Goal: Task Accomplishment & Management: Manage account settings

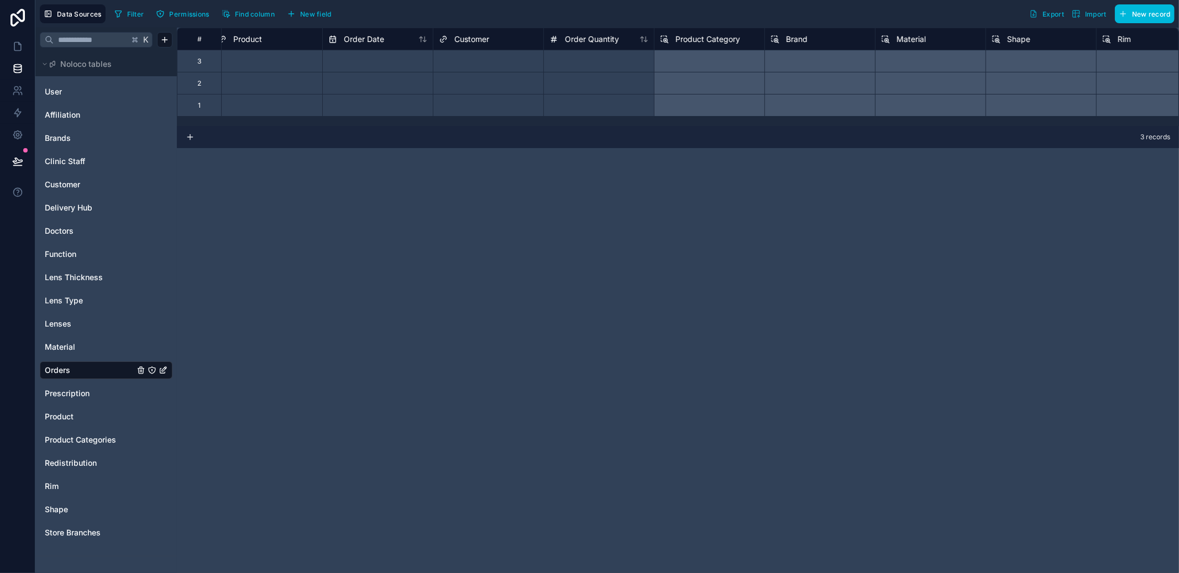
scroll to position [0, 76]
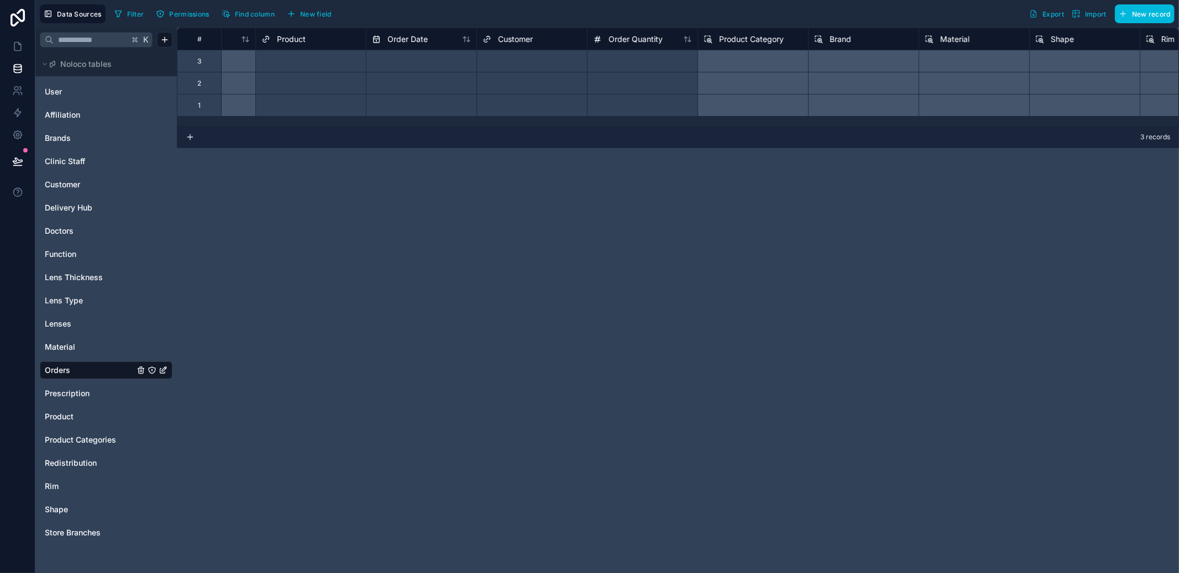
click at [73, 453] on div "User Affiliation Brands Clinic Staff Customer Delivery Hub Doctors Function Len…" at bounding box center [106, 311] width 133 height 466
click at [65, 416] on span "Product" at bounding box center [59, 416] width 29 height 11
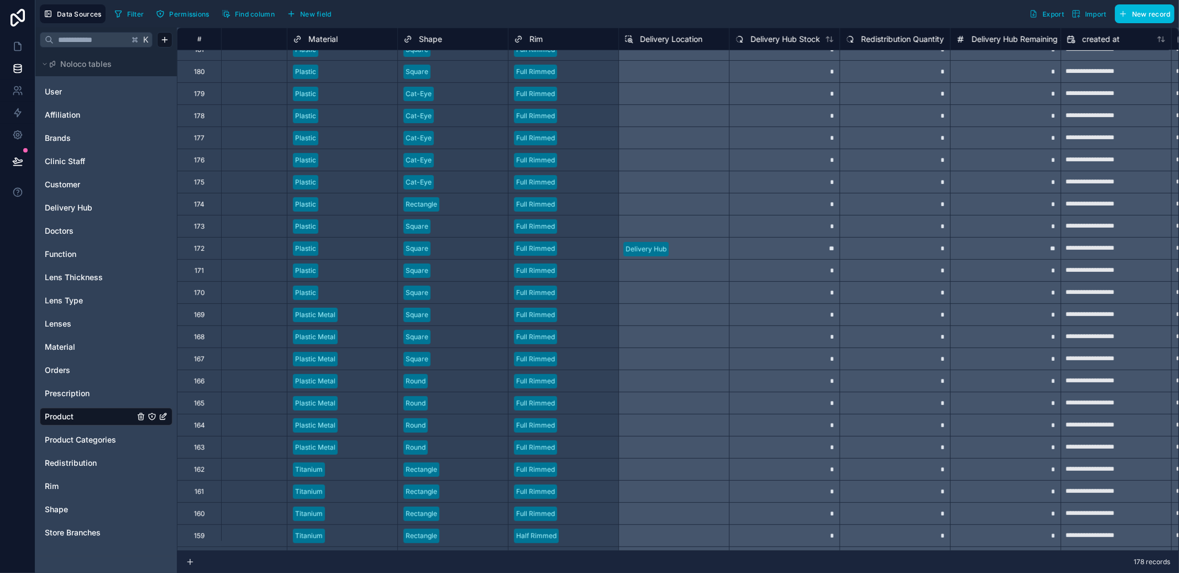
scroll to position [0, 597]
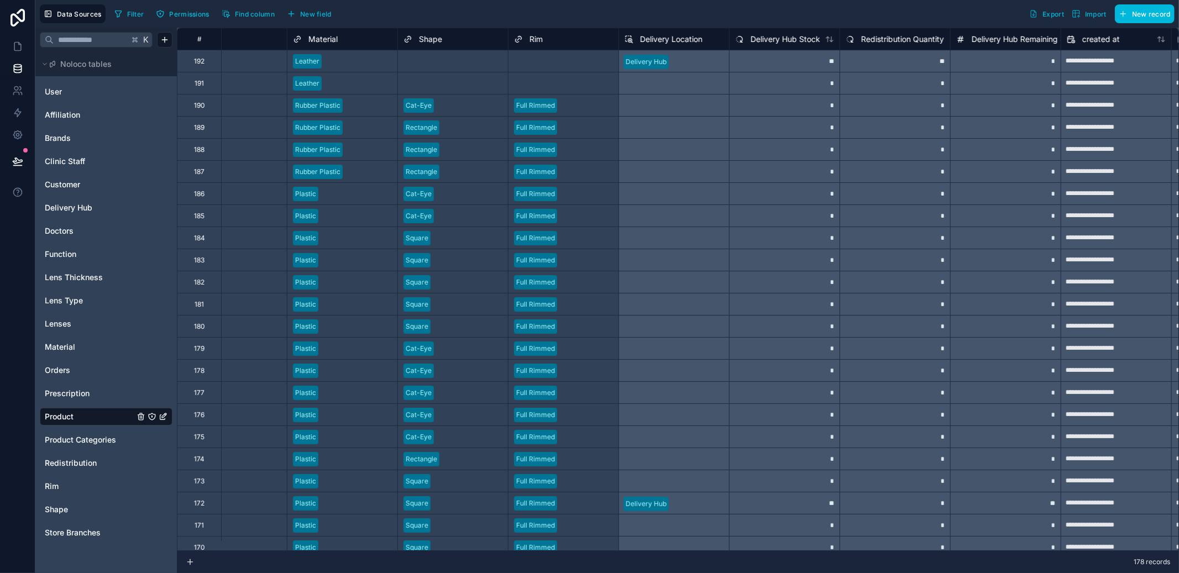
click at [68, 453] on div "User Affiliation Brands Clinic Staff Customer Delivery Hub Doctors Function Len…" at bounding box center [106, 311] width 133 height 466
click at [67, 455] on div "Redistribution" at bounding box center [106, 463] width 133 height 18
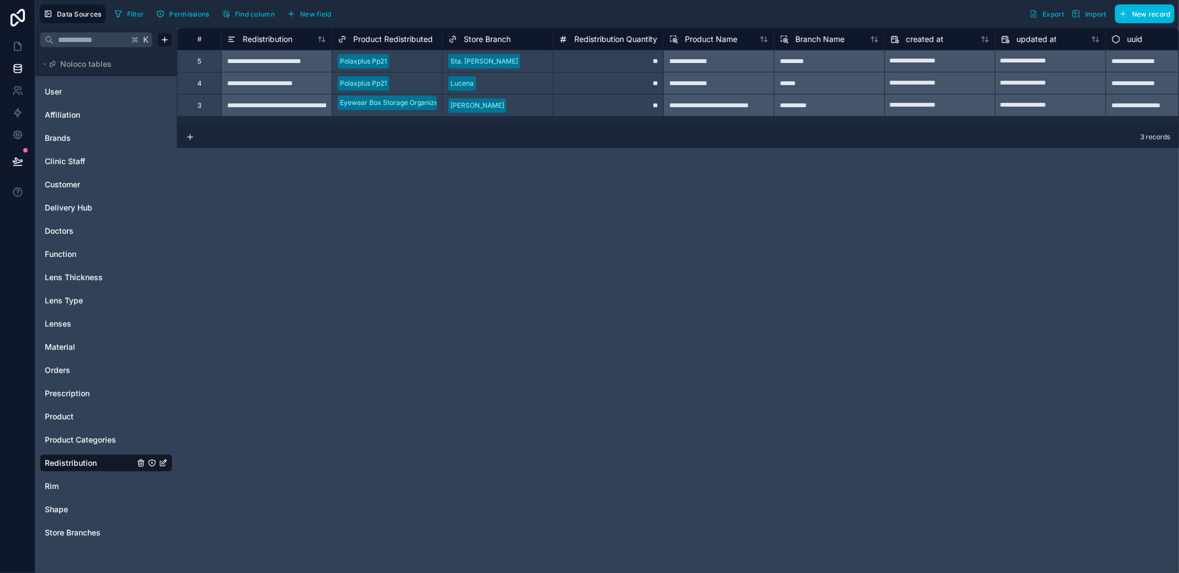
click at [59, 365] on span "Orders" at bounding box center [57, 370] width 25 height 11
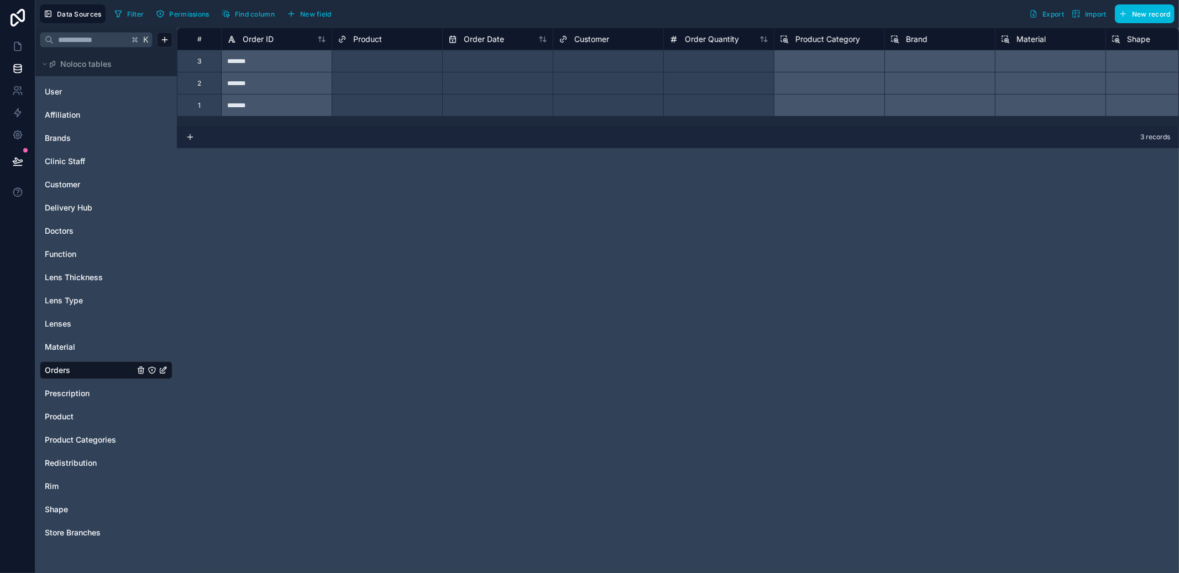
click at [314, 13] on span "New field" at bounding box center [315, 14] width 31 height 8
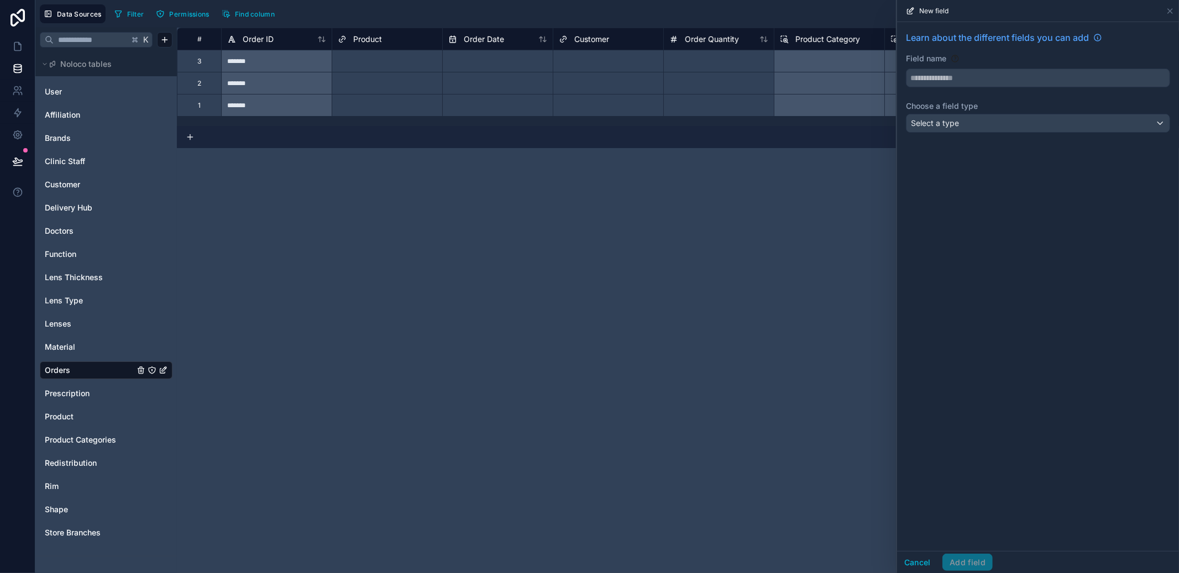
click at [991, 122] on div "Select a type" at bounding box center [1037, 123] width 263 height 18
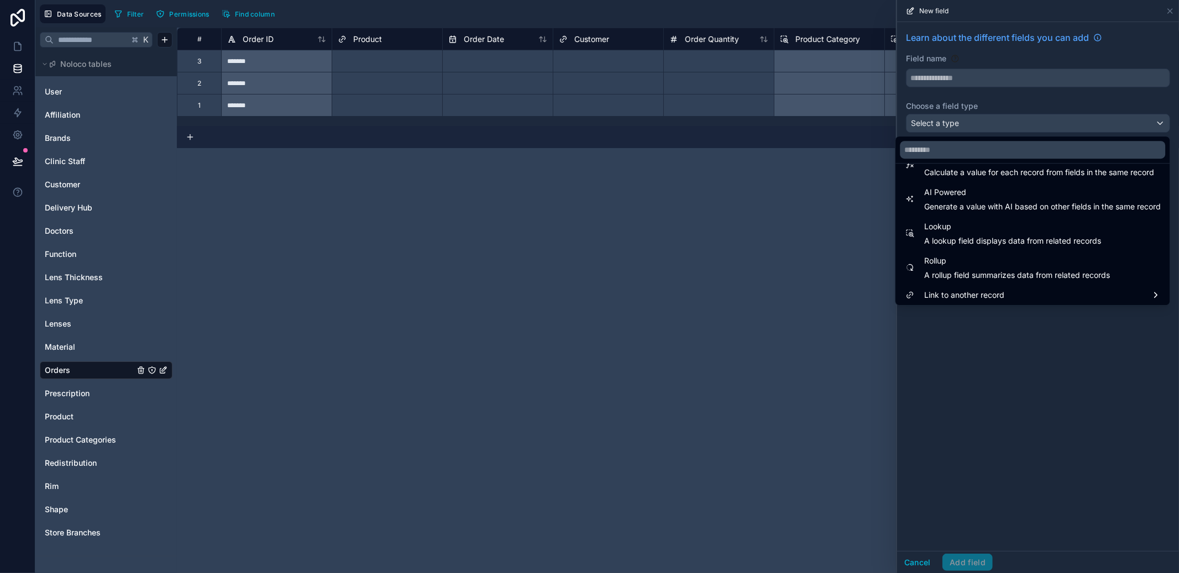
scroll to position [320, 0]
click at [975, 283] on div "Link to another record" at bounding box center [1032, 293] width 270 height 20
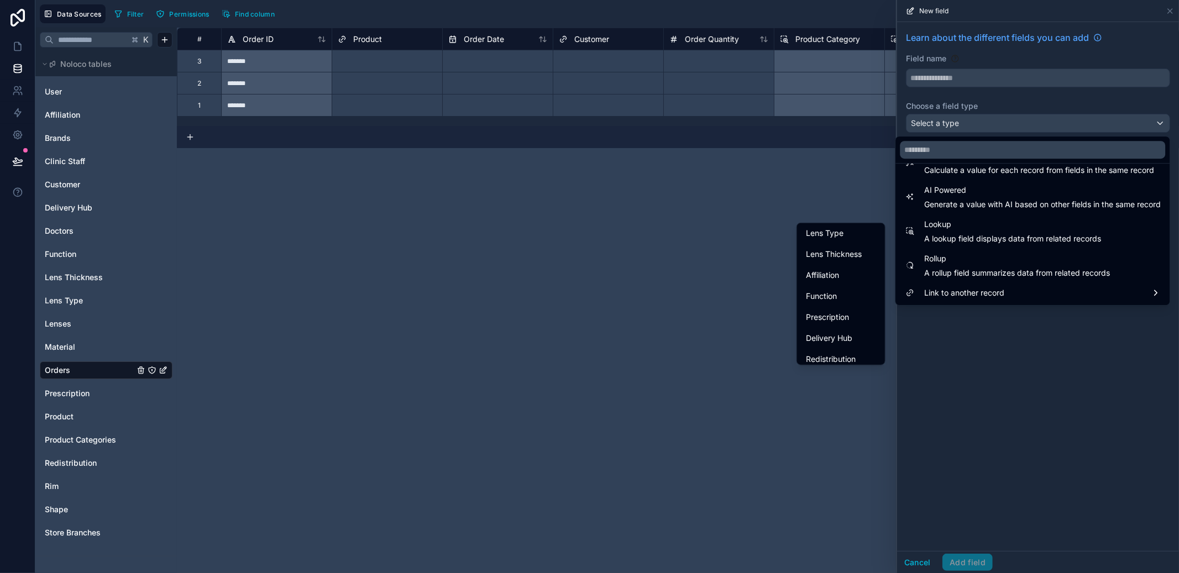
scroll to position [297, 0]
click at [832, 348] on span "Redistribution" at bounding box center [831, 353] width 50 height 13
type input "**********"
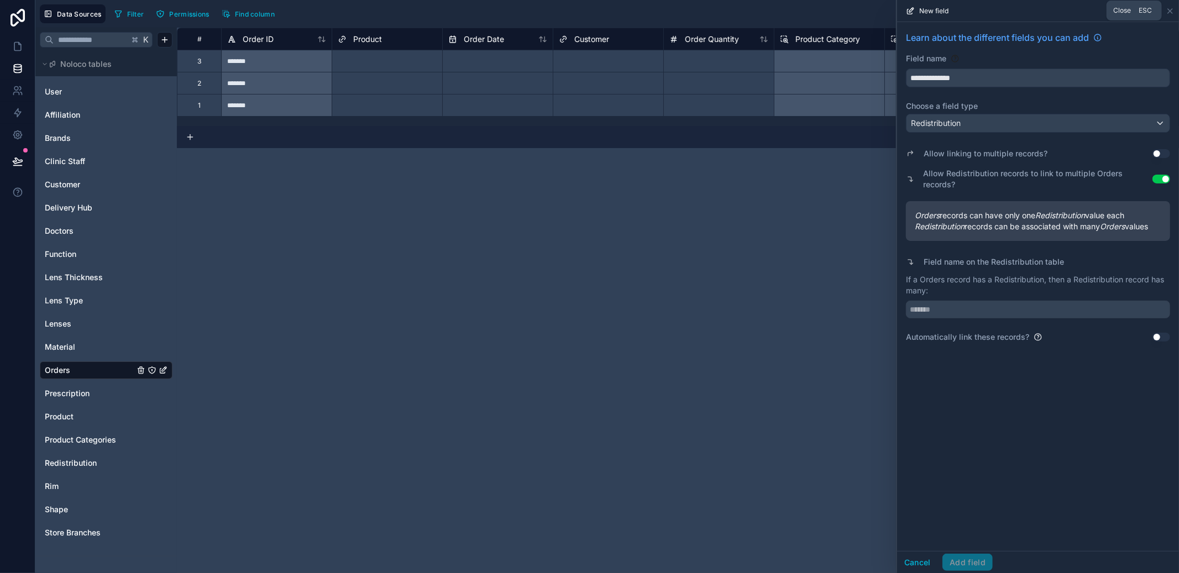
click at [1174, 8] on icon at bounding box center [1169, 11] width 9 height 9
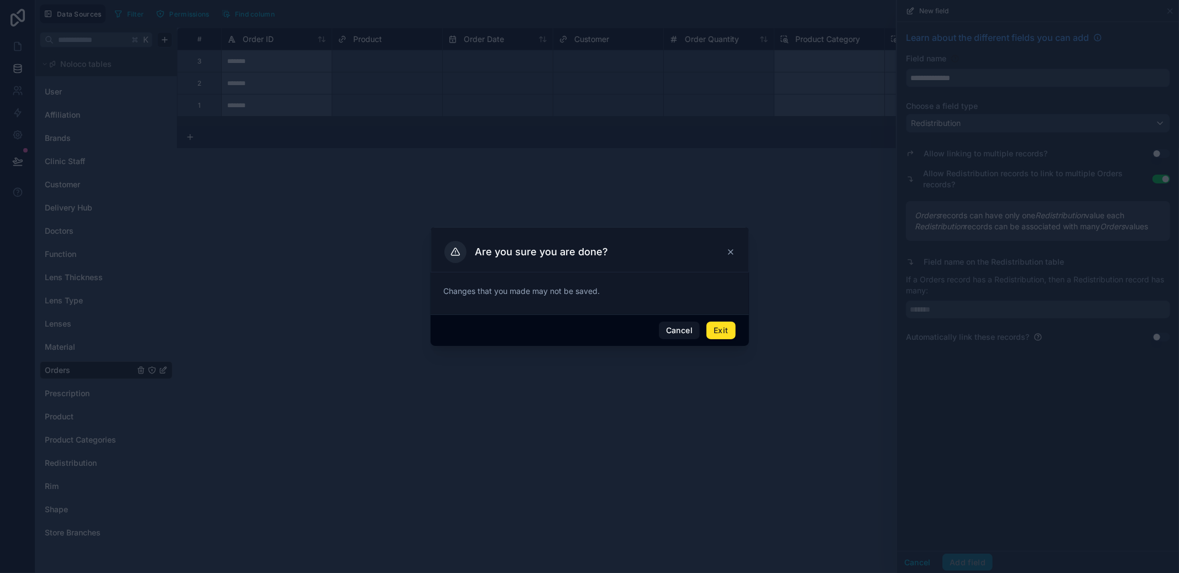
click at [712, 327] on button "Exit" at bounding box center [720, 331] width 29 height 18
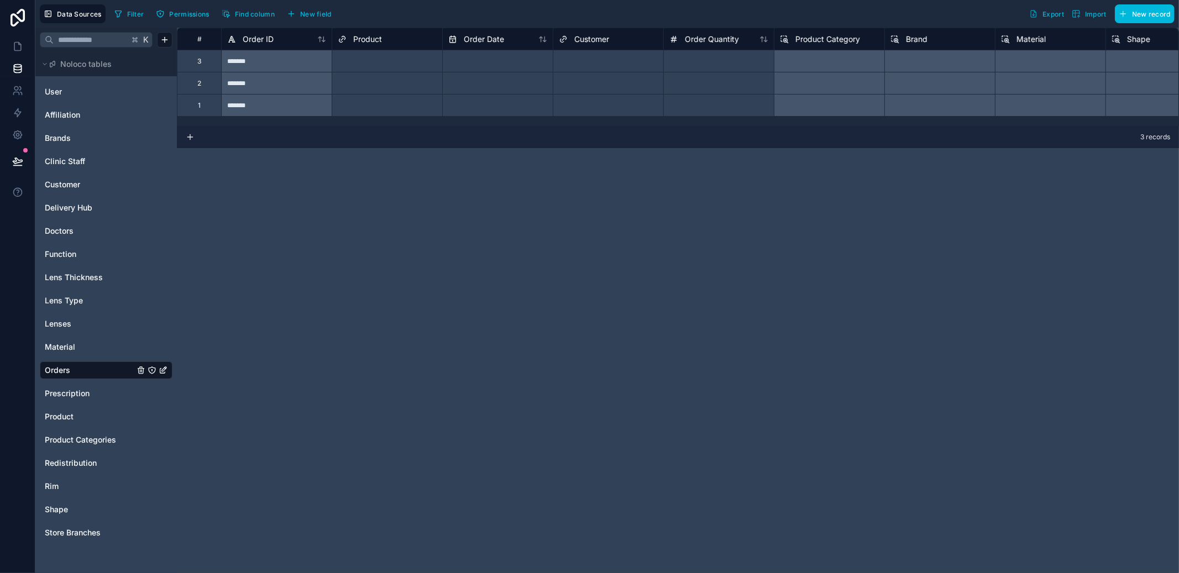
click at [77, 468] on span "Redistribution" at bounding box center [71, 463] width 52 height 11
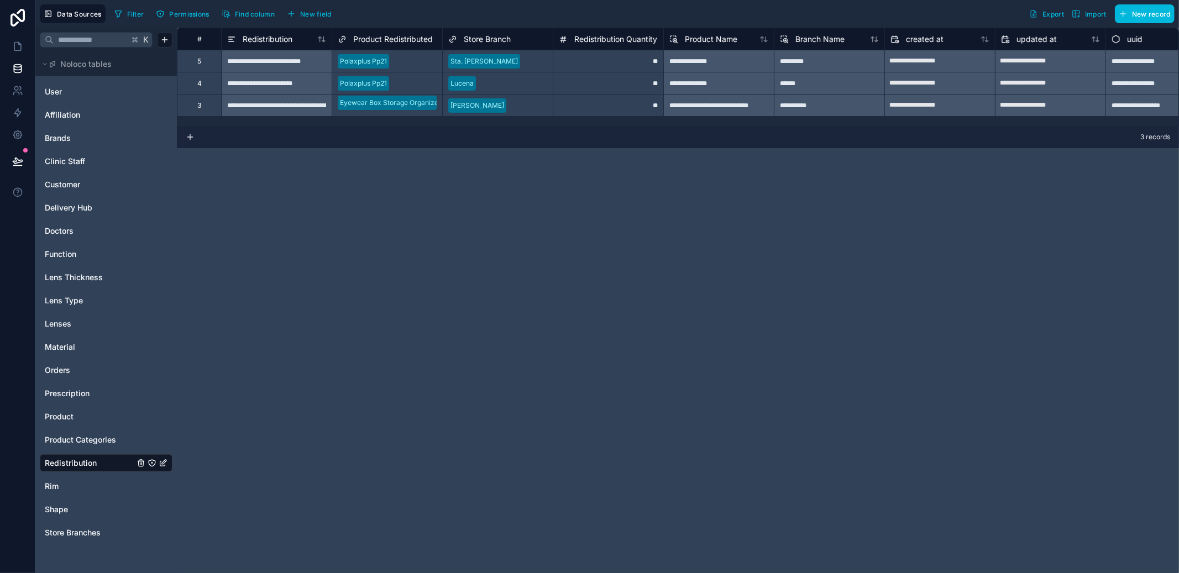
click at [328, 17] on span "New field" at bounding box center [315, 14] width 31 height 8
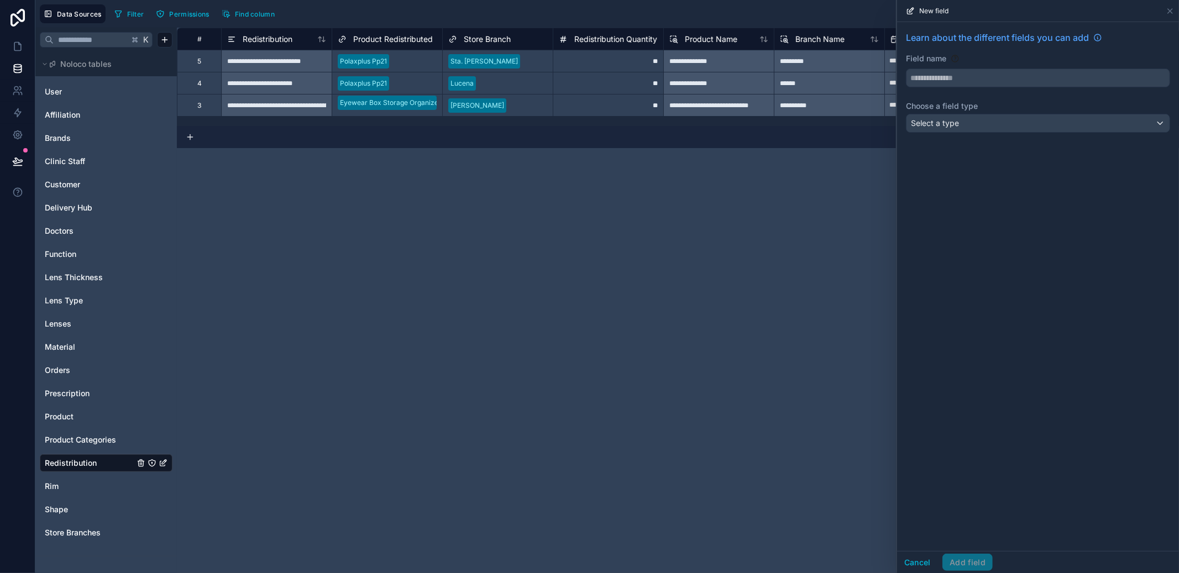
click at [1006, 124] on div "Select a type" at bounding box center [1037, 123] width 263 height 18
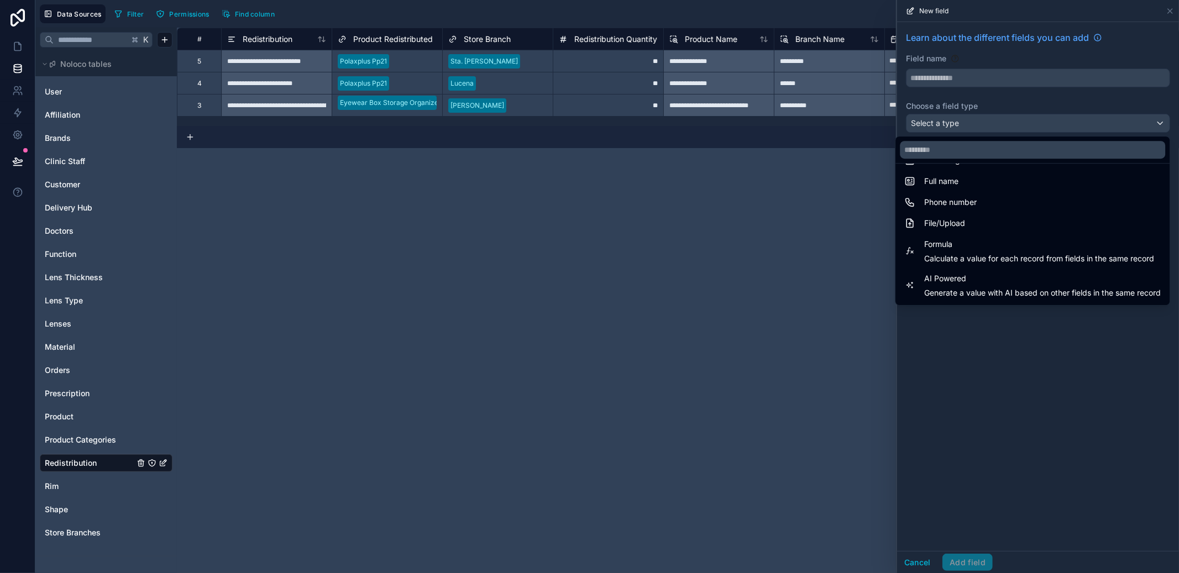
scroll to position [320, 0]
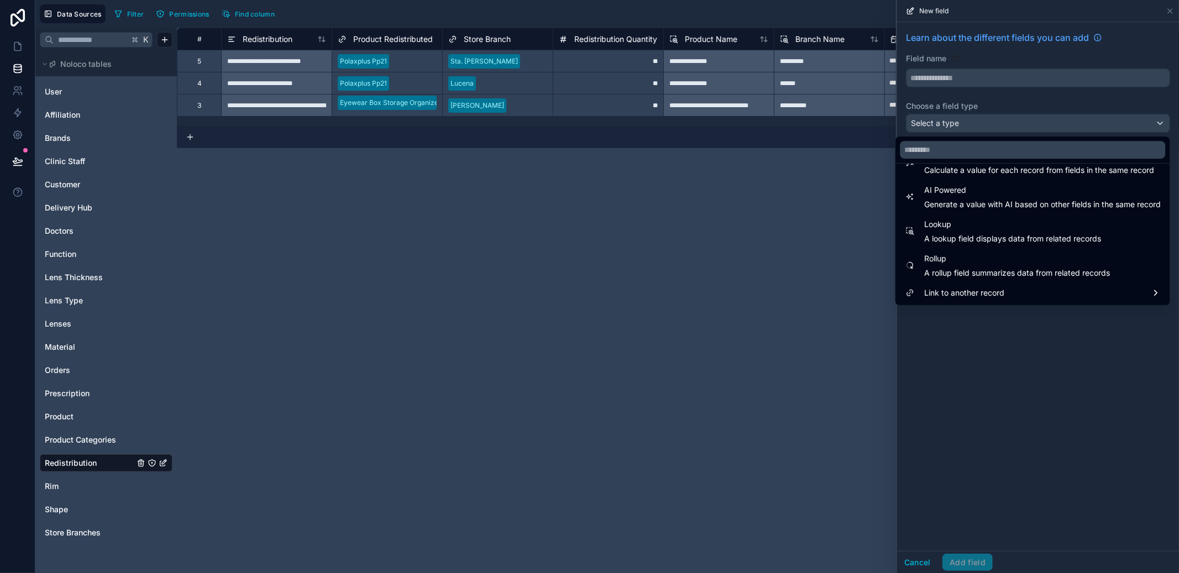
click at [989, 291] on span "Link to another record" at bounding box center [964, 292] width 80 height 13
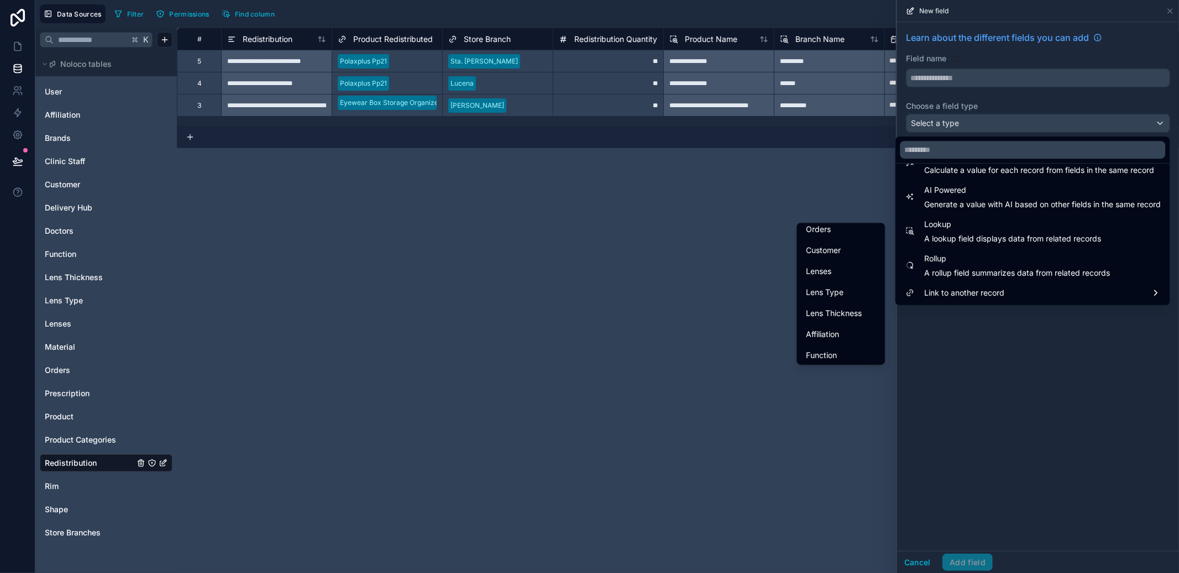
scroll to position [112, 0]
click at [822, 355] on div "Orders" at bounding box center [841, 349] width 70 height 13
type input "******"
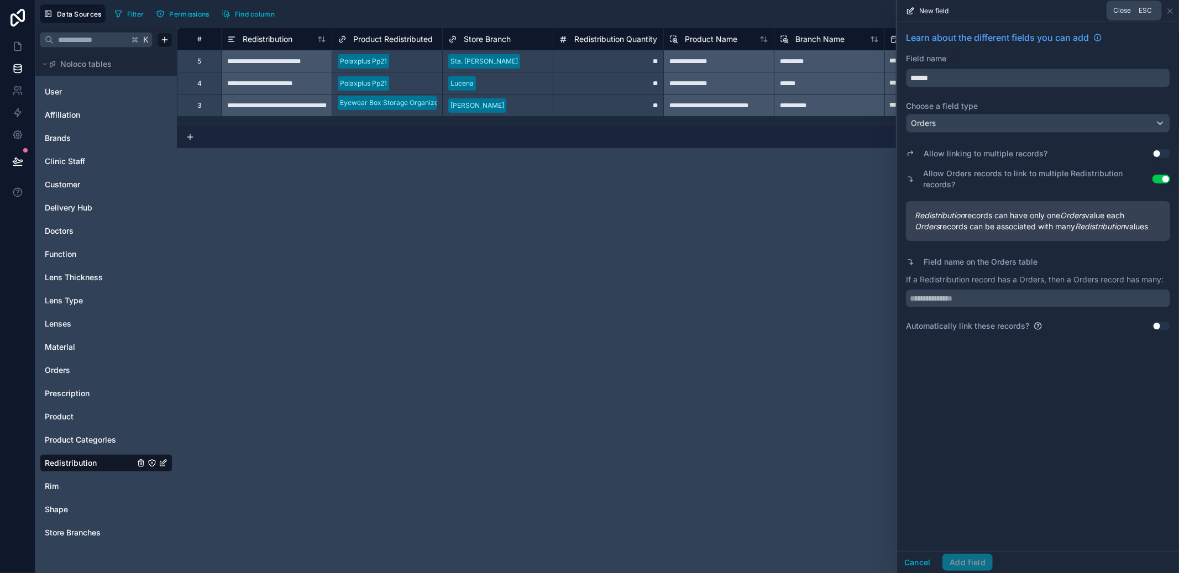
click at [1166, 9] on icon at bounding box center [1169, 11] width 9 height 9
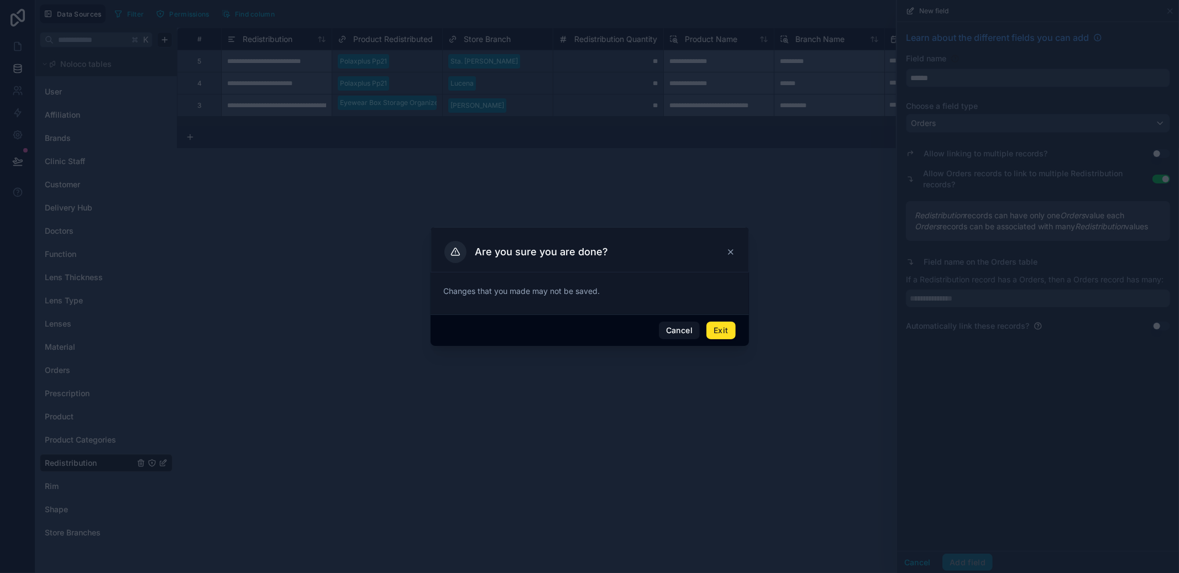
click at [728, 333] on button "Exit" at bounding box center [720, 331] width 29 height 18
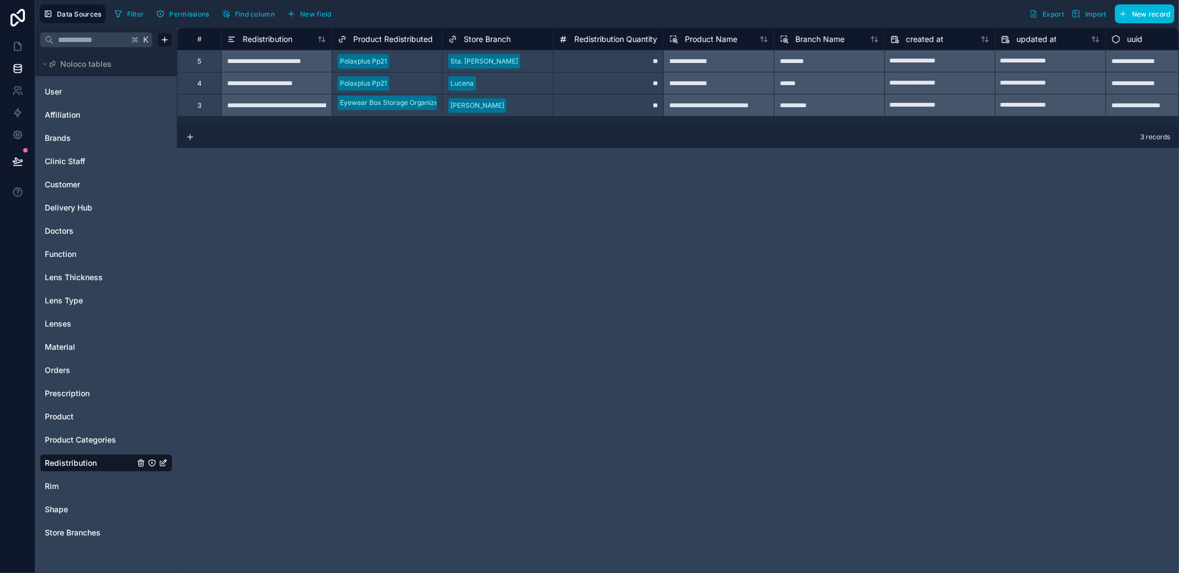
click at [54, 367] on span "Orders" at bounding box center [57, 370] width 25 height 11
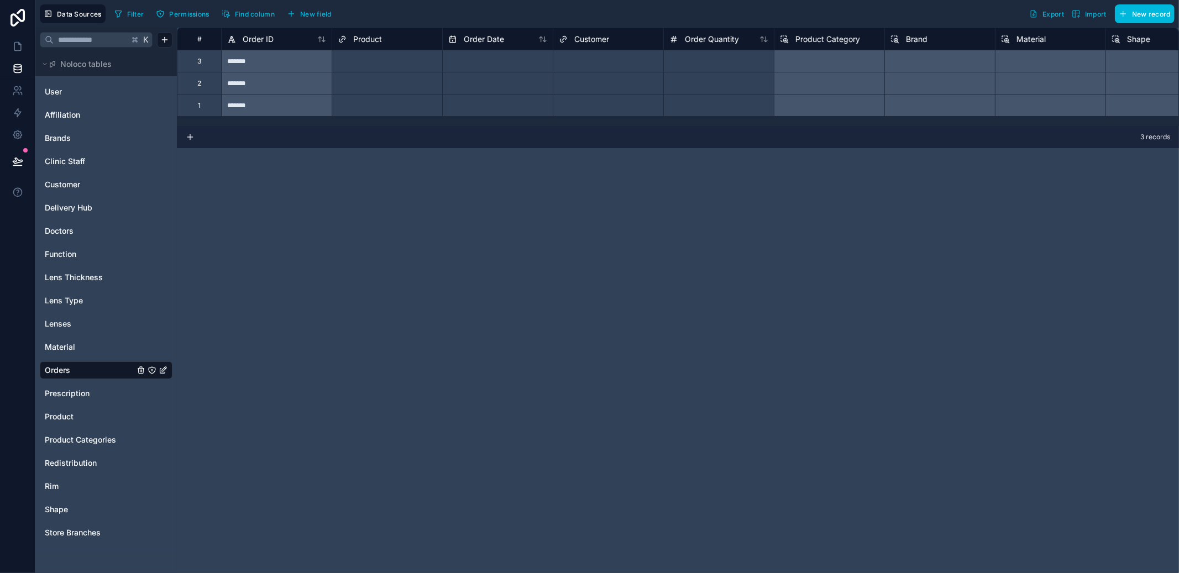
click at [307, 10] on span "New field" at bounding box center [315, 14] width 31 height 8
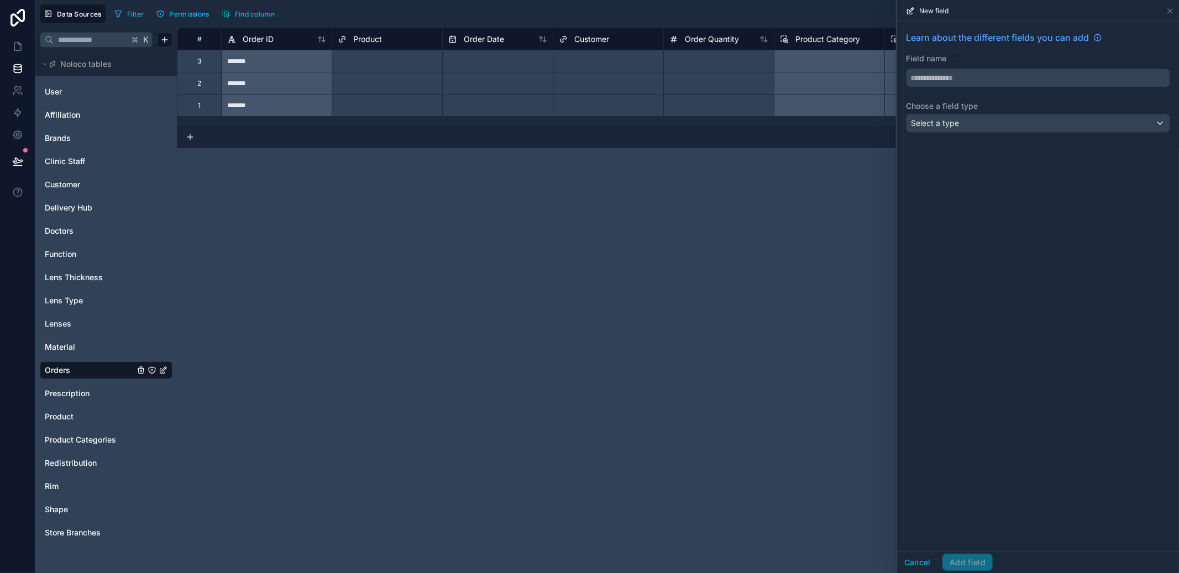
click at [935, 124] on span "Select a type" at bounding box center [935, 122] width 48 height 9
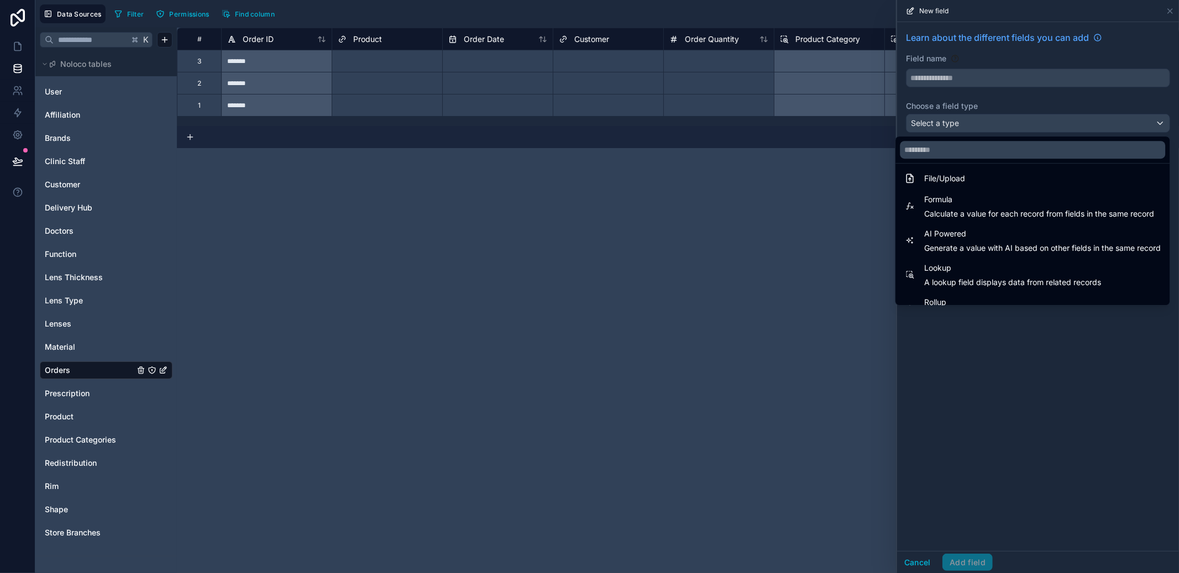
scroll to position [320, 0]
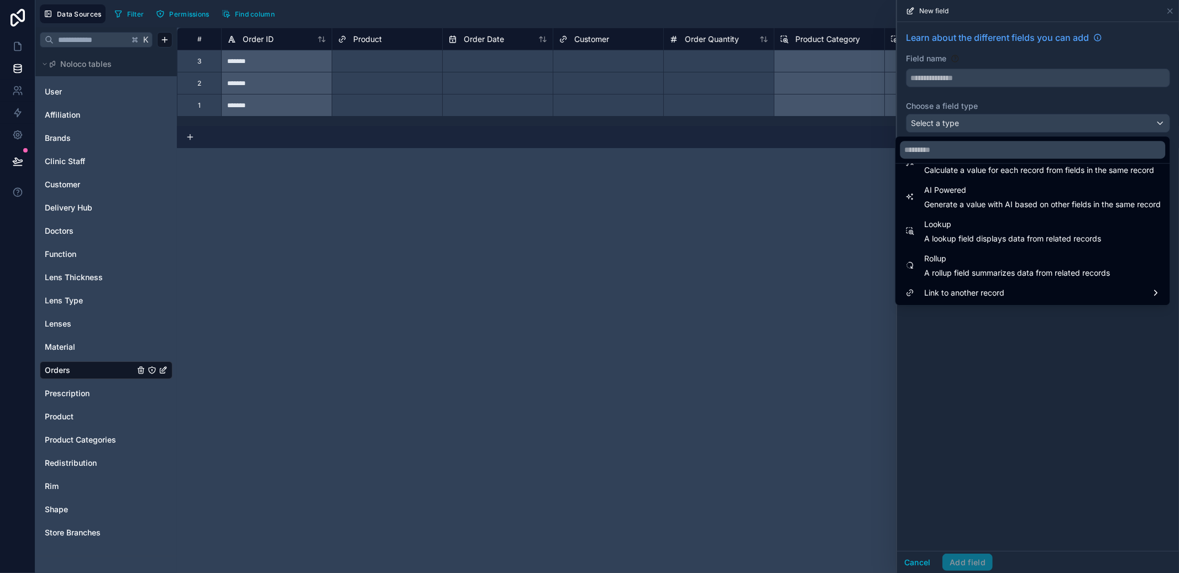
click at [978, 289] on span "Link to another record" at bounding box center [964, 292] width 80 height 13
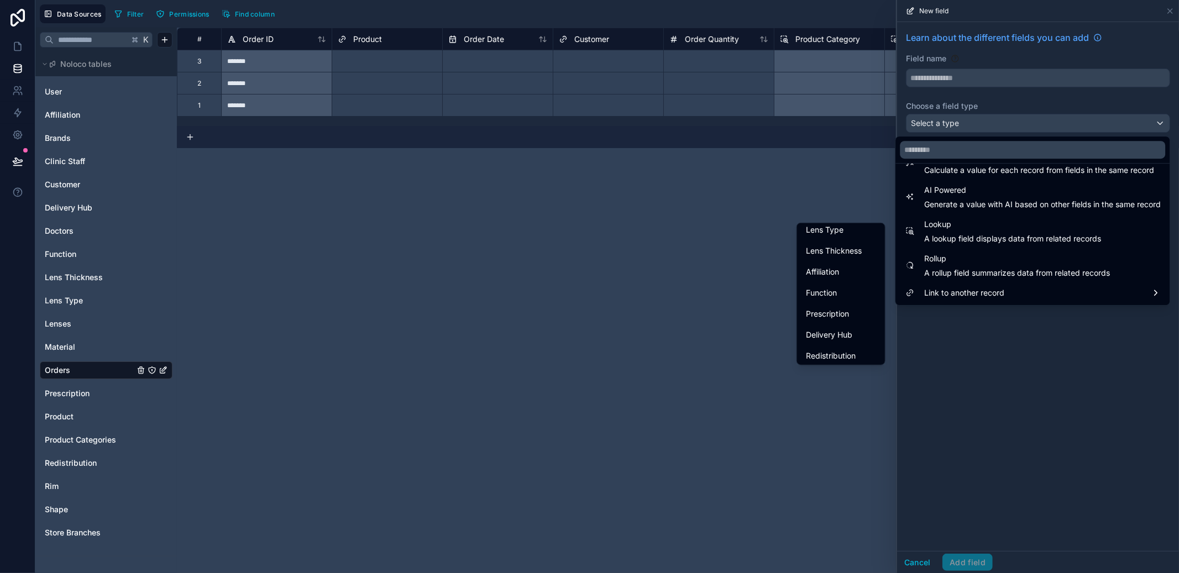
scroll to position [297, 0]
click at [821, 344] on div "Redistribution" at bounding box center [840, 354] width 83 height 20
type input "**********"
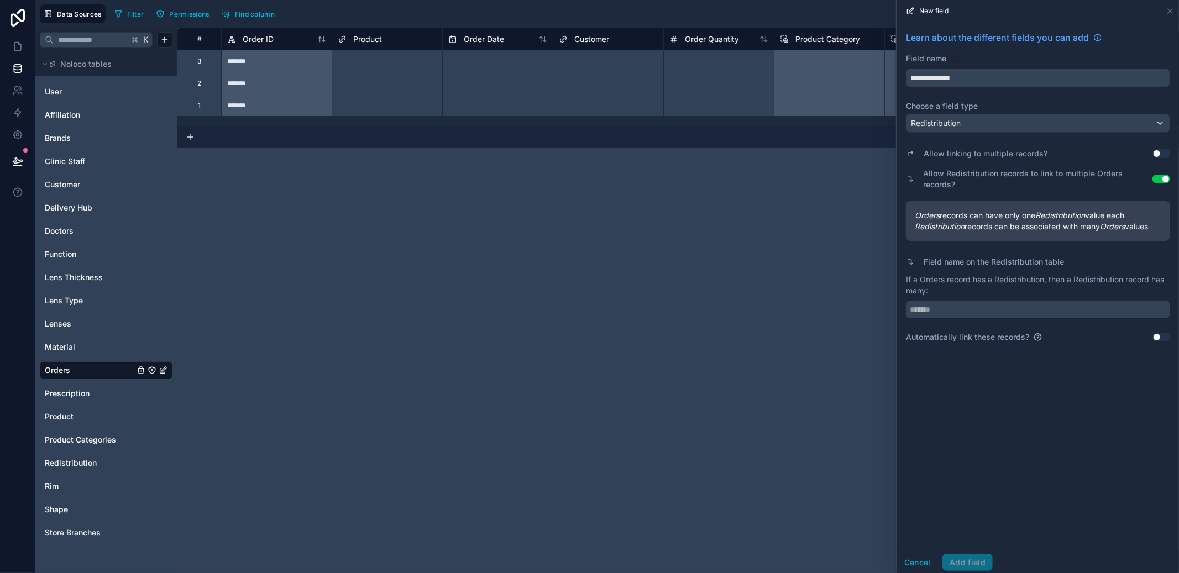
click at [962, 313] on input "text" at bounding box center [1038, 310] width 264 height 18
type input "*"
type input "******"
click at [964, 563] on button "Add field" at bounding box center [967, 563] width 50 height 18
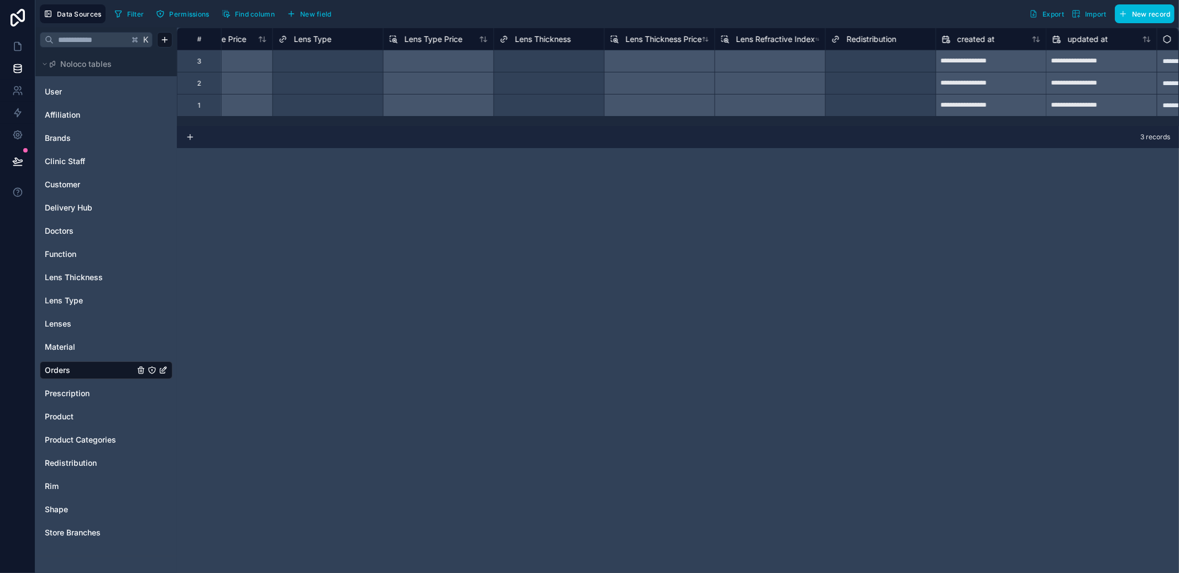
scroll to position [0, 1451]
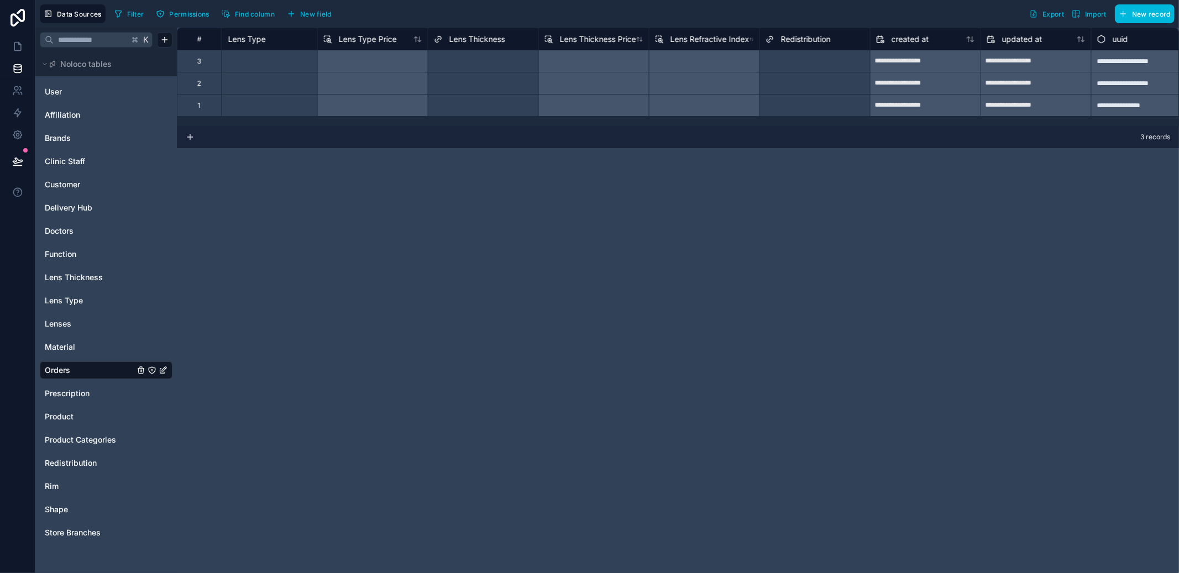
click at [819, 61] on div "Select a Redistribution" at bounding box center [800, 61] width 70 height 9
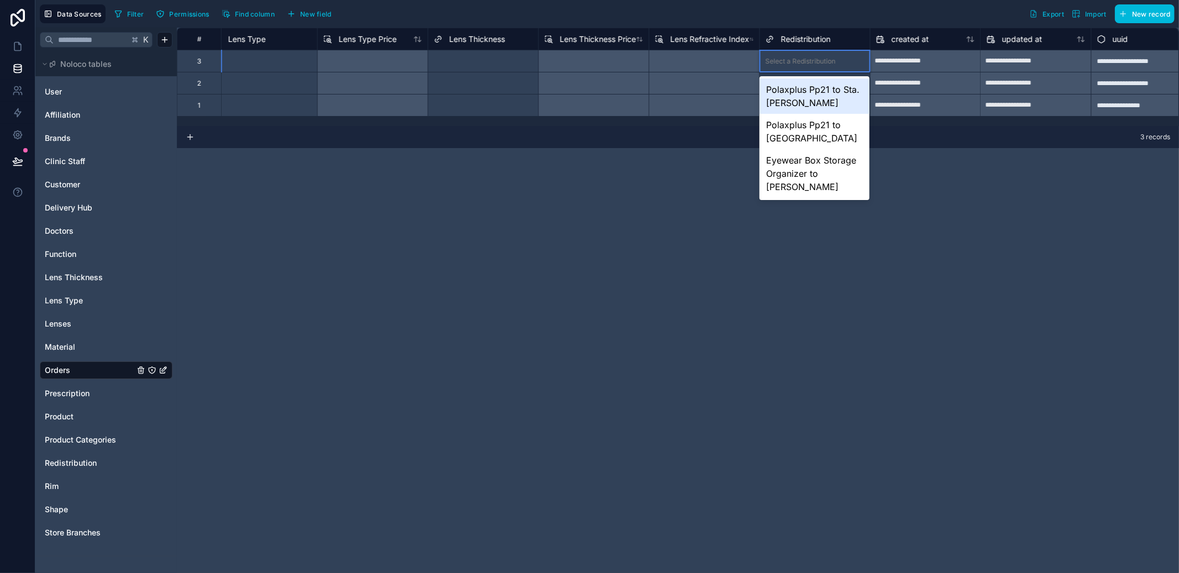
click at [819, 61] on div "Select a Redistribution" at bounding box center [800, 61] width 70 height 9
click at [965, 155] on div "**********" at bounding box center [678, 300] width 1002 height 545
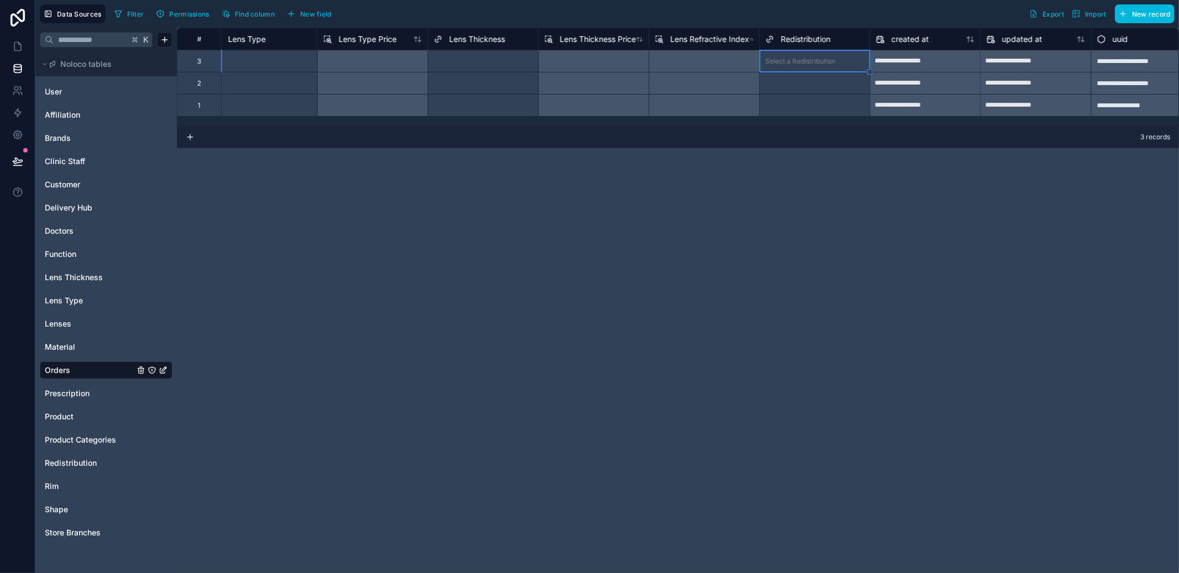
click at [331, 16] on span "New field" at bounding box center [315, 14] width 31 height 8
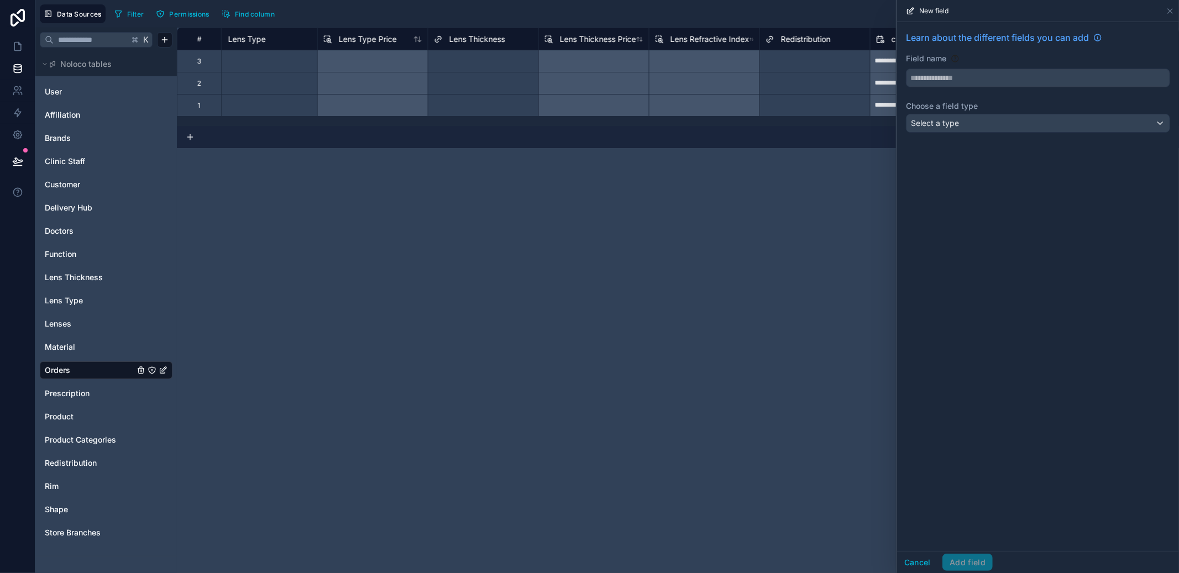
click at [965, 130] on div "Select a type" at bounding box center [1037, 123] width 263 height 18
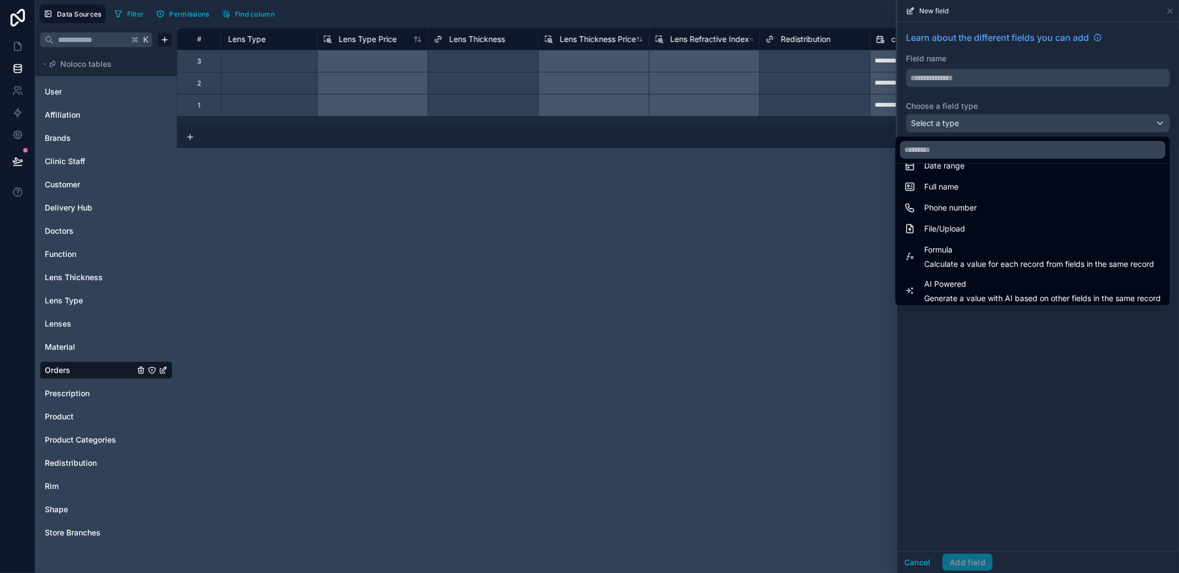
scroll to position [320, 0]
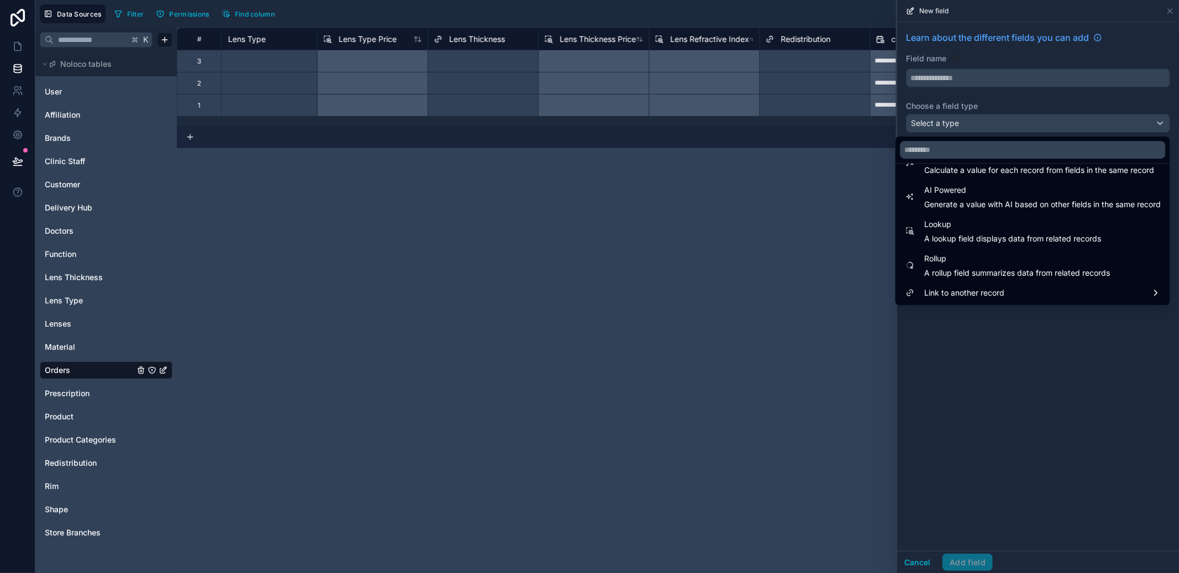
click at [1027, 276] on span "A rollup field summarizes data from related records" at bounding box center [1017, 272] width 186 height 11
type input "******"
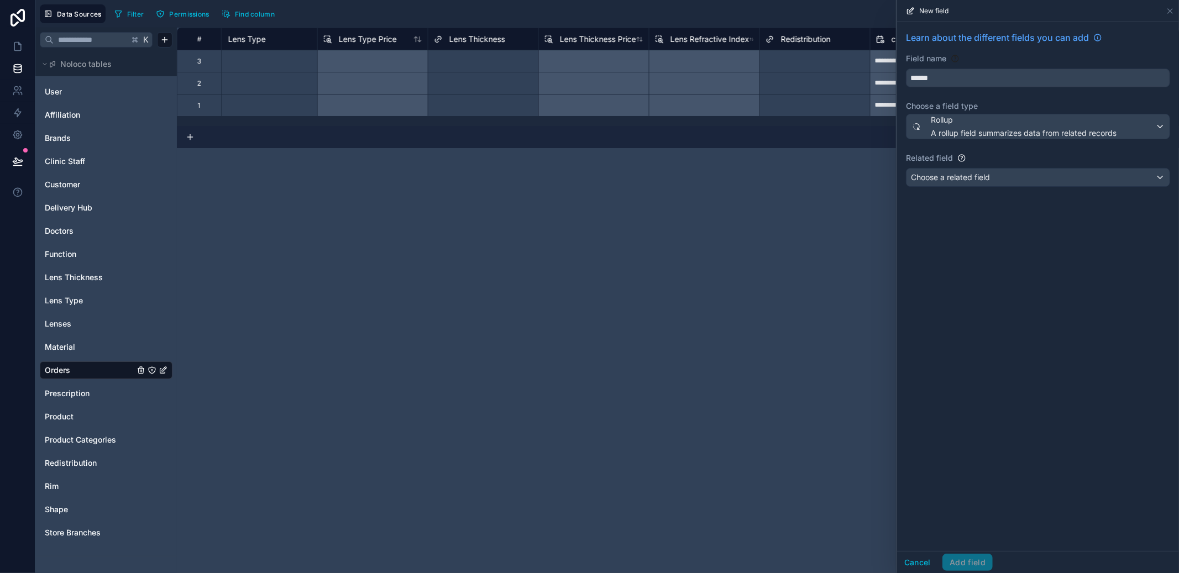
click at [1005, 177] on div "Choose a related field" at bounding box center [1037, 178] width 263 height 18
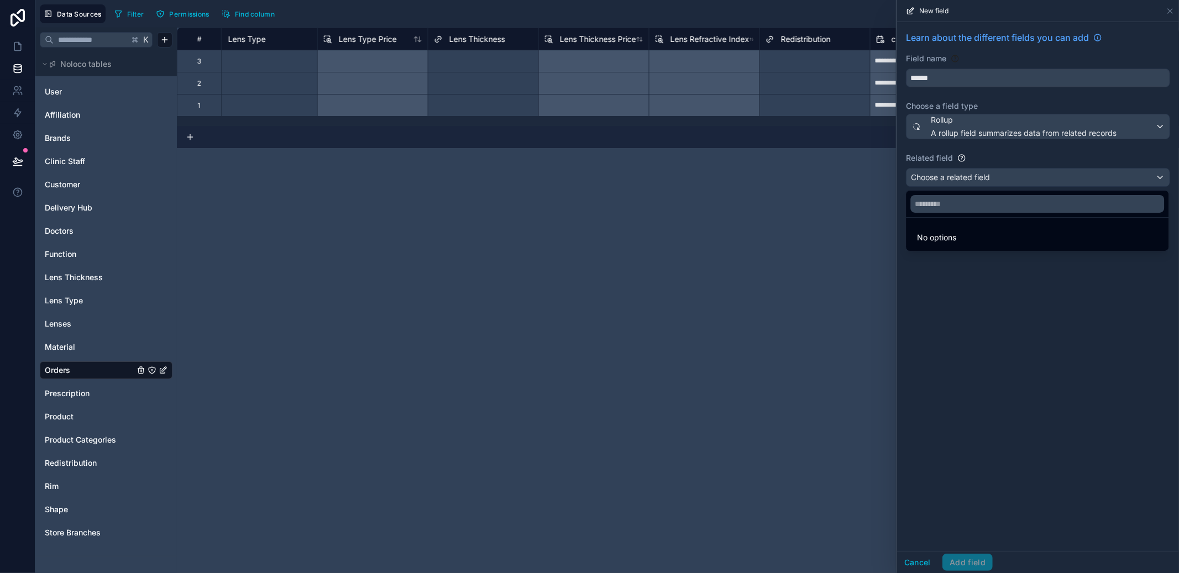
click at [1024, 183] on div at bounding box center [1038, 286] width 282 height 573
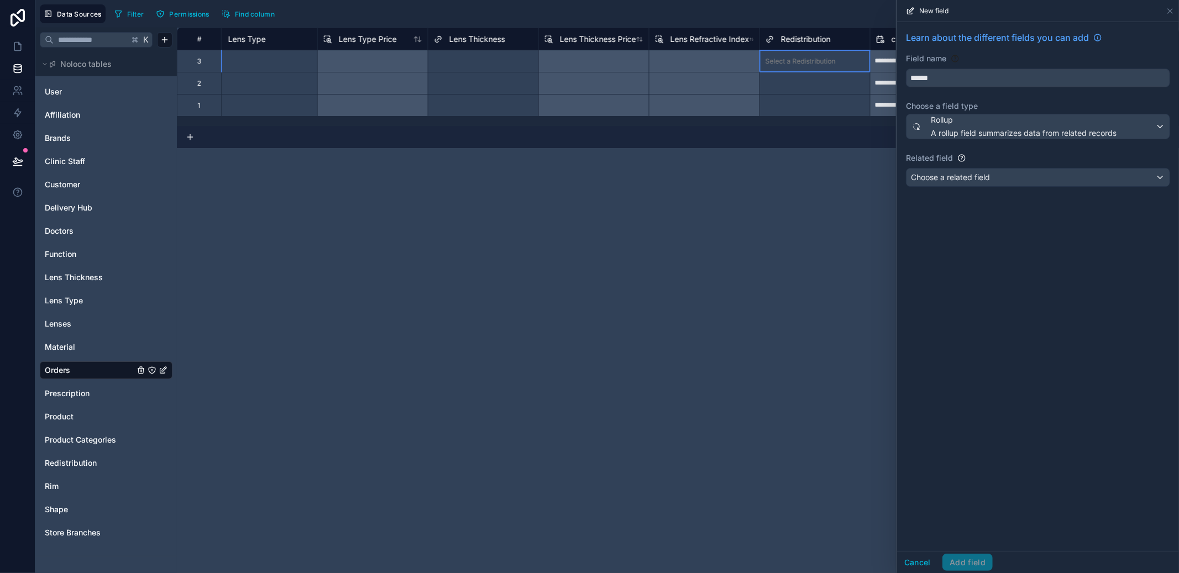
click at [798, 57] on div "Select a Redistribution" at bounding box center [800, 61] width 70 height 9
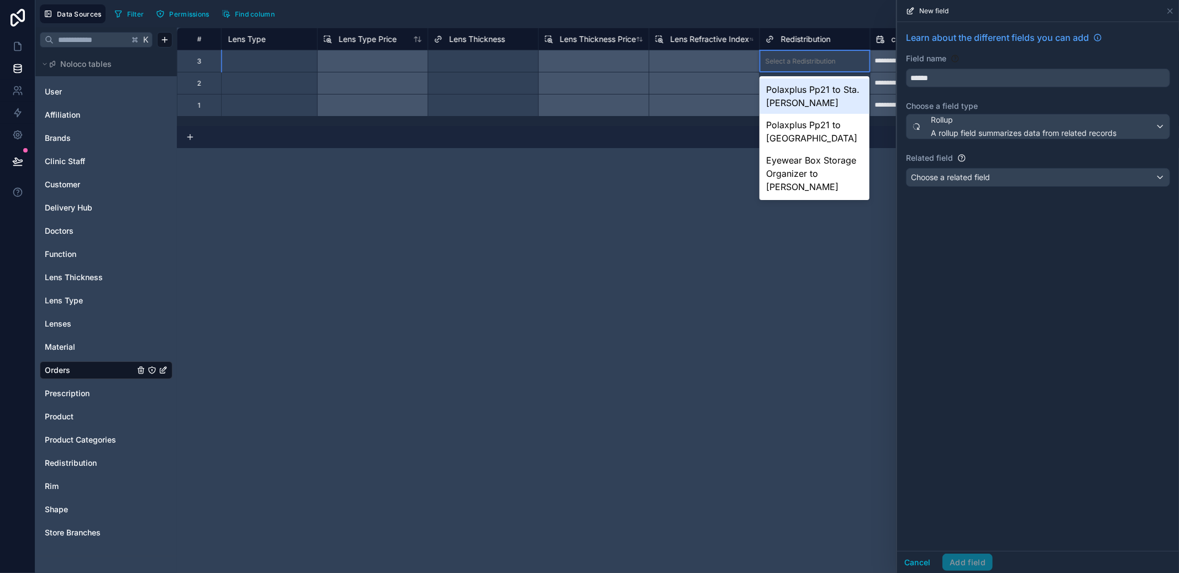
click at [800, 96] on div "Polaxplus Pp21 to Sta. Cruz" at bounding box center [814, 95] width 110 height 35
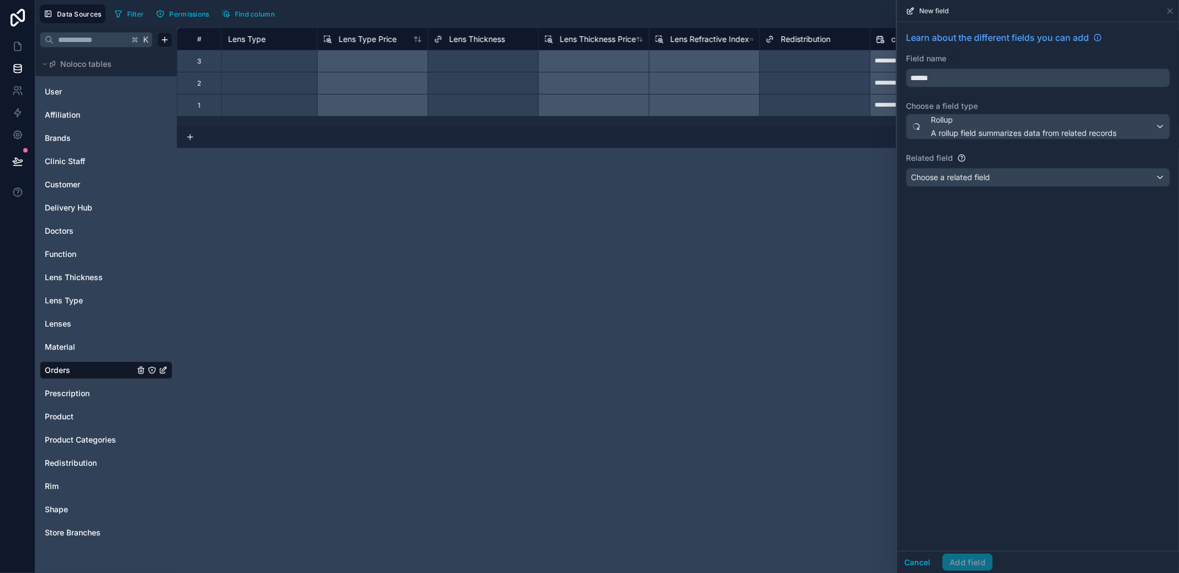
click at [995, 177] on div "Choose a related field" at bounding box center [1037, 178] width 263 height 18
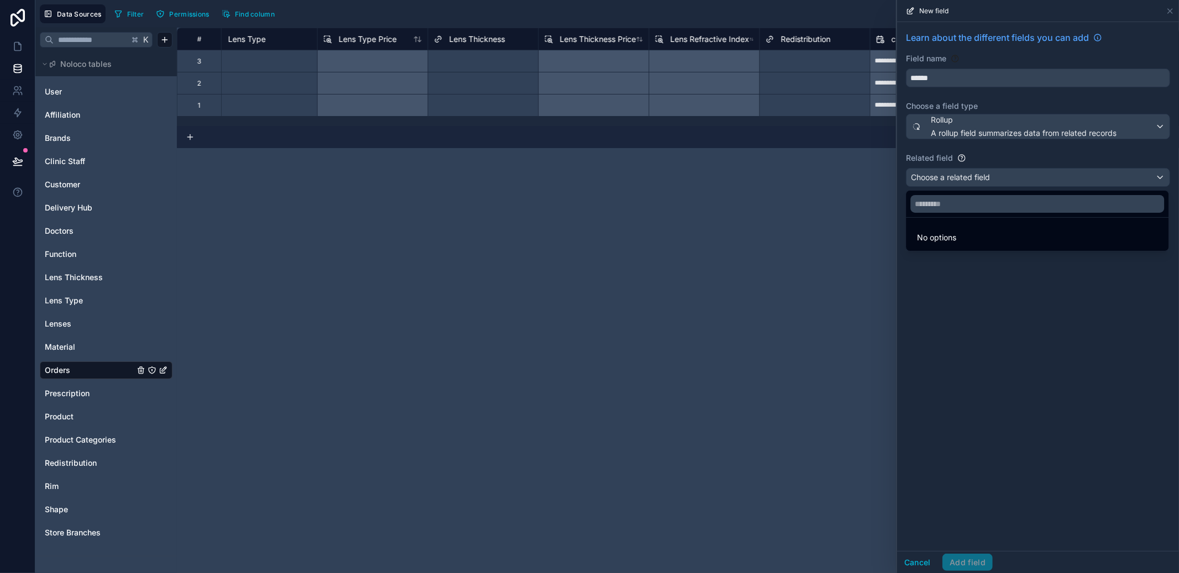
click at [1176, 9] on div at bounding box center [1038, 286] width 282 height 573
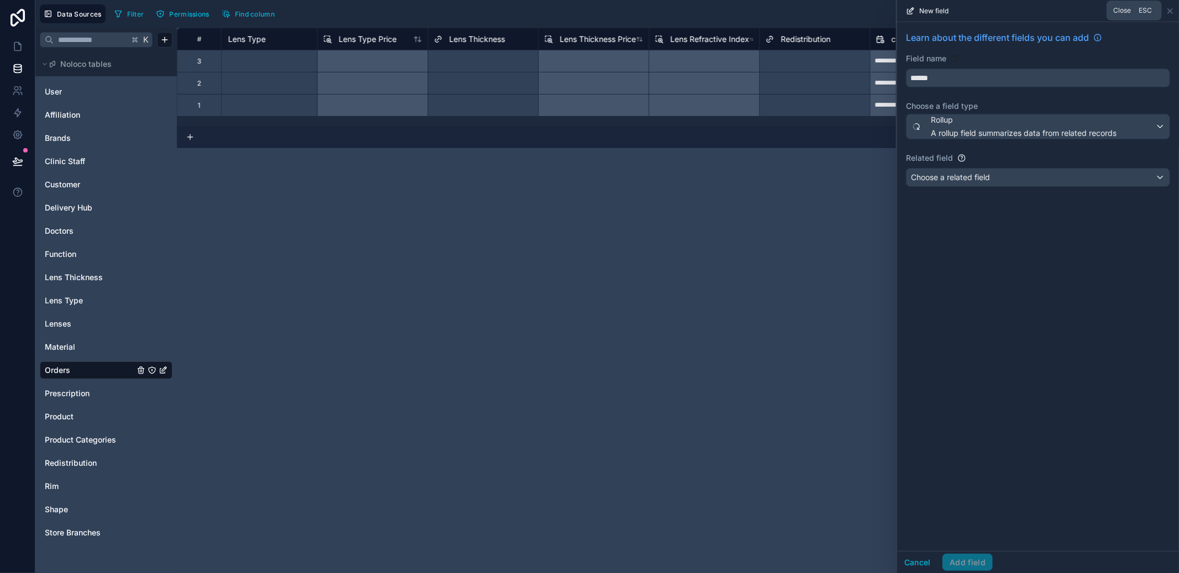
click at [1173, 10] on icon at bounding box center [1169, 11] width 9 height 9
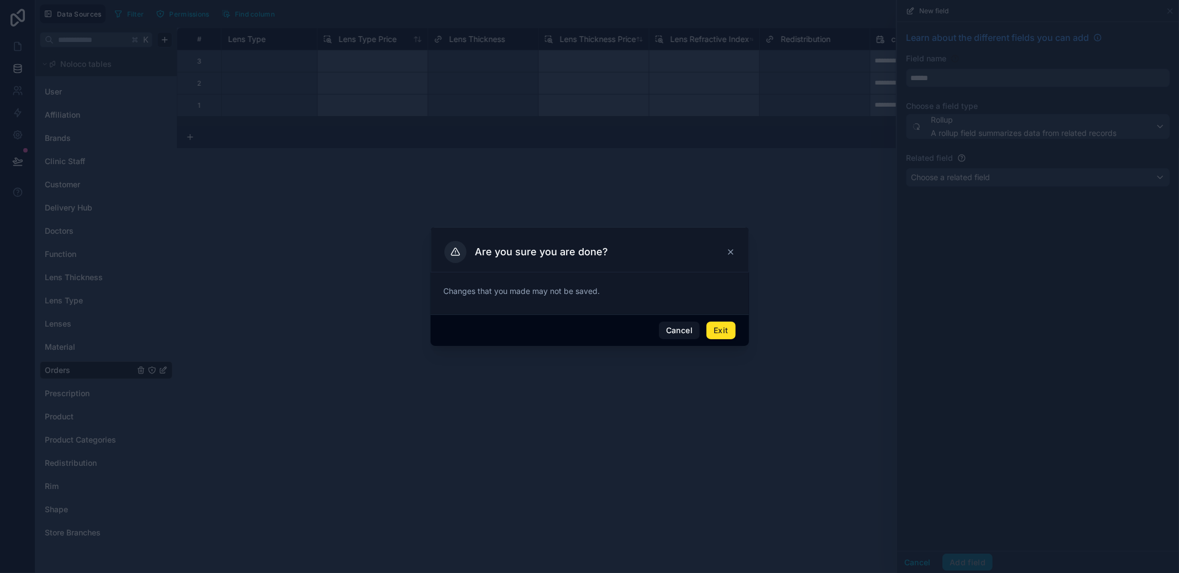
click at [729, 330] on button "Exit" at bounding box center [720, 331] width 29 height 18
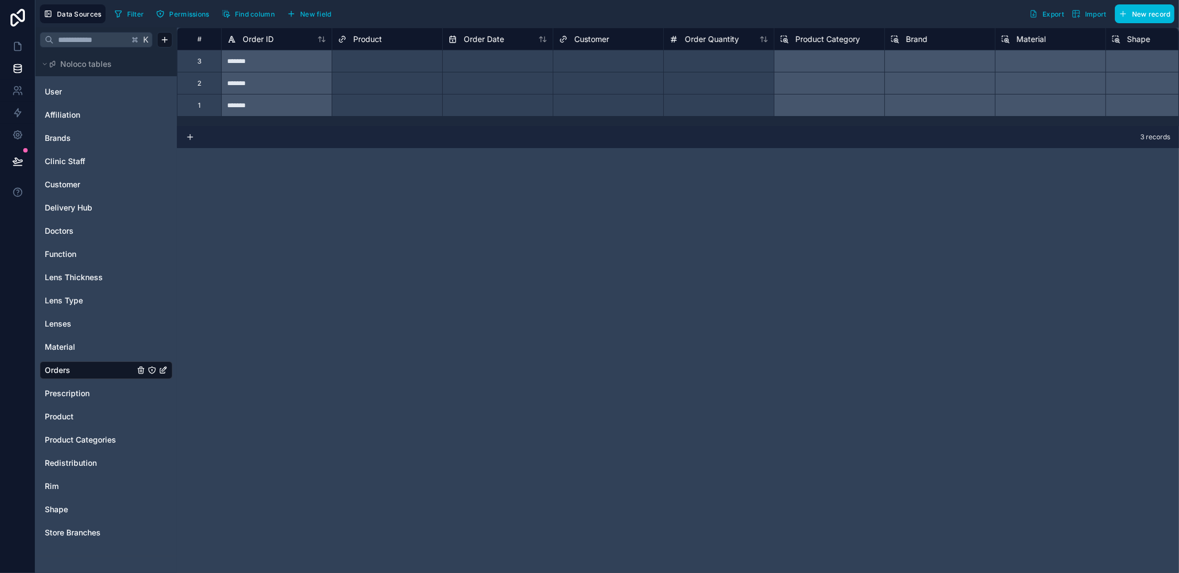
click at [362, 80] on div "Select a Product" at bounding box center [364, 83] width 52 height 9
click at [367, 69] on div "Select a Product" at bounding box center [387, 61] width 110 height 22
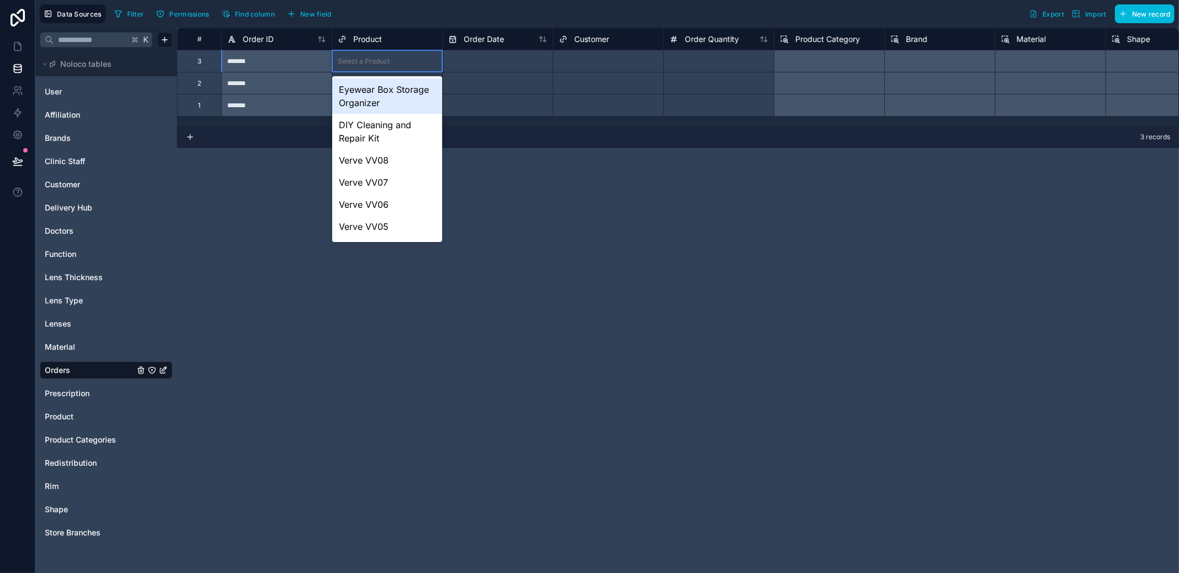
click at [400, 101] on div "Eyewear Box Storage Organizer" at bounding box center [387, 95] width 110 height 35
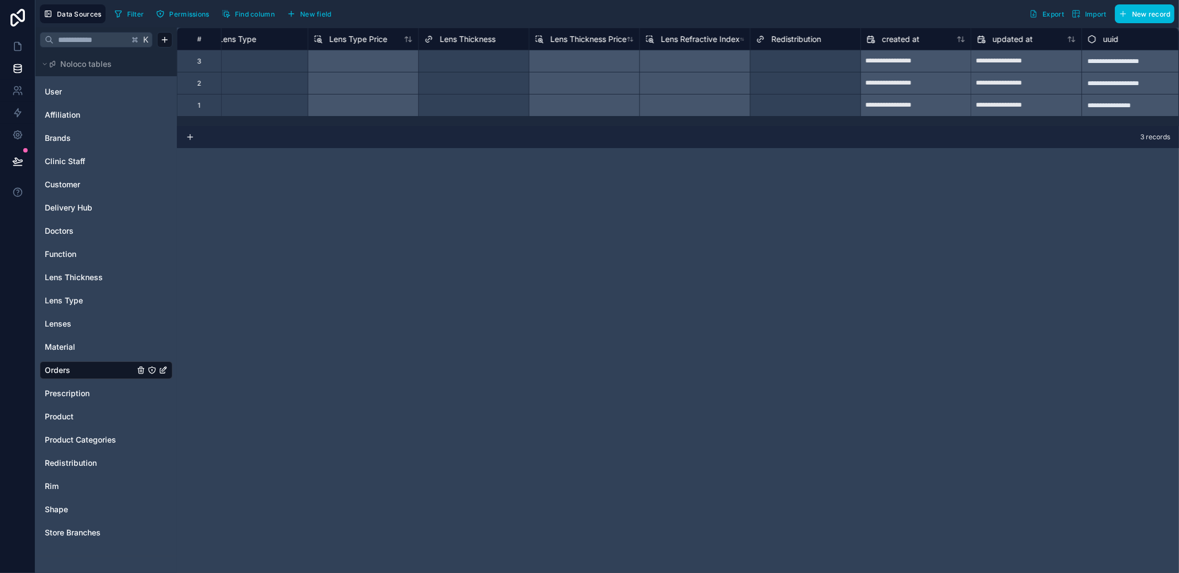
scroll to position [0, 1474]
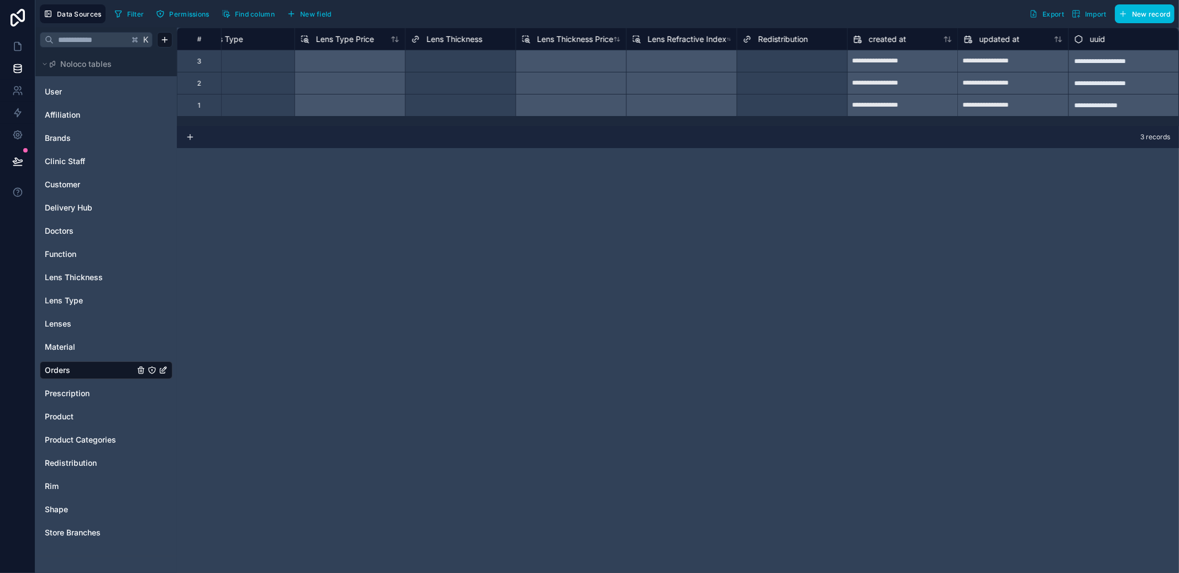
click at [773, 64] on div "Select a Redistribution" at bounding box center [778, 61] width 70 height 9
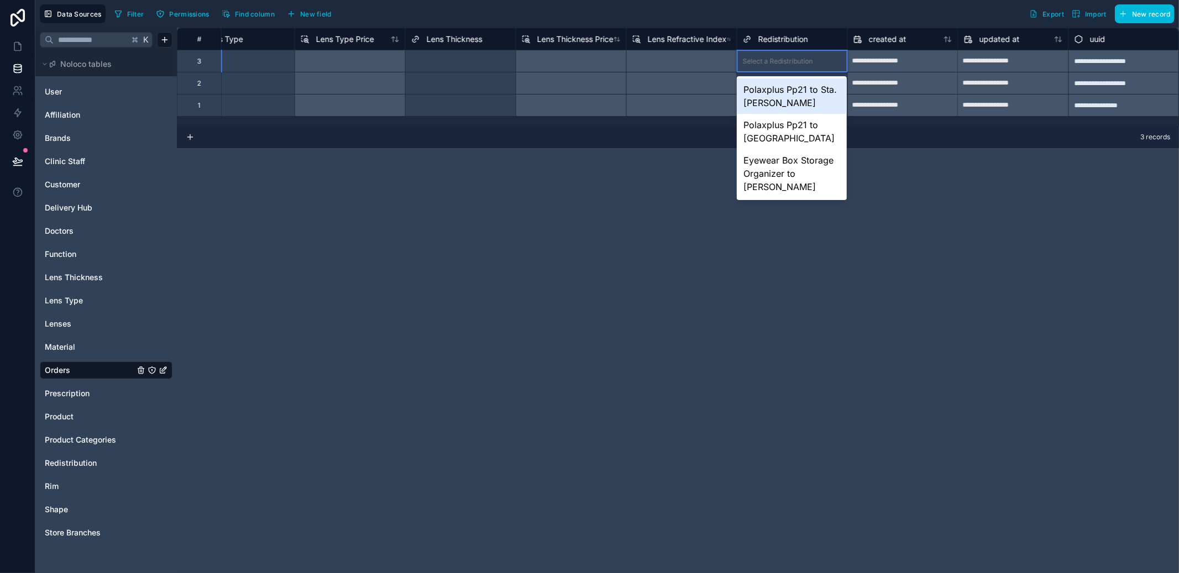
click at [773, 64] on div "Select a Redistribution" at bounding box center [778, 61] width 70 height 9
click at [778, 93] on div "Polaxplus Pp21 to Sta. Cruz" at bounding box center [792, 95] width 110 height 35
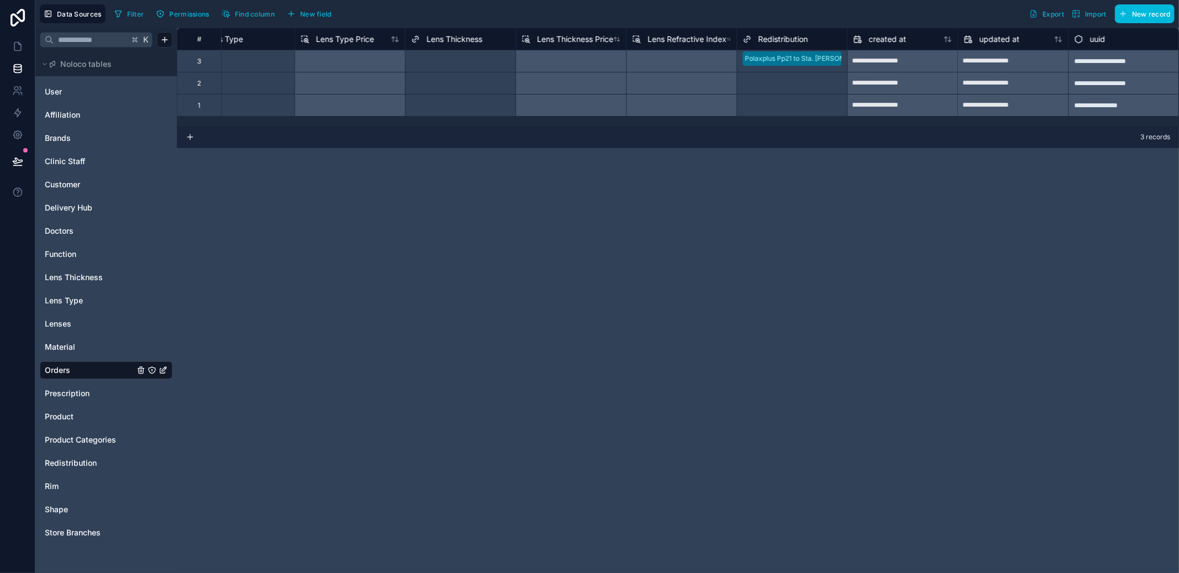
click at [320, 10] on span "New field" at bounding box center [315, 14] width 31 height 8
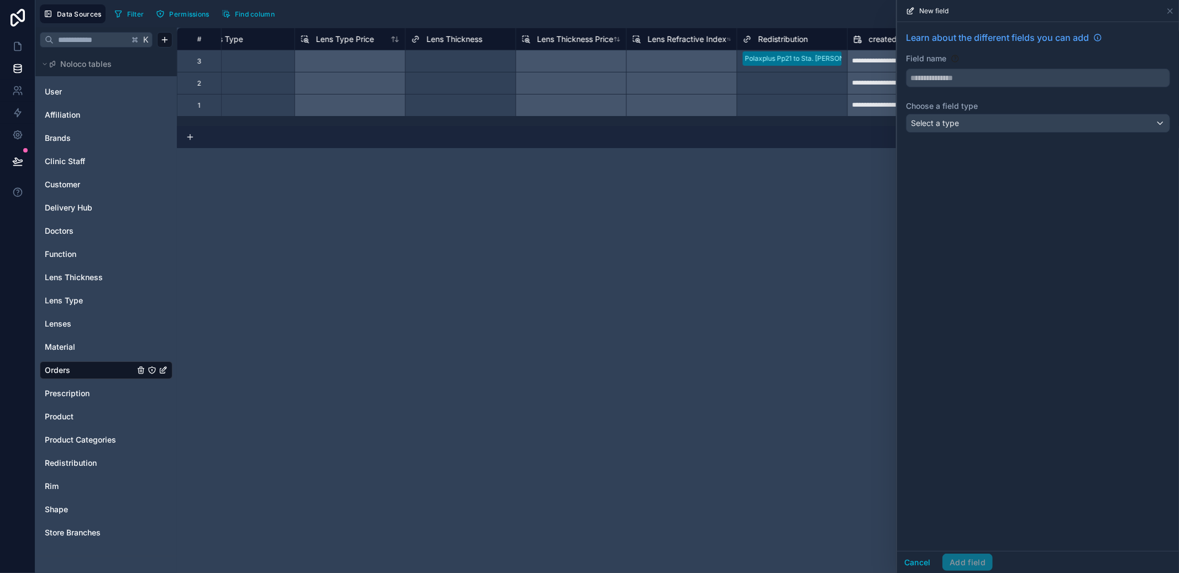
click at [971, 122] on div "Select a type" at bounding box center [1037, 123] width 263 height 18
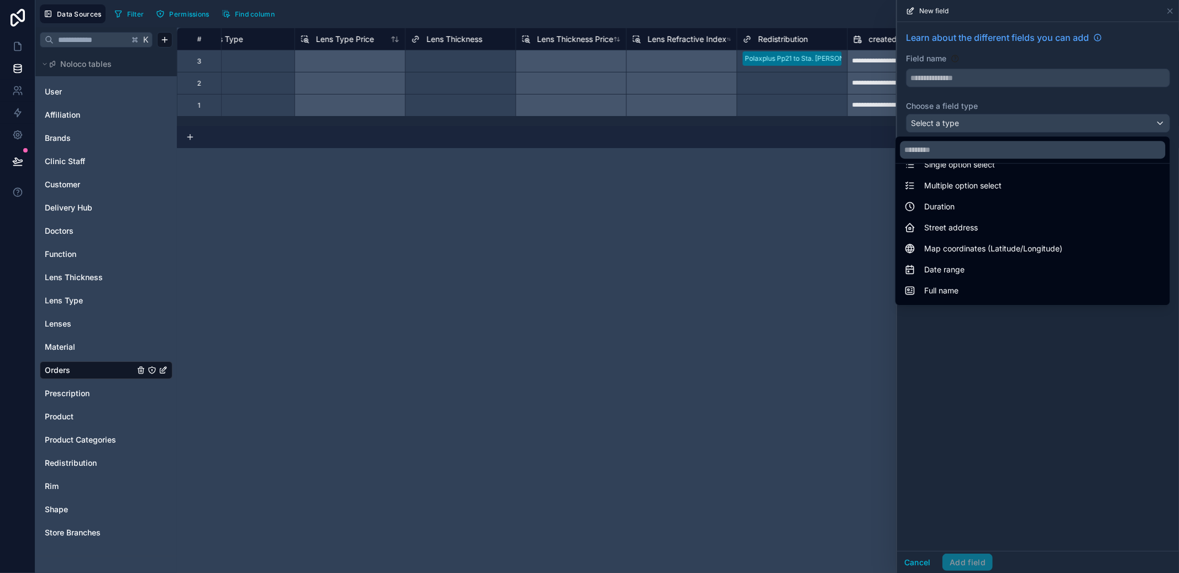
scroll to position [320, 0]
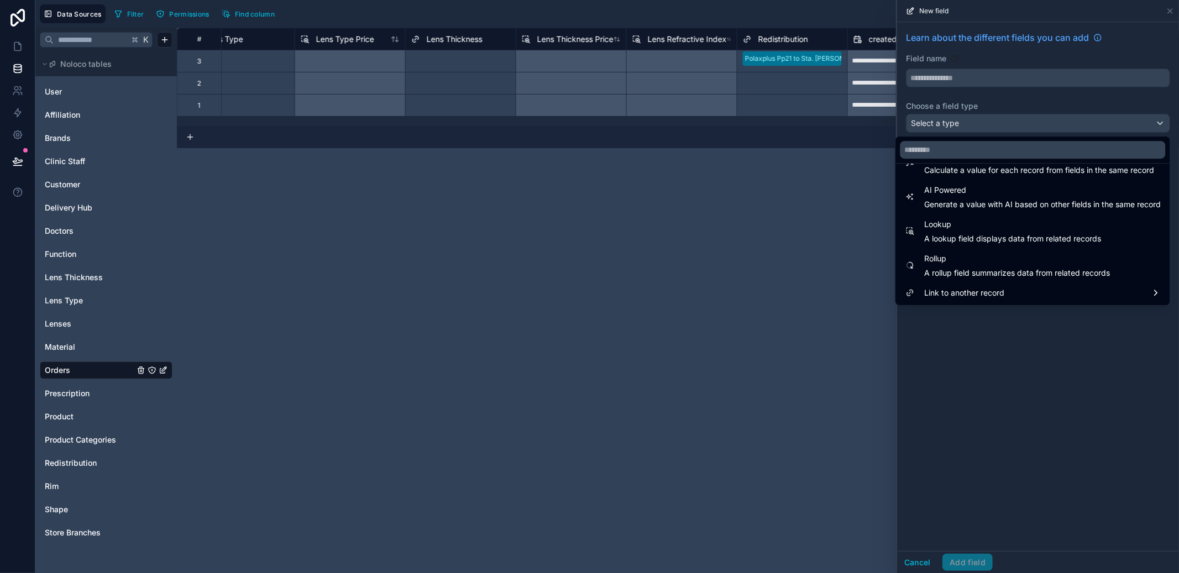
click at [994, 264] on span "Rollup" at bounding box center [1017, 258] width 186 height 13
type input "******"
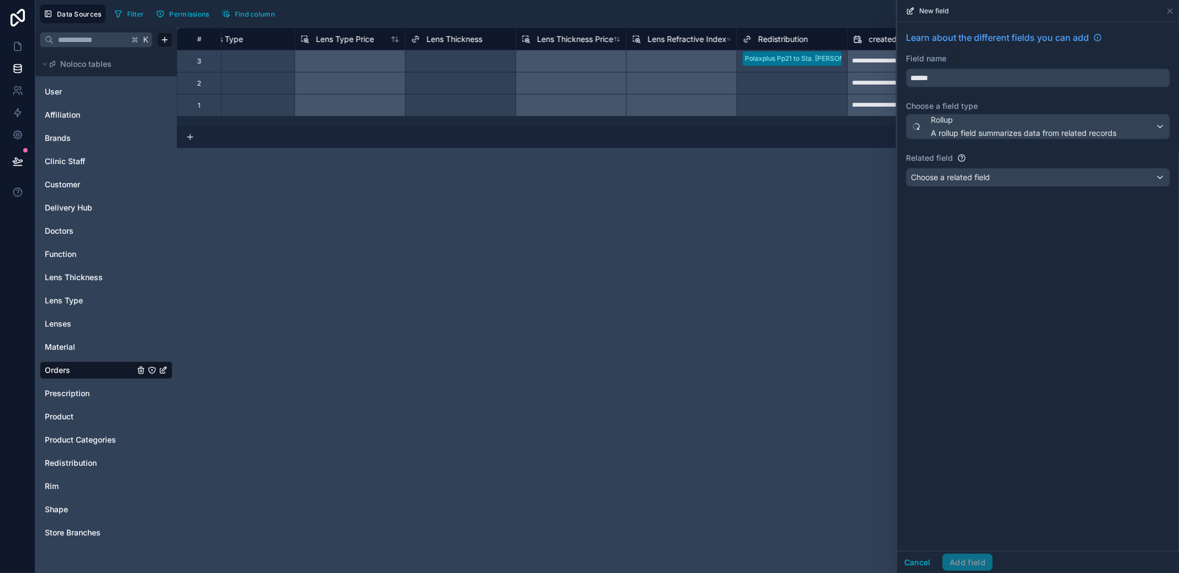
click at [992, 181] on div "Choose a related field" at bounding box center [1037, 178] width 263 height 18
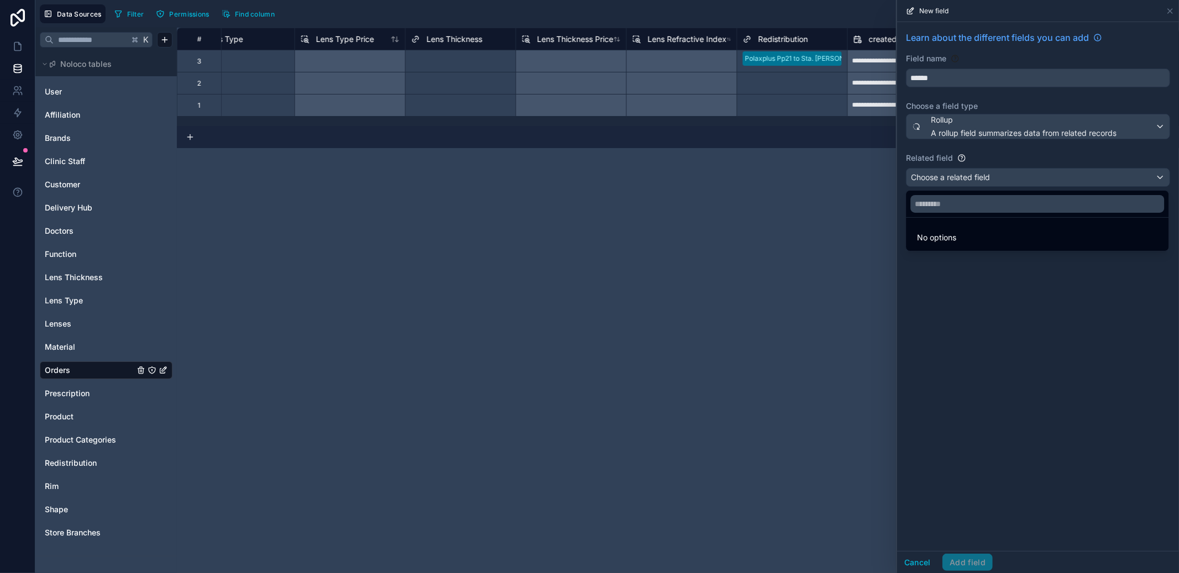
click at [992, 181] on div at bounding box center [1038, 286] width 282 height 573
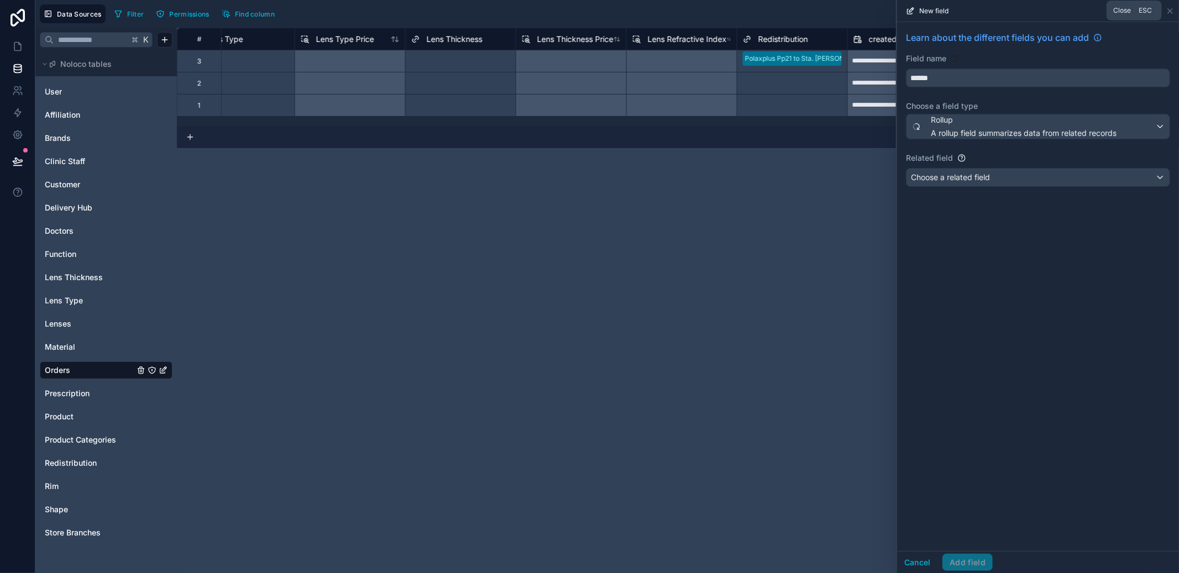
click at [1173, 11] on icon at bounding box center [1169, 11] width 9 height 9
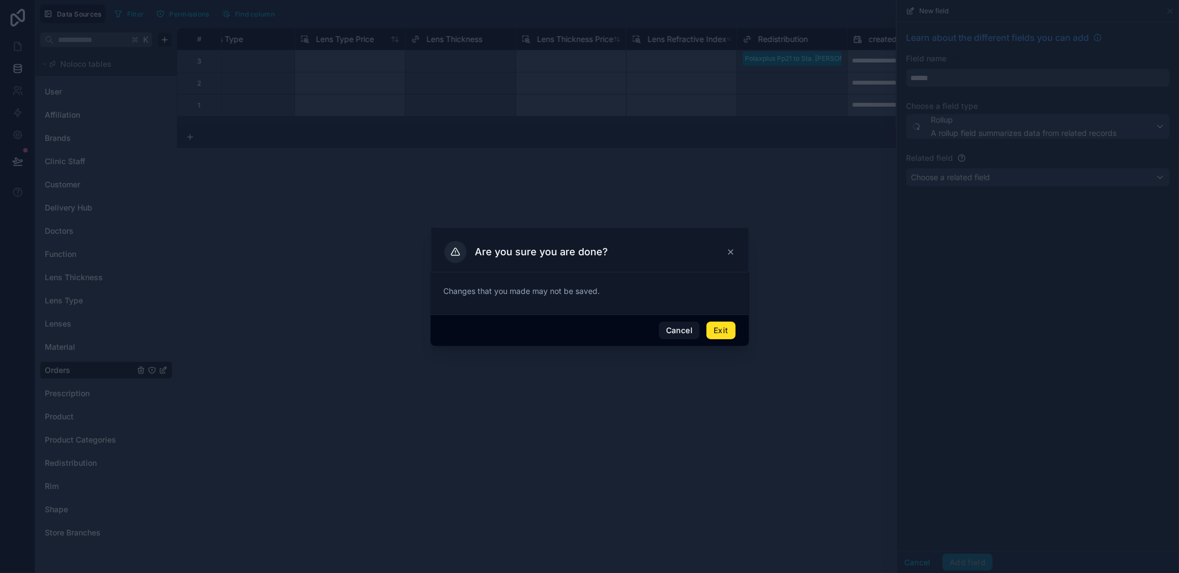
click at [735, 324] on button "Exit" at bounding box center [720, 331] width 29 height 18
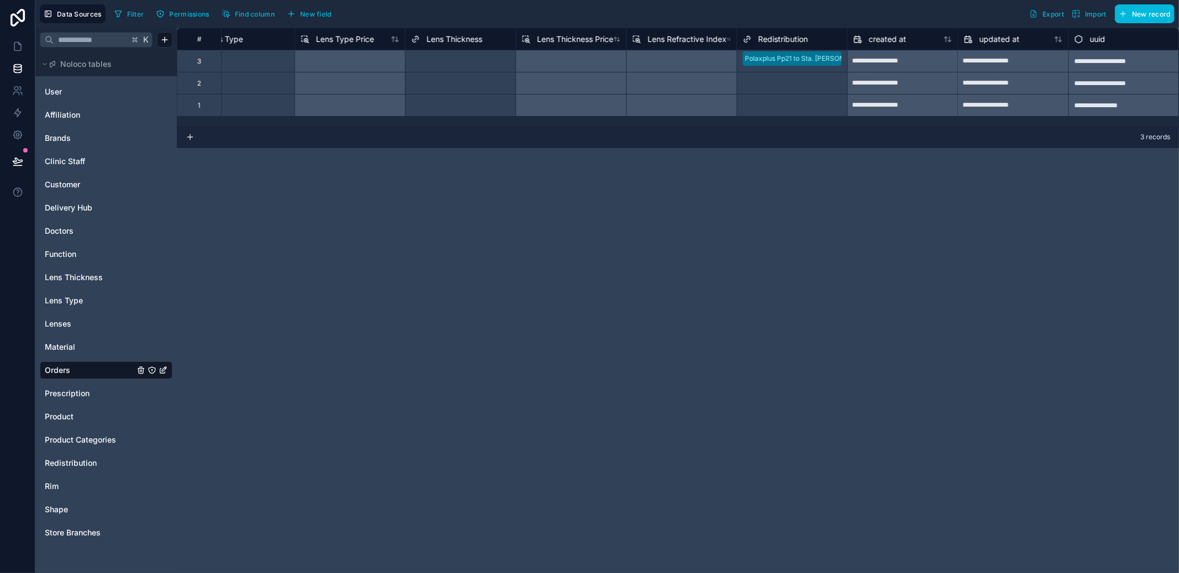
click at [832, 98] on div "Select a Redistribution" at bounding box center [792, 105] width 110 height 15
click at [837, 72] on div "Select a Redistribution" at bounding box center [792, 83] width 110 height 22
click at [837, 67] on div "Polaxplus Pp21 to Sta. Cruz" at bounding box center [792, 61] width 110 height 22
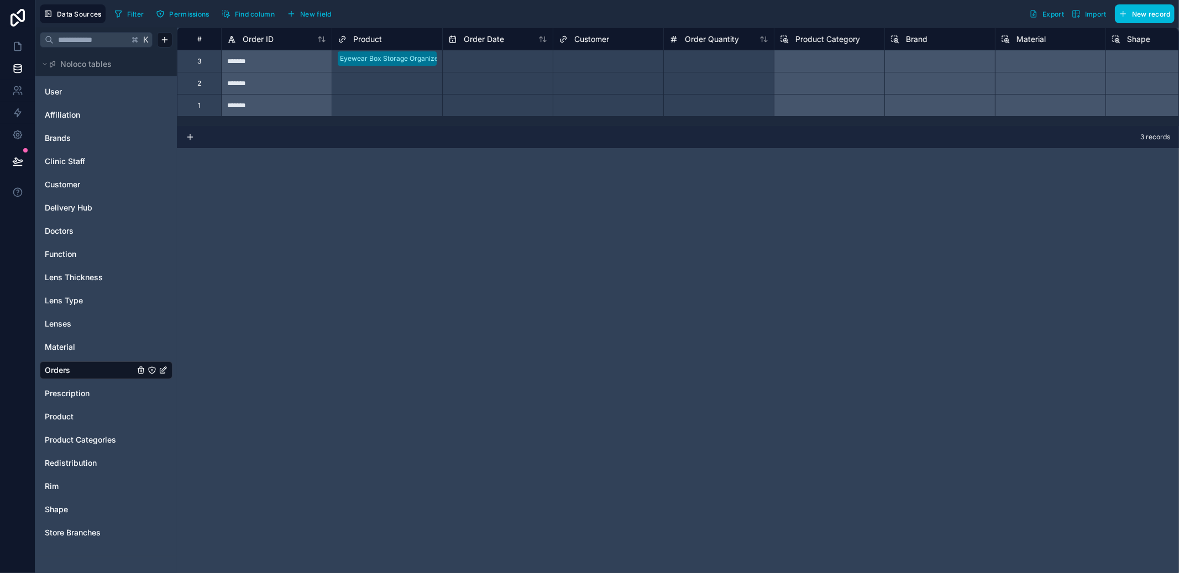
click at [426, 70] on div at bounding box center [387, 74] width 99 height 11
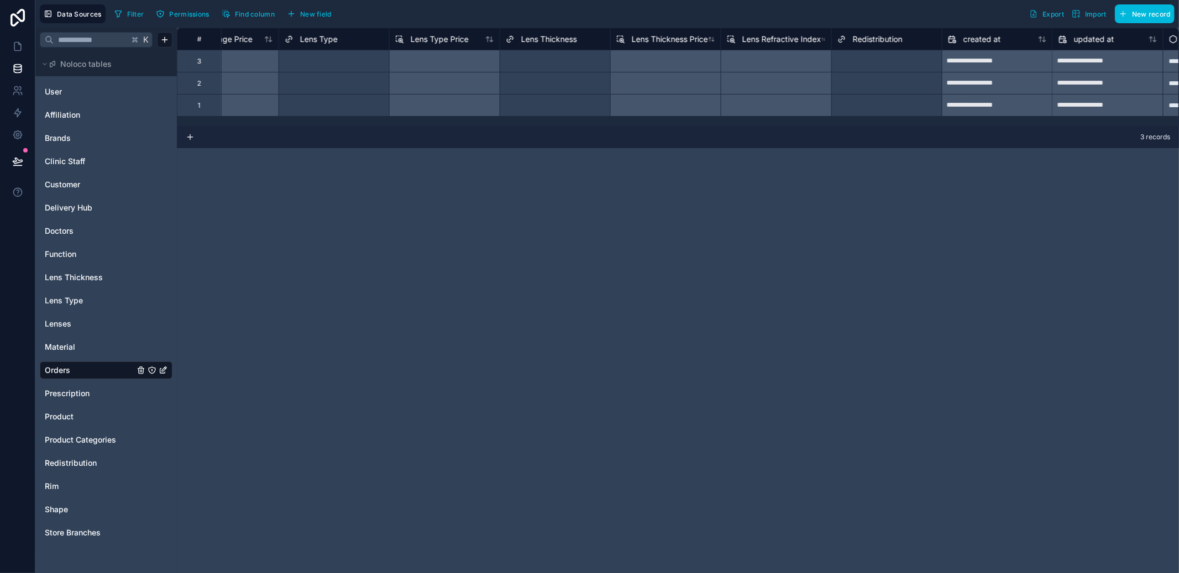
scroll to position [0, 1474]
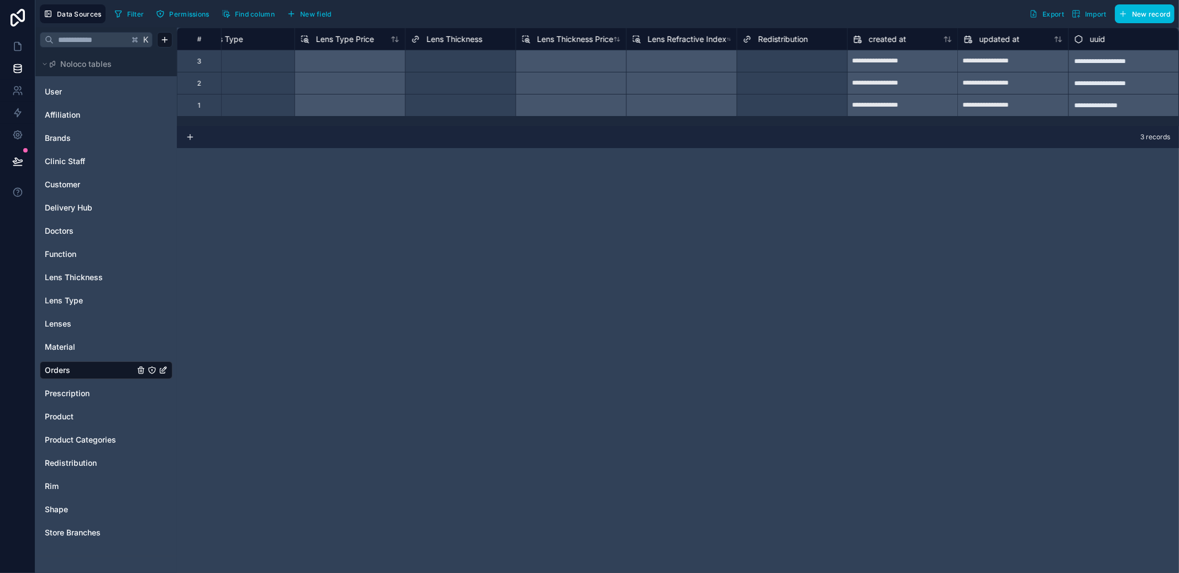
click at [797, 40] on span "Redistribution" at bounding box center [783, 39] width 50 height 11
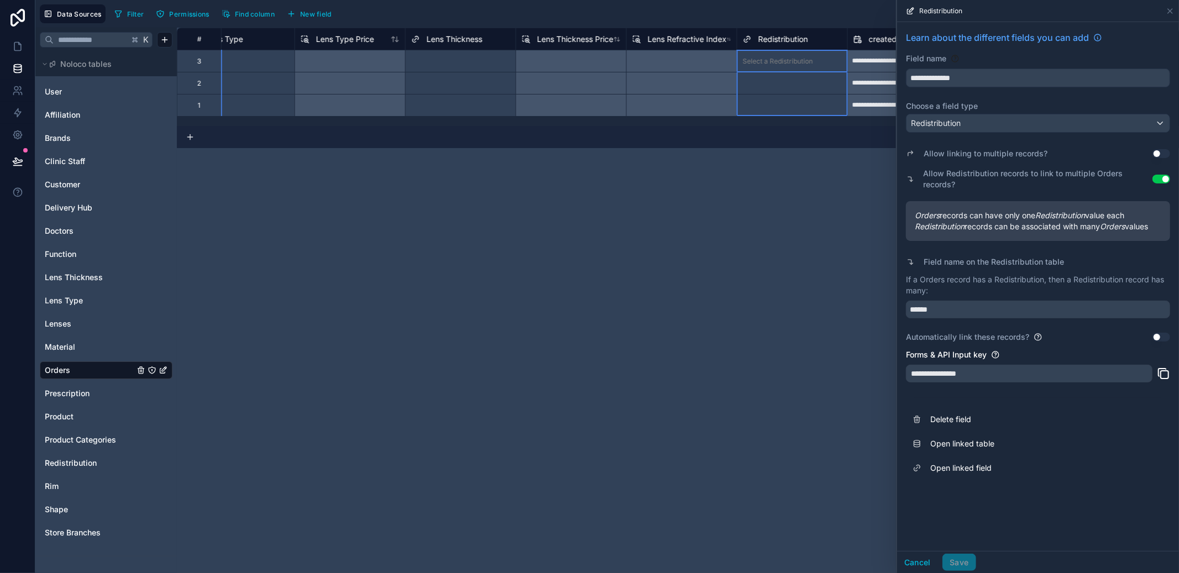
click at [975, 415] on span "Delete field" at bounding box center [1009, 419] width 159 height 11
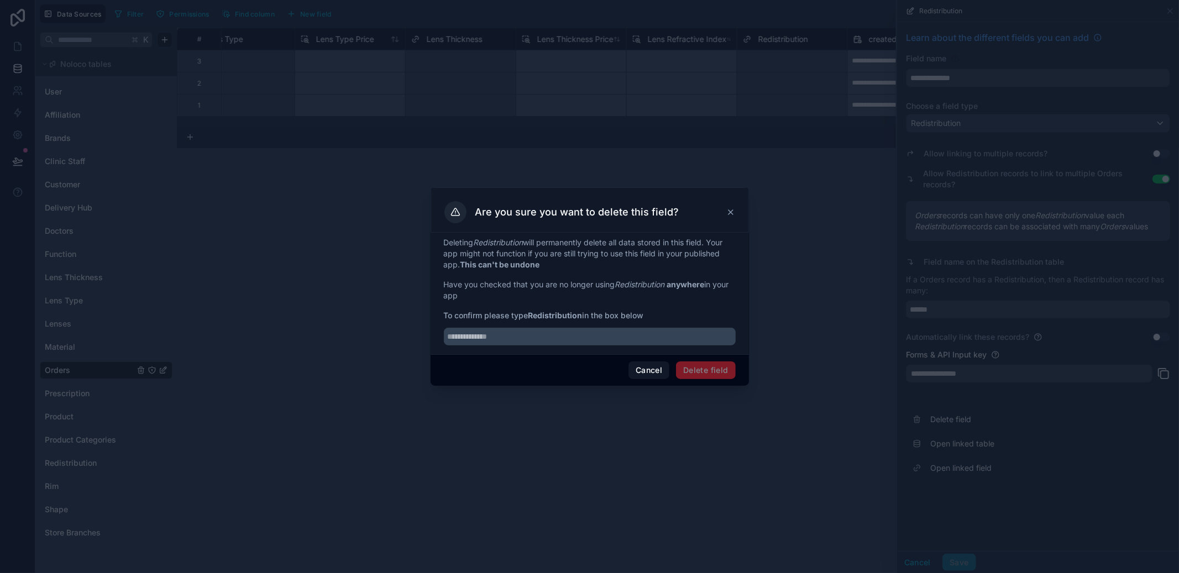
click at [657, 366] on button "Cancel" at bounding box center [648, 370] width 41 height 18
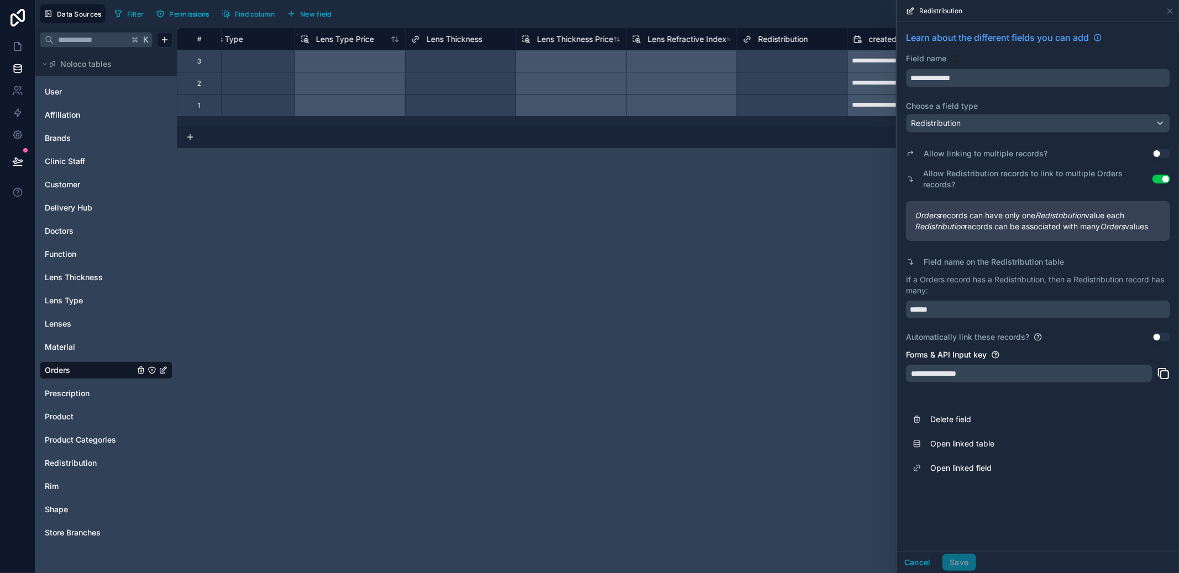
click at [961, 78] on input "**********" at bounding box center [1037, 78] width 263 height 18
click at [961, 419] on span "Delete field" at bounding box center [1009, 419] width 159 height 11
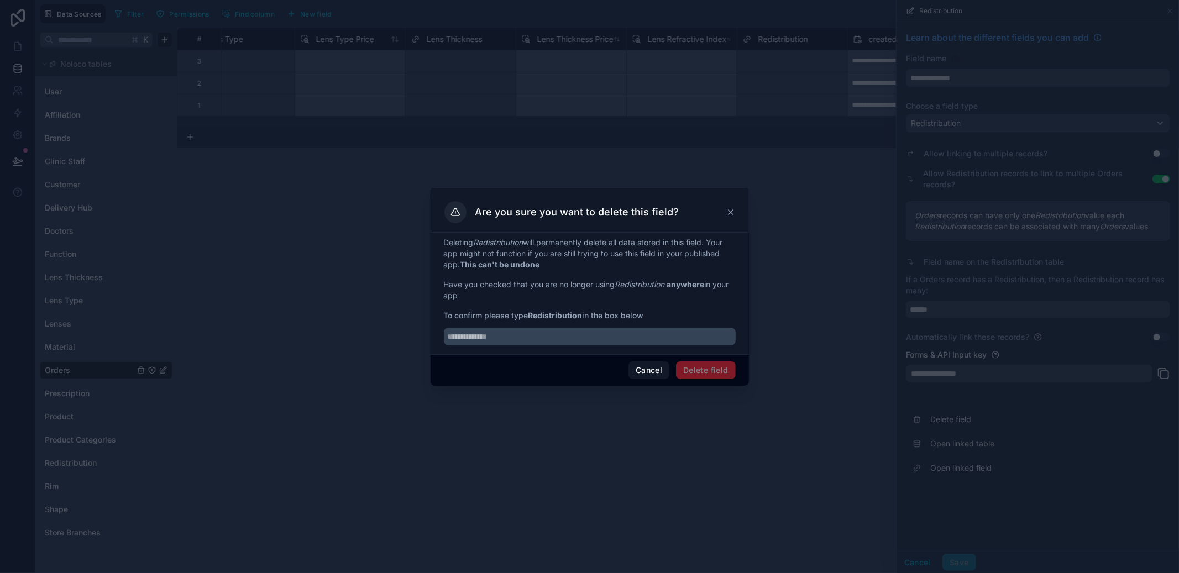
click at [553, 334] on input "text" at bounding box center [590, 337] width 292 height 18
paste input "**********"
type input "**********"
click at [706, 368] on button "Delete field" at bounding box center [705, 370] width 59 height 18
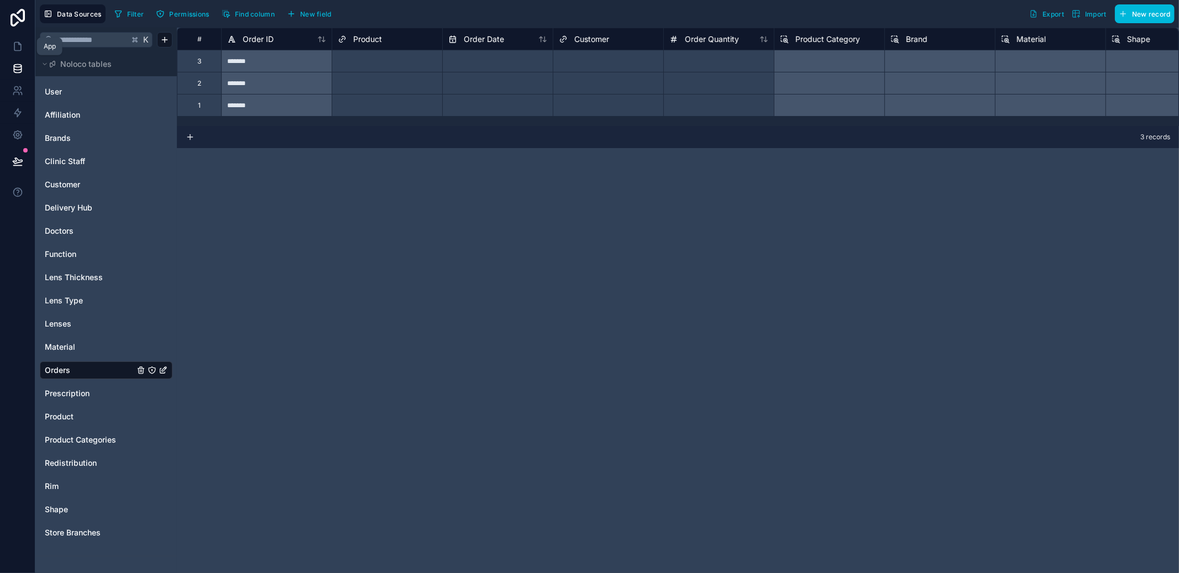
click at [28, 43] on link at bounding box center [17, 46] width 35 height 22
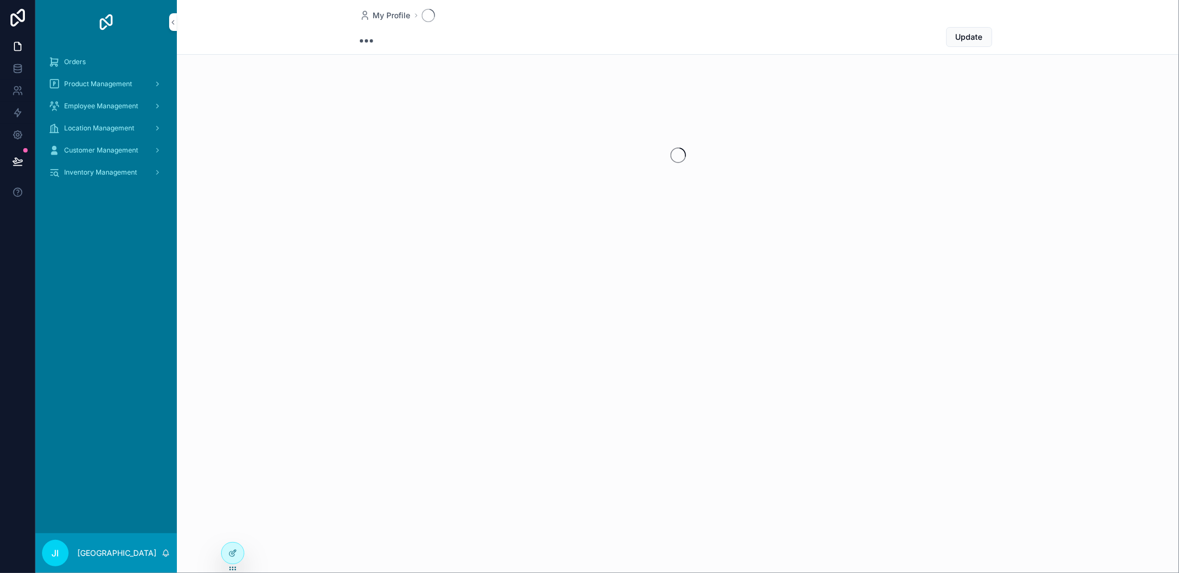
click at [93, 64] on div "Orders" at bounding box center [106, 62] width 115 height 18
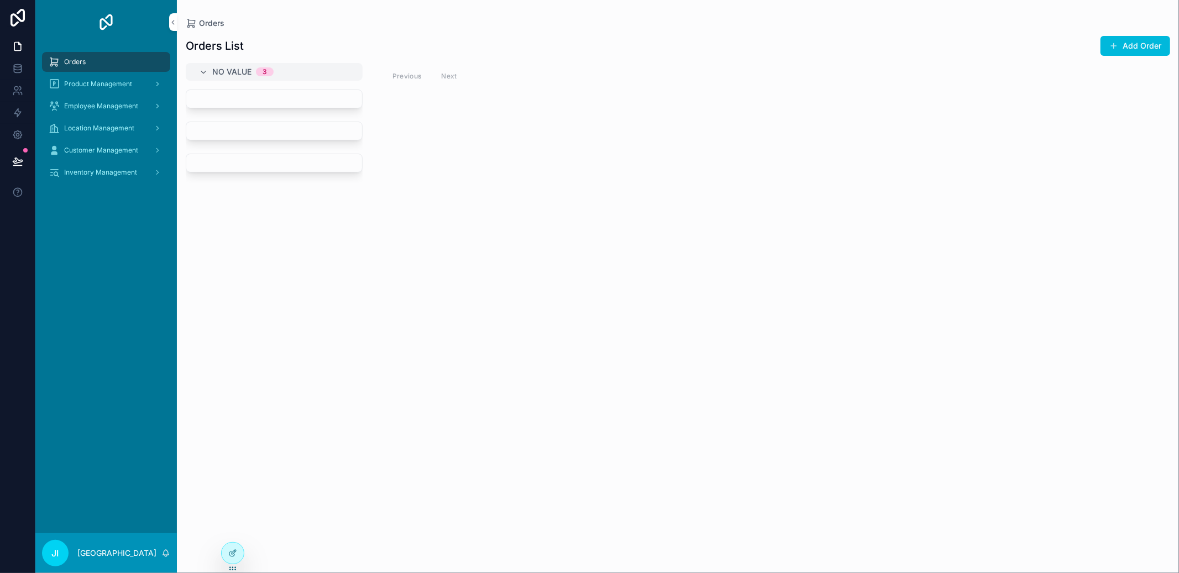
click at [226, 551] on div at bounding box center [233, 553] width 22 height 21
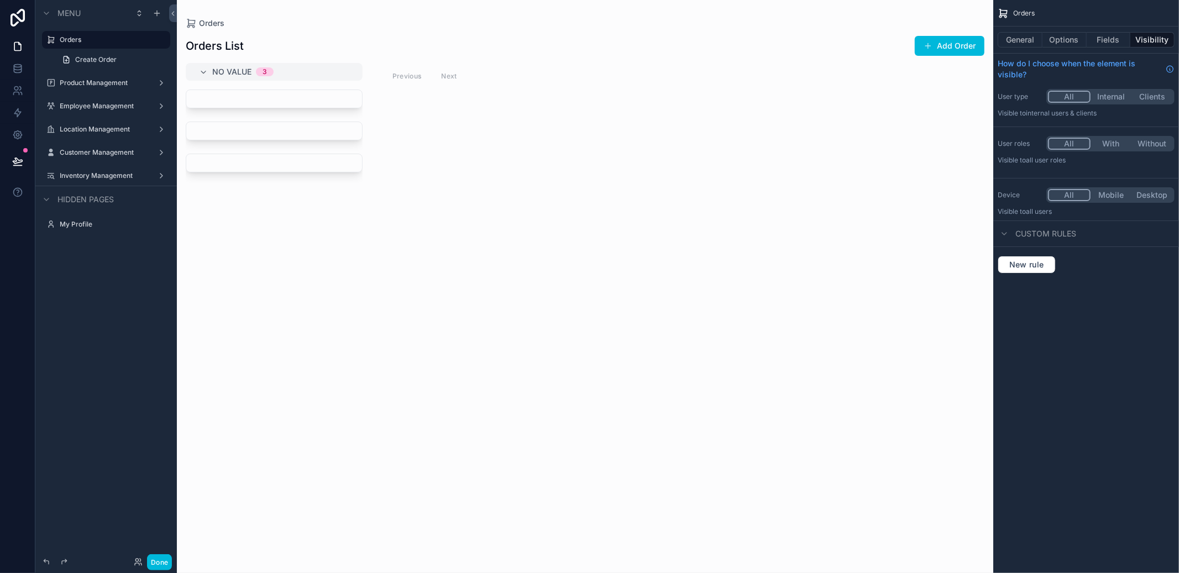
click at [71, 82] on label "Product Management" at bounding box center [104, 82] width 88 height 9
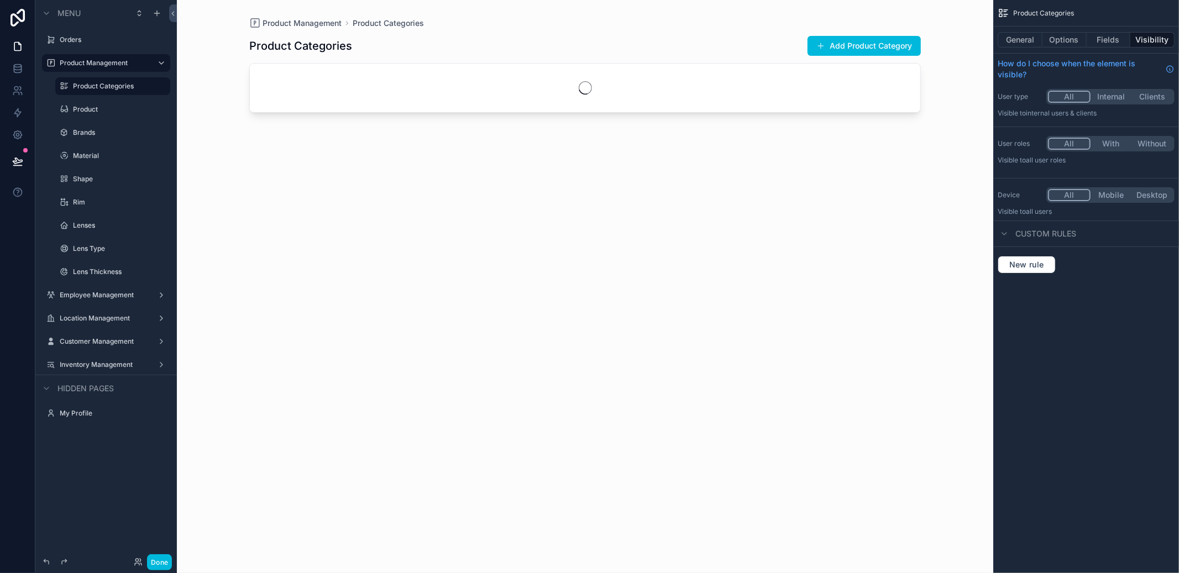
click at [78, 109] on label "Product" at bounding box center [118, 109] width 91 height 9
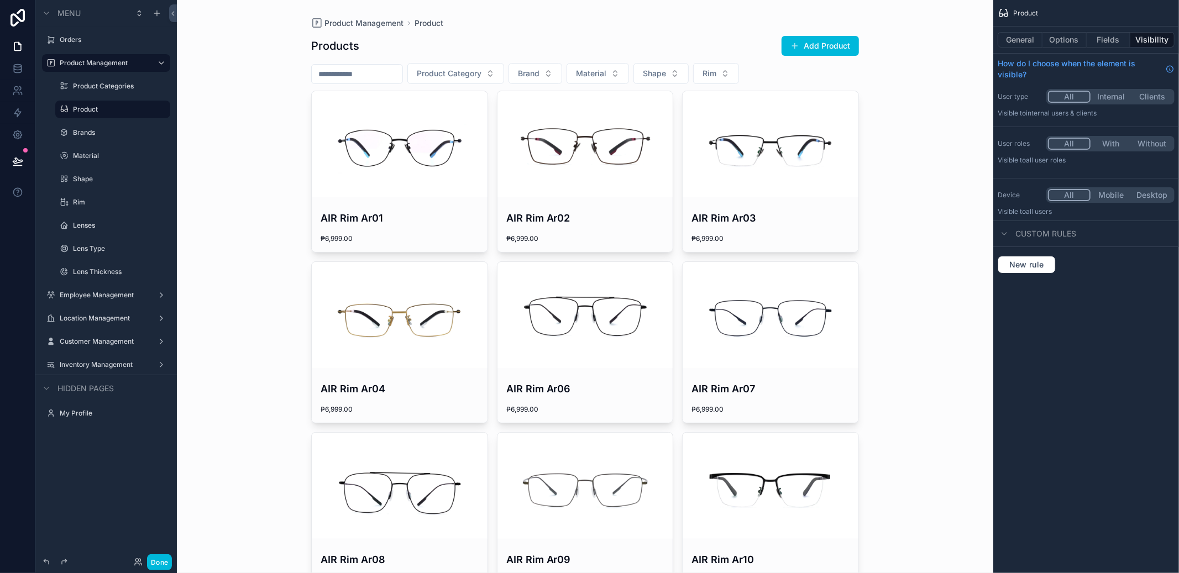
click at [597, 154] on div "scrollable content" at bounding box center [585, 144] width 176 height 106
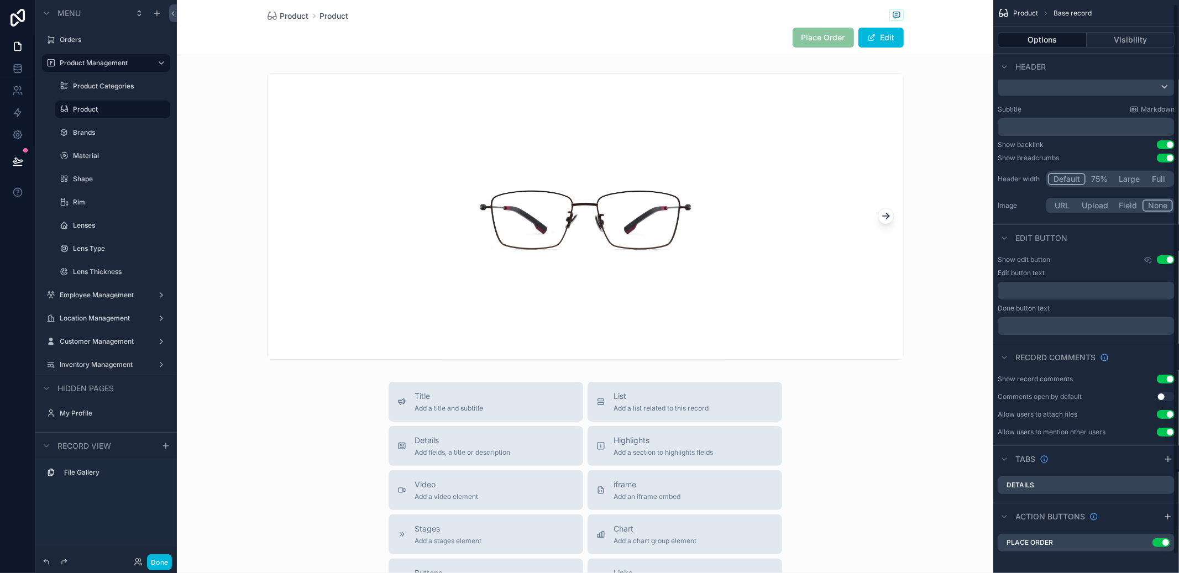
scroll to position [24, 0]
click at [0, 0] on icon "scrollable content" at bounding box center [0, 0] width 0 height 0
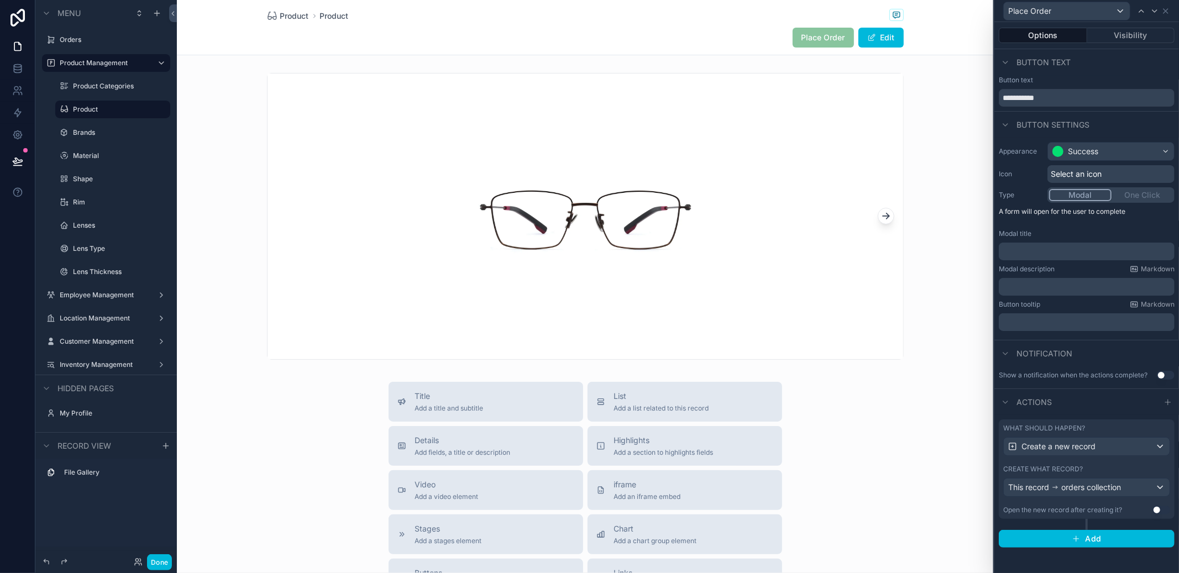
click at [1134, 475] on div "Create what record? This record orders collection" at bounding box center [1086, 481] width 167 height 32
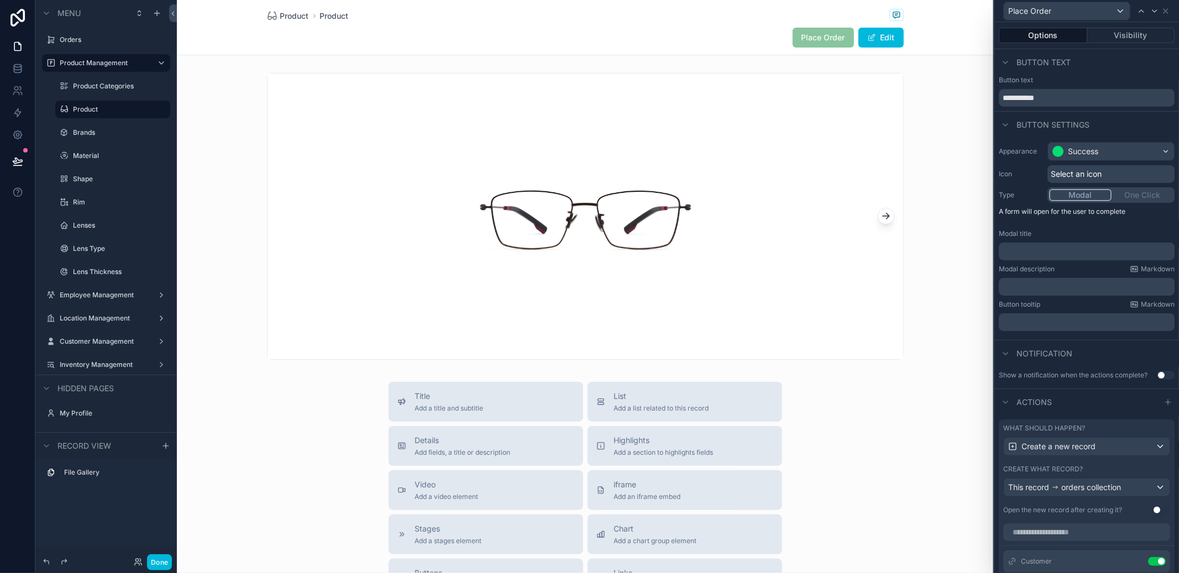
click at [1133, 485] on div "Create what record? This record orders collection" at bounding box center [1086, 481] width 167 height 32
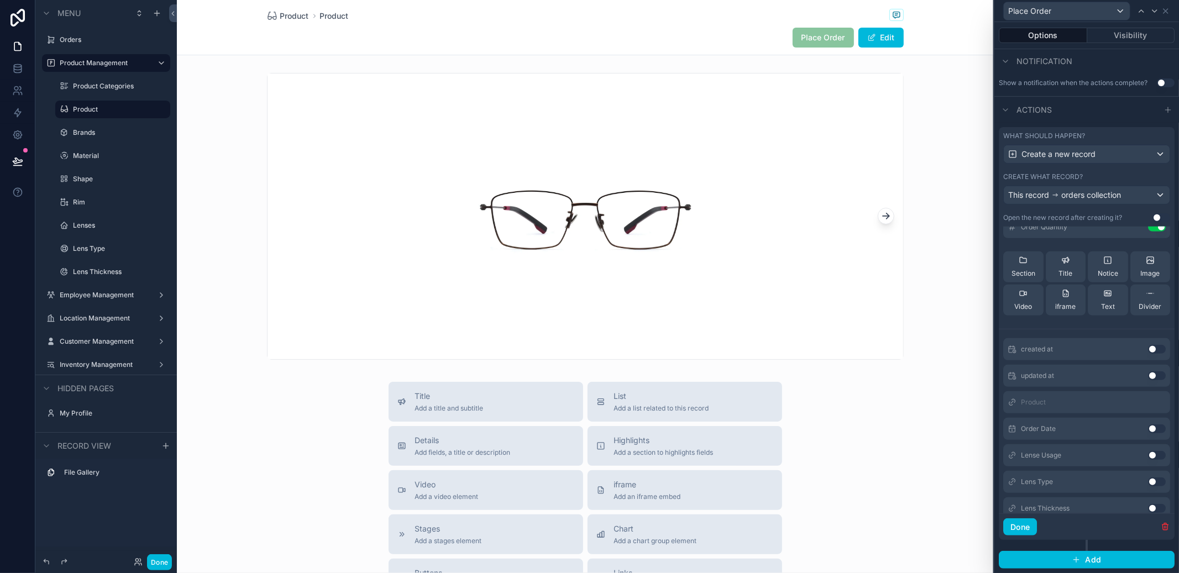
scroll to position [87, 0]
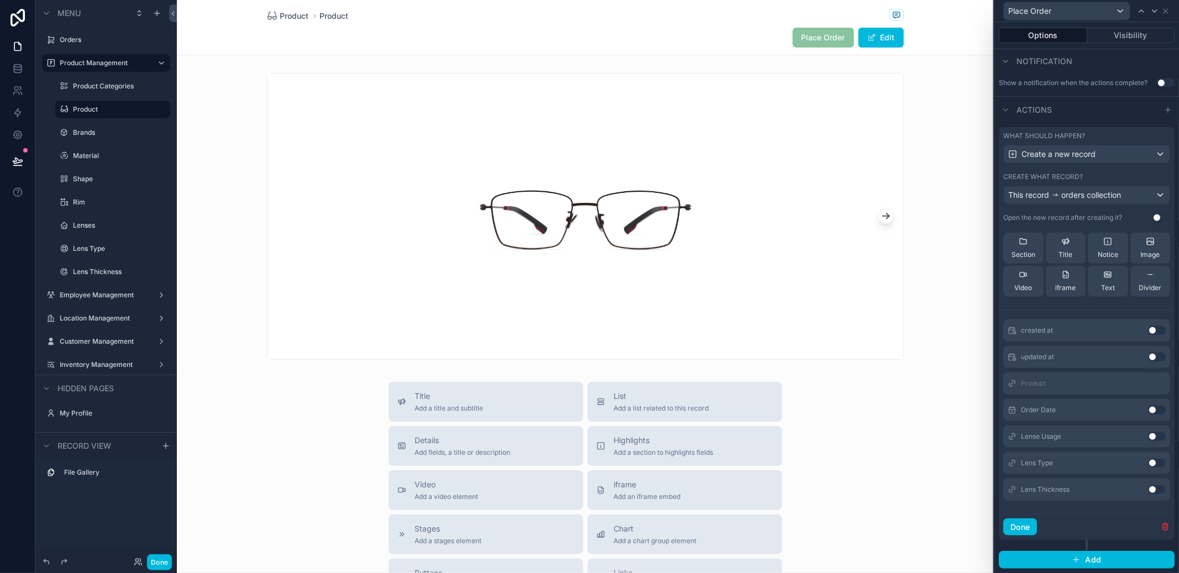
click at [1140, 416] on div "Order Date Use setting" at bounding box center [1086, 410] width 167 height 22
click at [1148, 411] on button "Use setting" at bounding box center [1157, 410] width 18 height 9
click at [1139, 430] on div "Lense Usage Use setting" at bounding box center [1086, 436] width 167 height 22
click at [1148, 435] on button "Use setting" at bounding box center [1157, 436] width 18 height 9
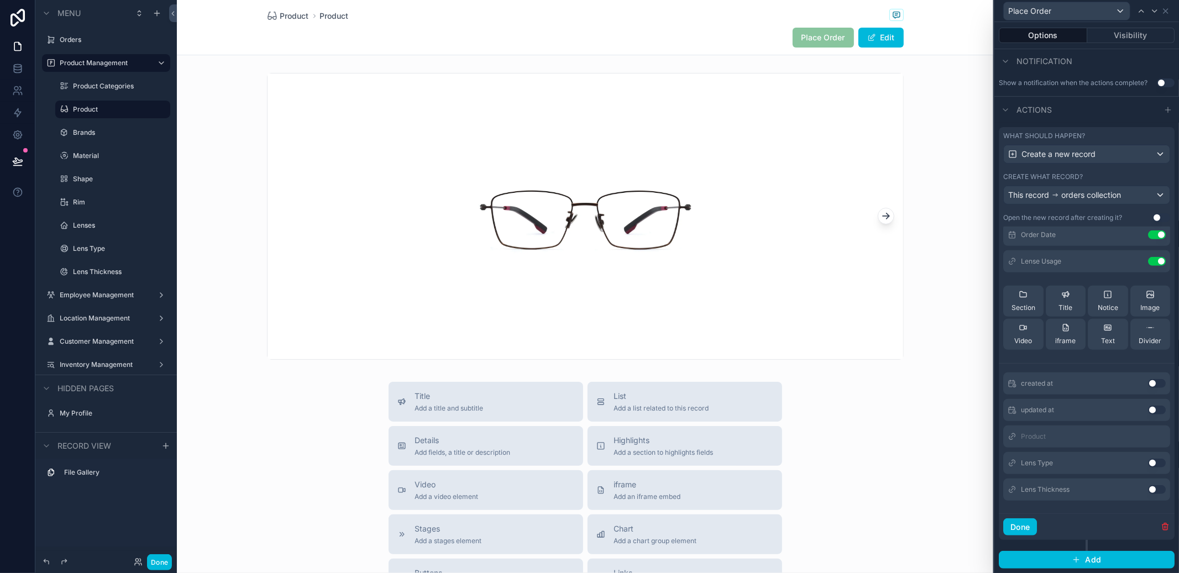
click at [1148, 461] on button "Use setting" at bounding box center [1157, 463] width 18 height 9
click at [1138, 484] on div "Lens Thickness Use setting" at bounding box center [1086, 490] width 167 height 22
click at [1148, 488] on button "Use setting" at bounding box center [1157, 489] width 18 height 9
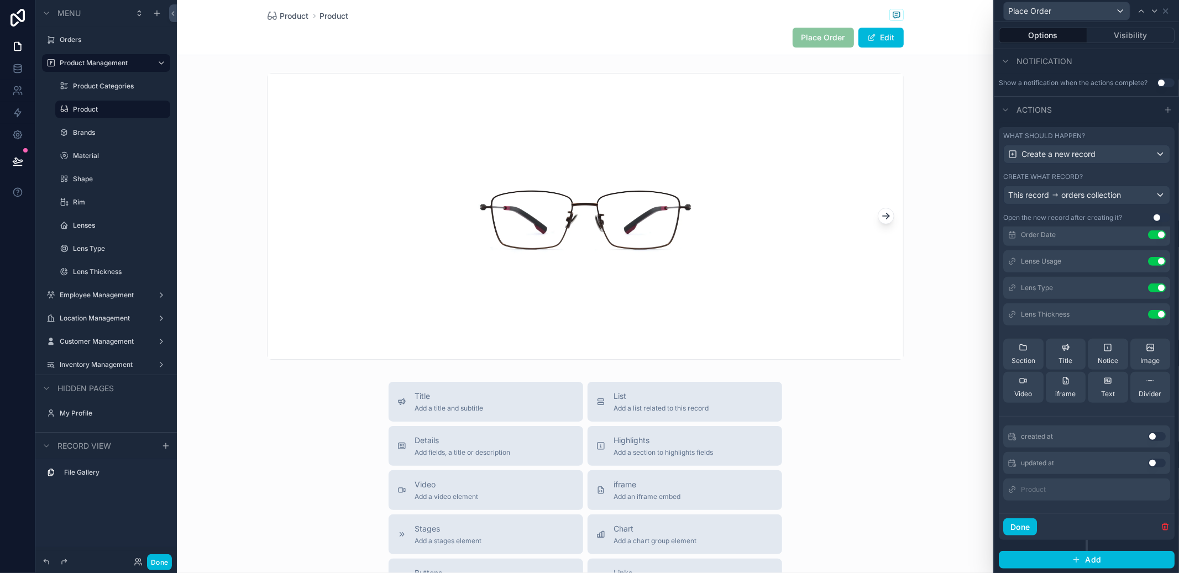
click at [1023, 527] on button "Done" at bounding box center [1020, 527] width 34 height 18
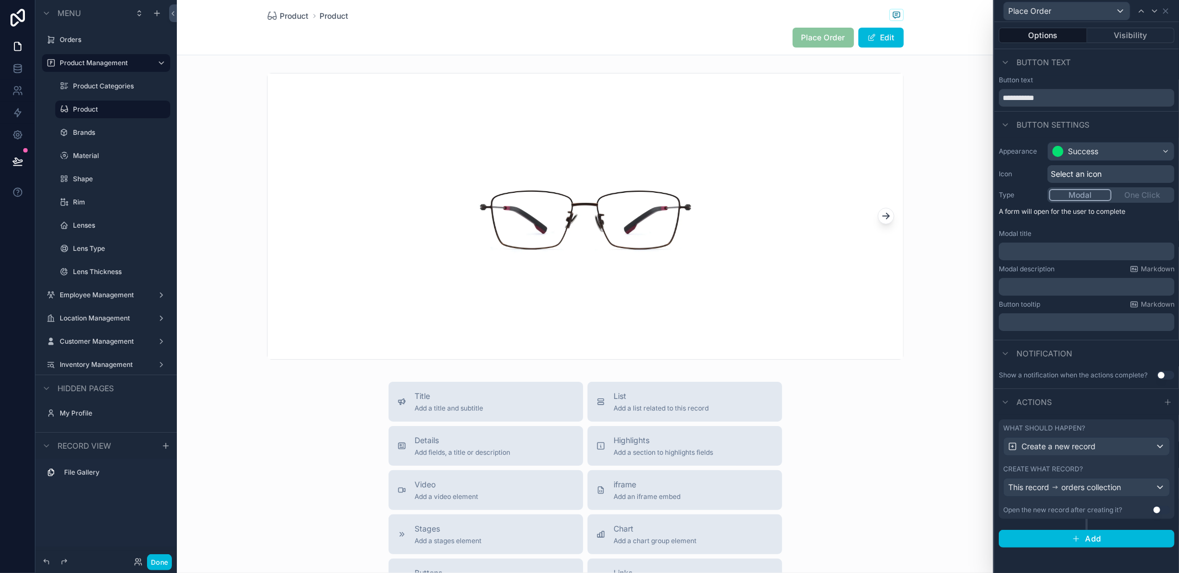
click at [157, 567] on button "Done" at bounding box center [159, 562] width 25 height 16
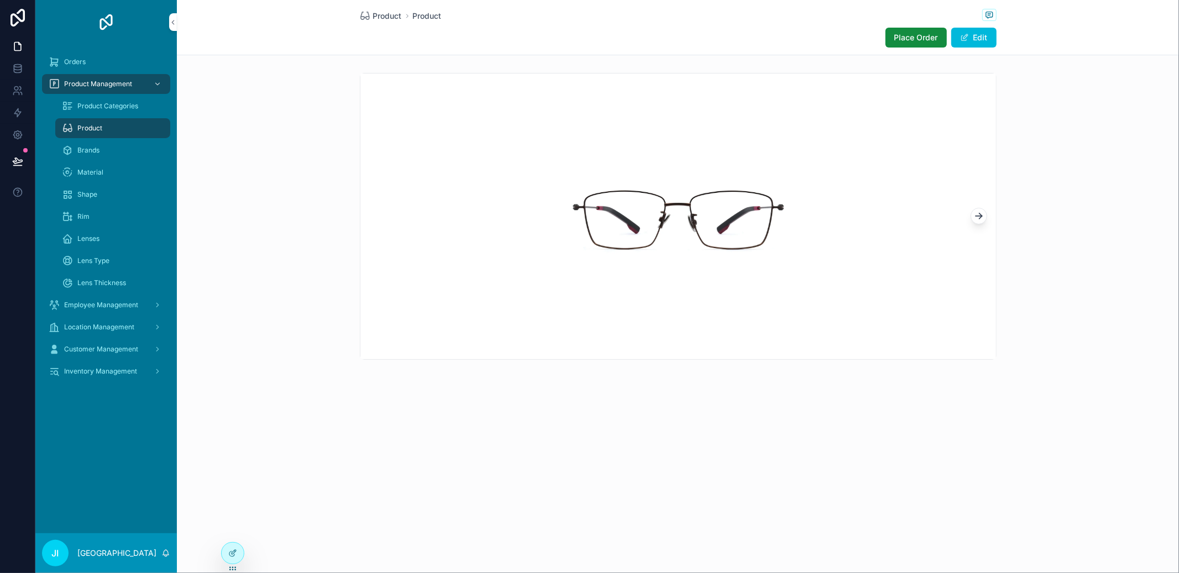
click at [906, 46] on button "Place Order" at bounding box center [915, 38] width 61 height 20
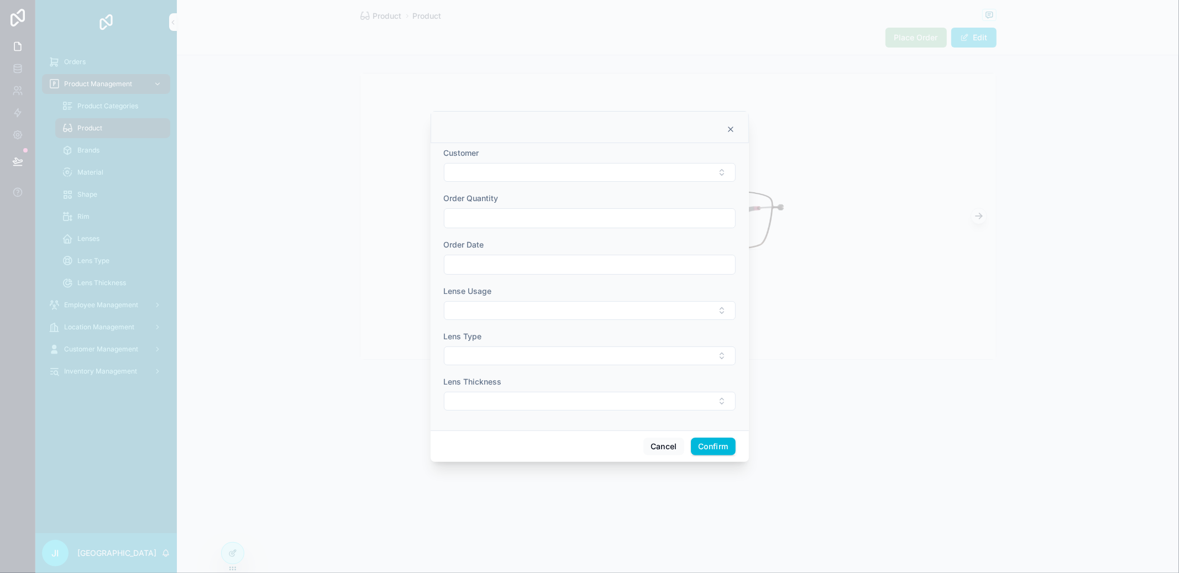
click at [565, 182] on button "Select Button" at bounding box center [590, 172] width 292 height 19
click at [561, 213] on div "Korg" at bounding box center [589, 216] width 154 height 18
click at [514, 222] on input "text" at bounding box center [589, 219] width 291 height 15
type input "*"
click at [617, 266] on input "text" at bounding box center [589, 265] width 291 height 15
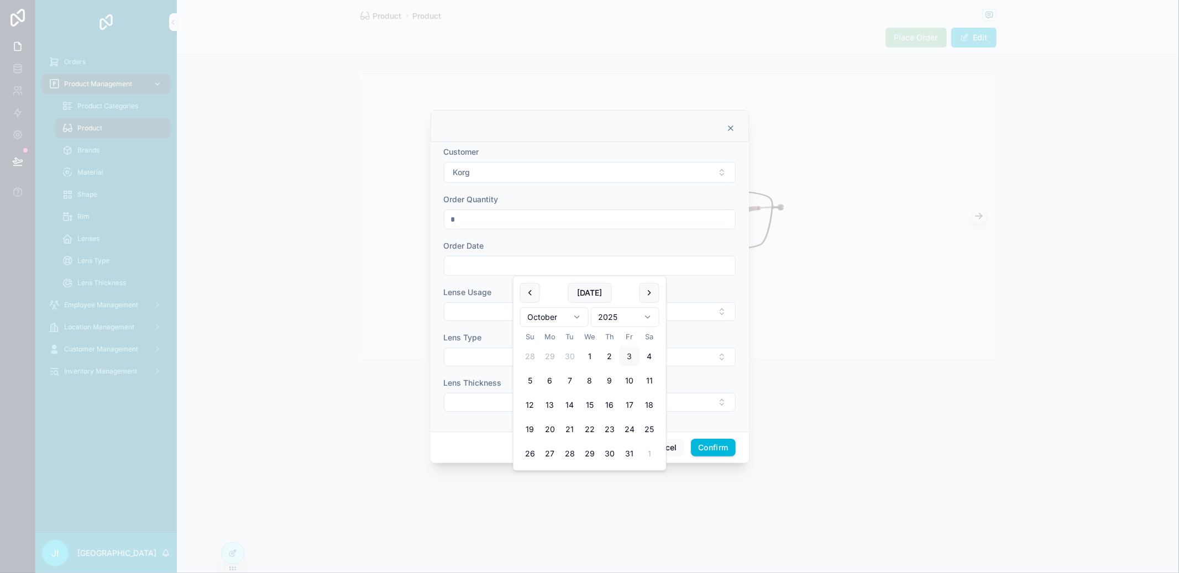
click at [603, 291] on button "Today" at bounding box center [589, 293] width 44 height 20
type input "*********"
click at [485, 305] on button "Select Button" at bounding box center [590, 311] width 292 height 19
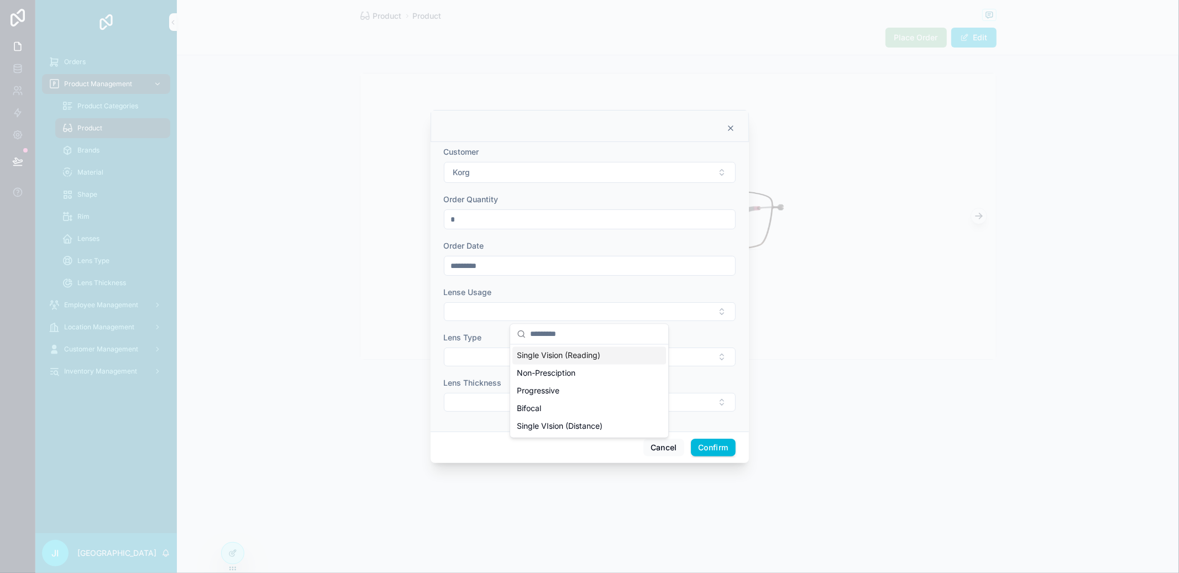
click at [572, 357] on span "Single Vision (Reading)" at bounding box center [558, 355] width 83 height 11
click at [561, 355] on button "Select Button" at bounding box center [590, 358] width 292 height 19
click at [563, 406] on div "Digi + Photo" at bounding box center [589, 402] width 154 height 18
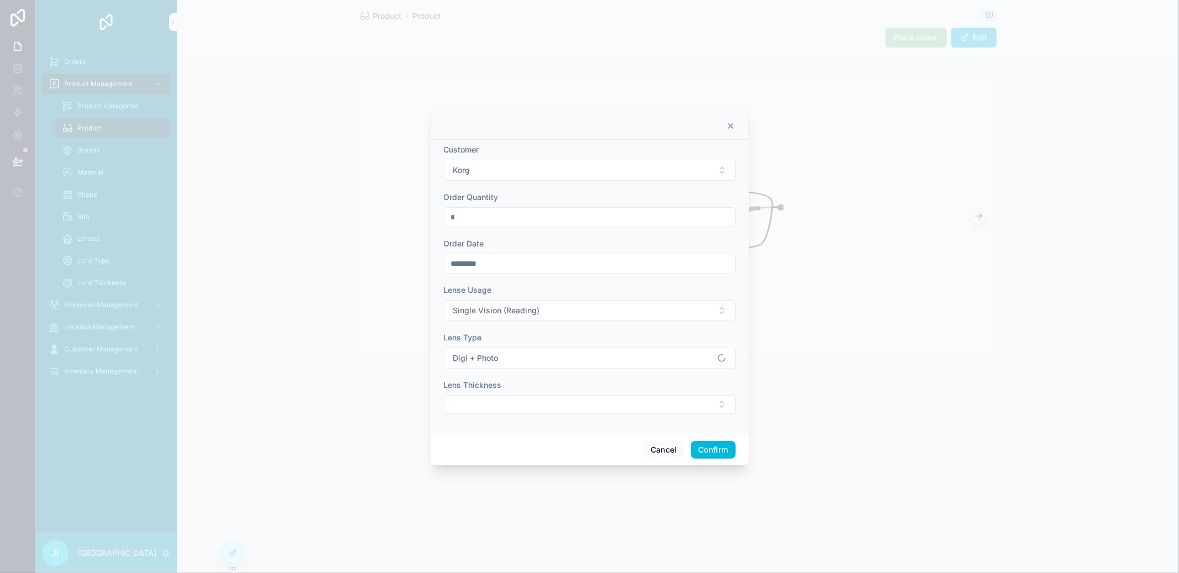
click at [563, 406] on button "Select Button" at bounding box center [590, 404] width 292 height 19
click at [563, 454] on div "Ultra Thin" at bounding box center [589, 448] width 154 height 18
click at [701, 449] on button "Confirm" at bounding box center [713, 451] width 44 height 18
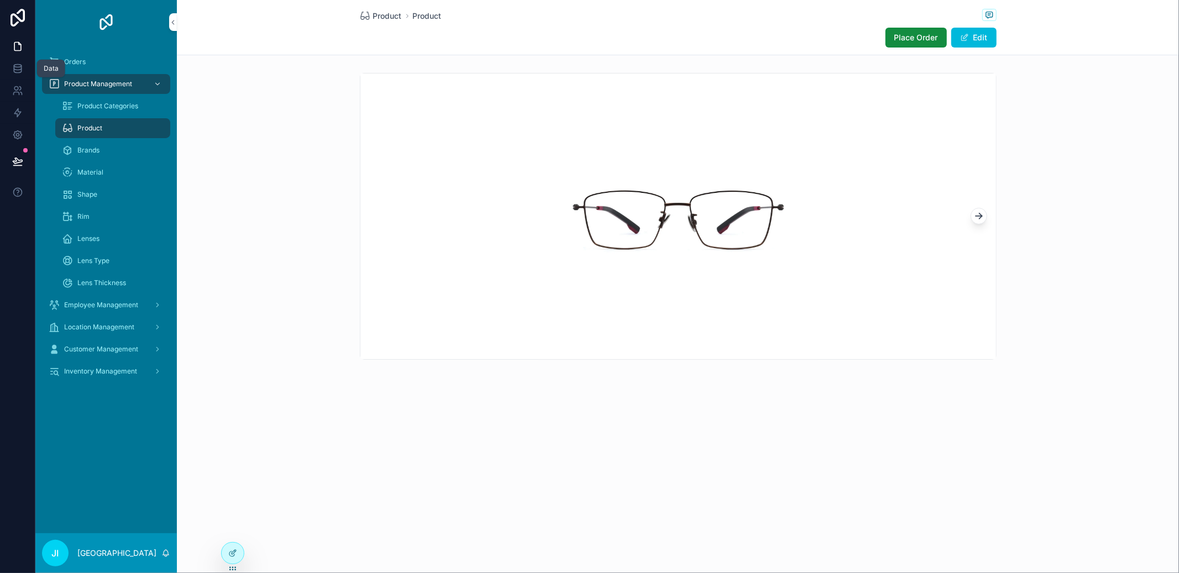
click at [21, 64] on icon at bounding box center [17, 68] width 11 height 11
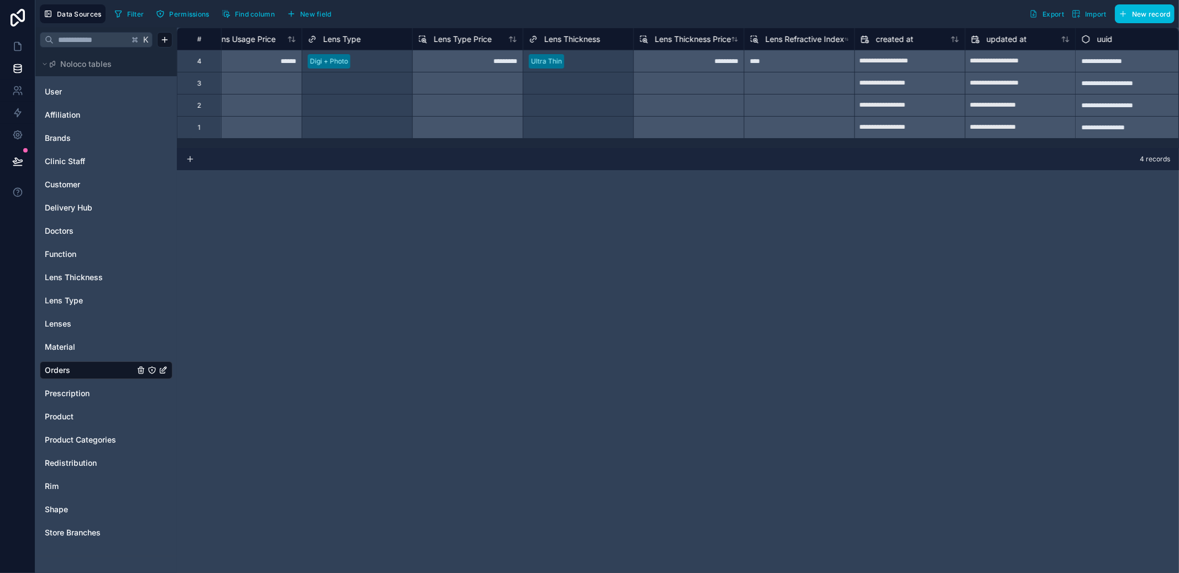
scroll to position [0, 1363]
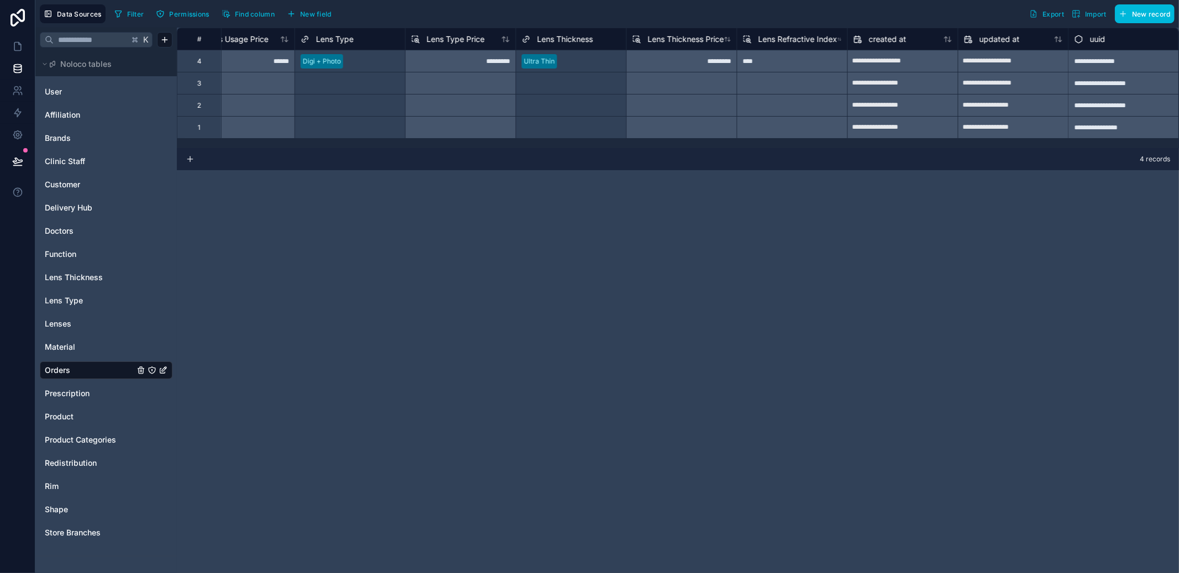
click at [74, 195] on html "**********" at bounding box center [589, 286] width 1179 height 573
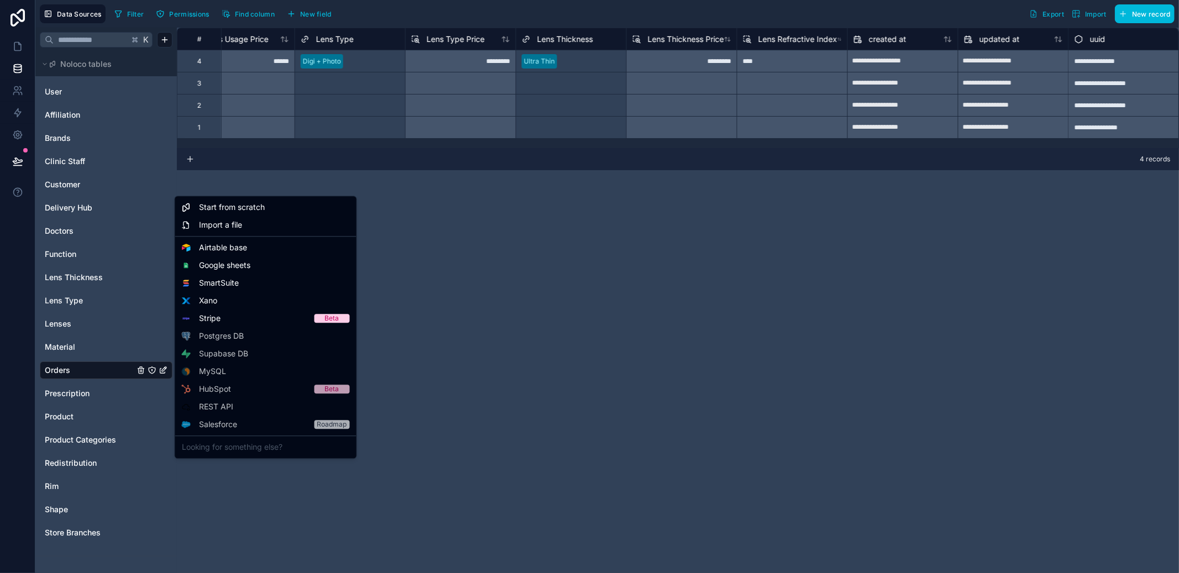
click at [72, 190] on html "**********" at bounding box center [589, 286] width 1179 height 573
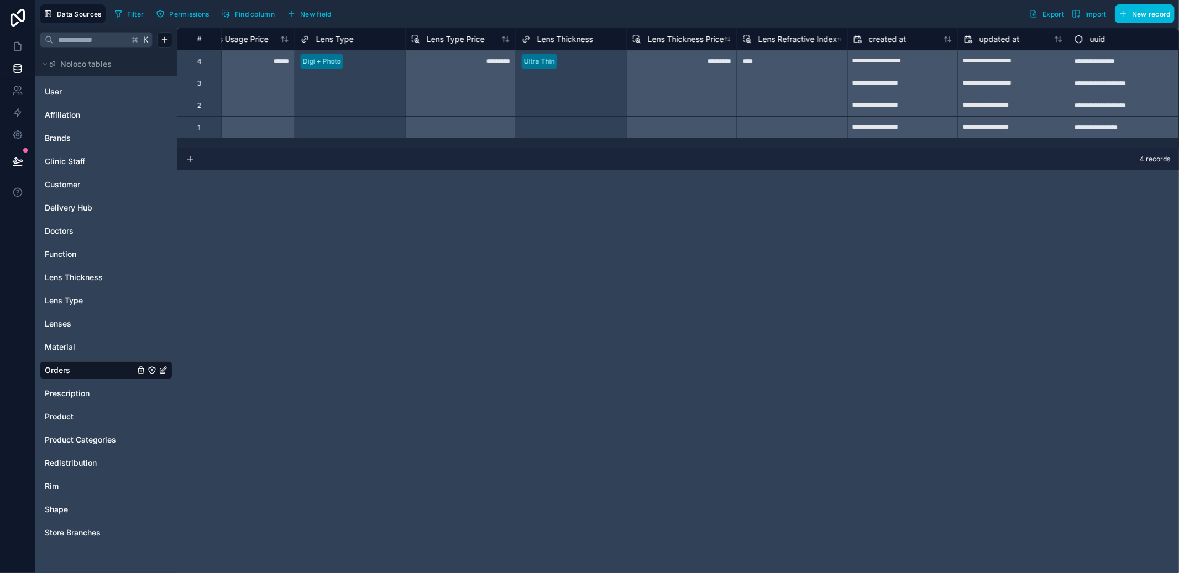
click at [72, 186] on span "Customer" at bounding box center [62, 184] width 35 height 11
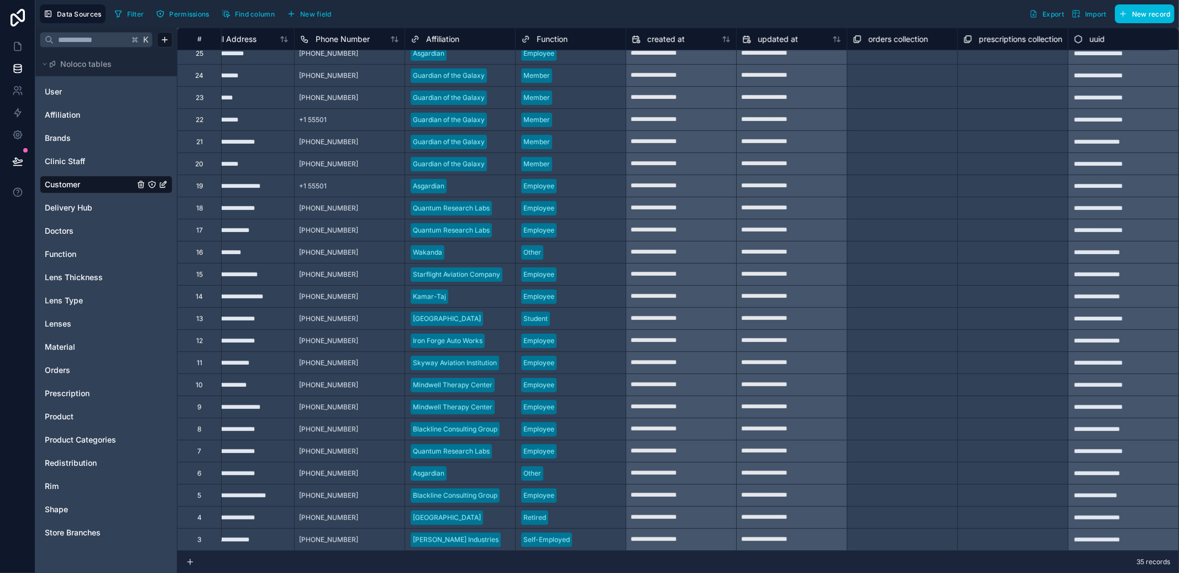
scroll to position [282, 0]
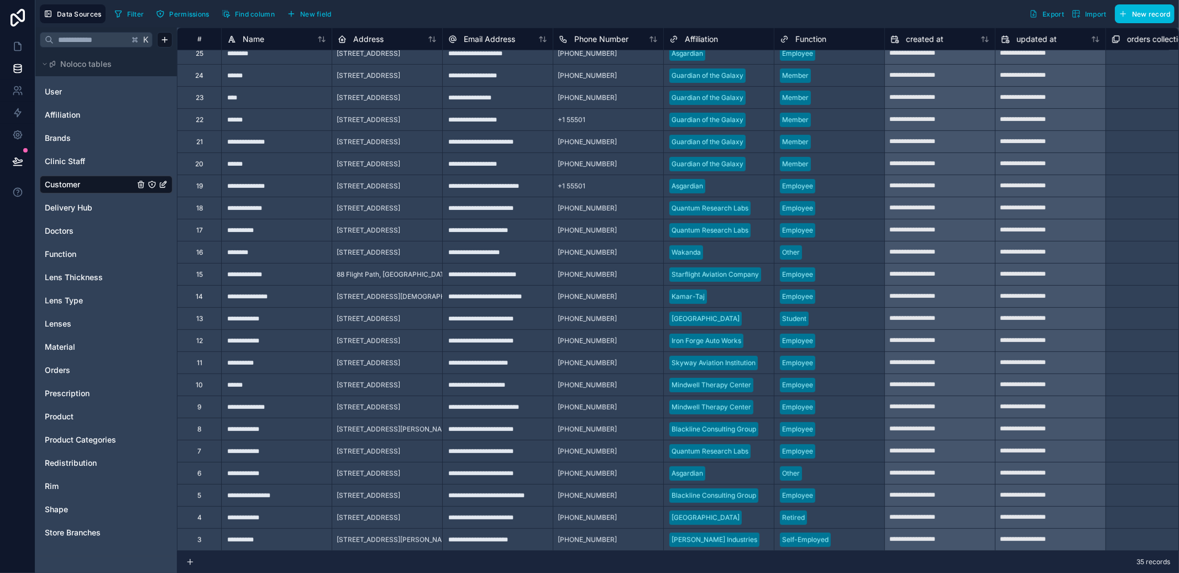
click at [70, 396] on span "Prescription" at bounding box center [67, 393] width 45 height 11
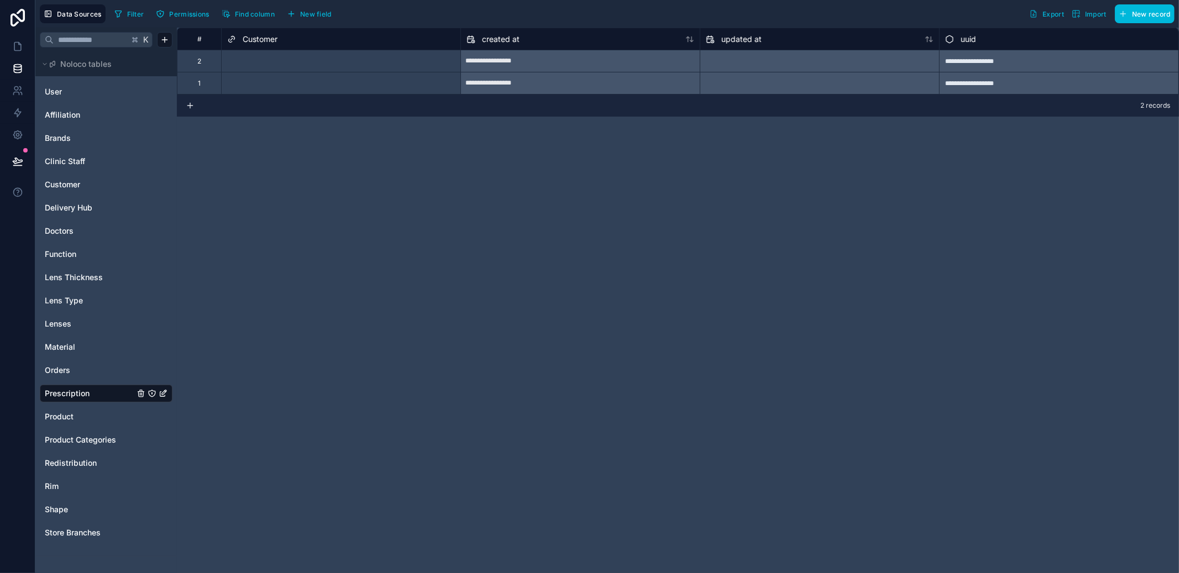
click at [71, 458] on span "Redistribution" at bounding box center [71, 463] width 52 height 11
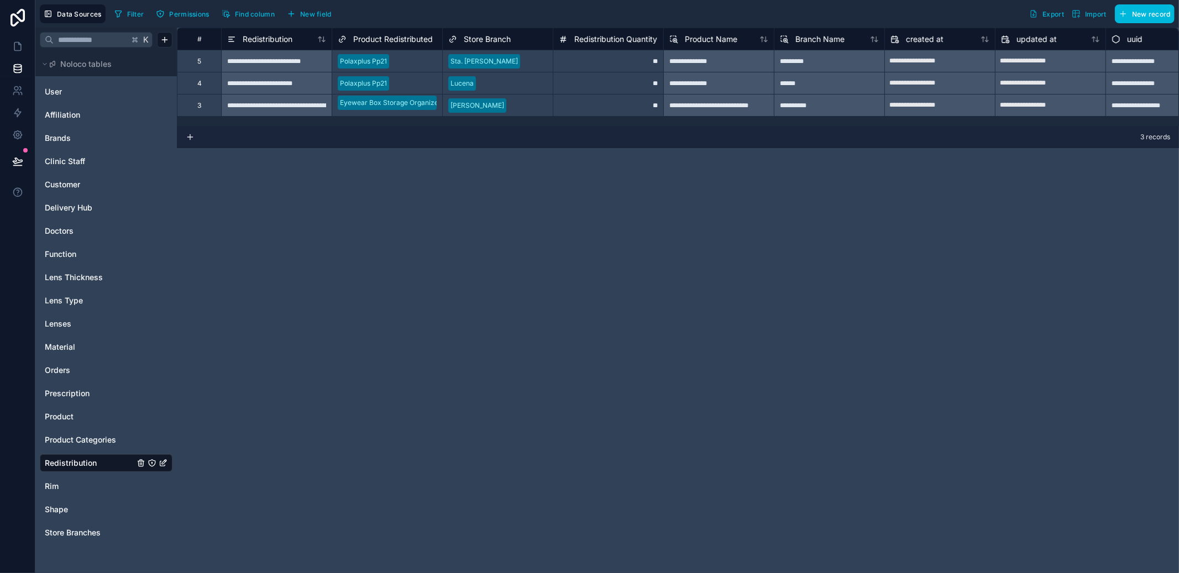
click at [380, 325] on div "**********" at bounding box center [678, 300] width 1002 height 545
click at [69, 416] on span "Product" at bounding box center [59, 416] width 29 height 11
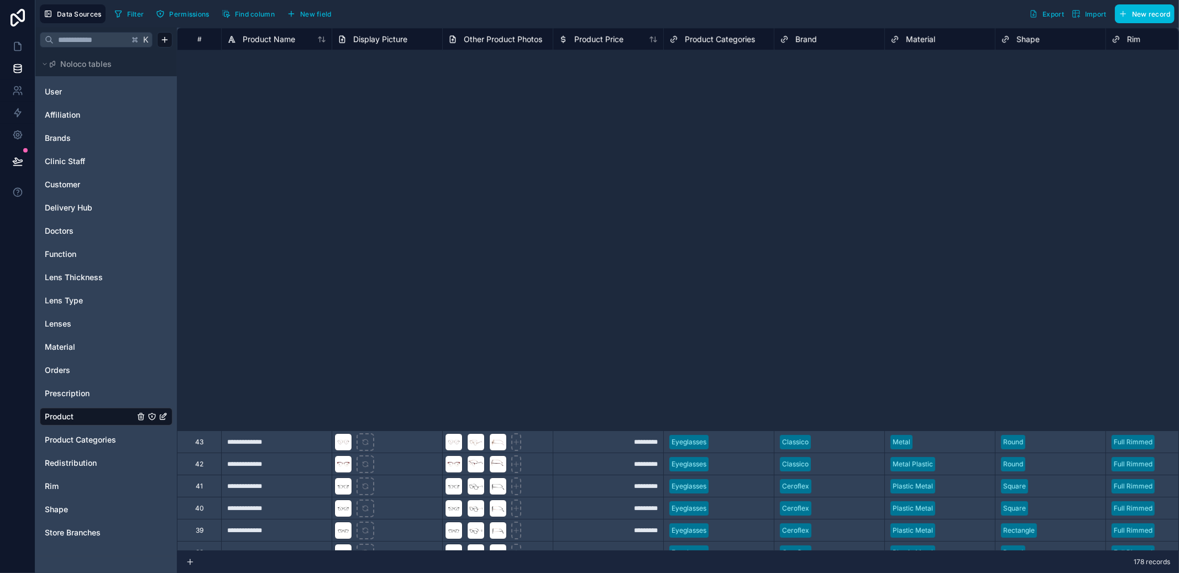
scroll to position [3443, 0]
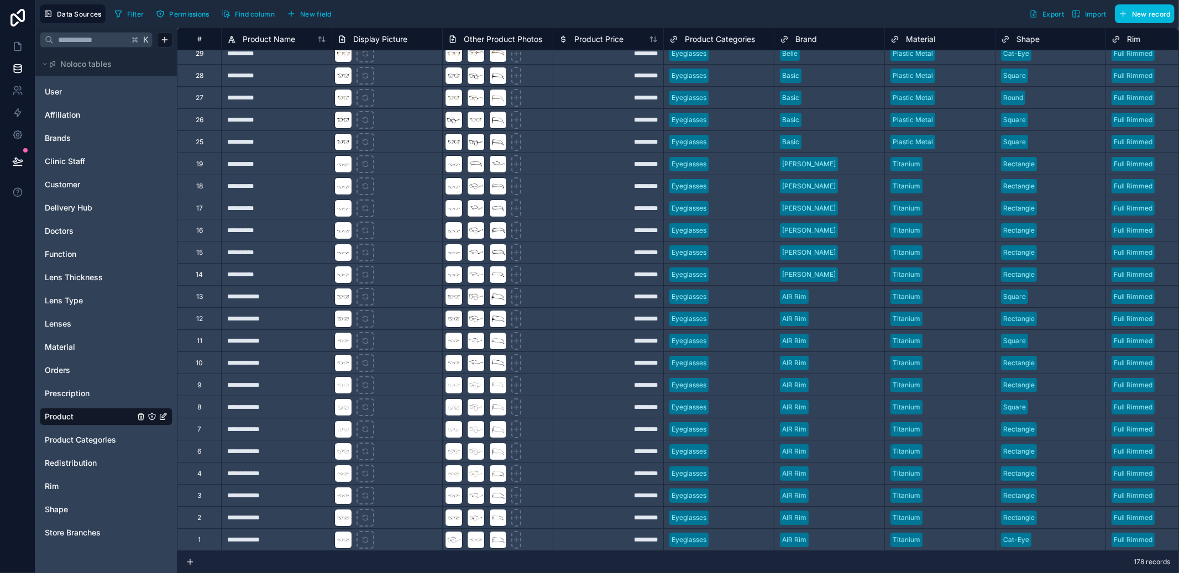
click at [86, 467] on span "Redistribution" at bounding box center [71, 463] width 52 height 11
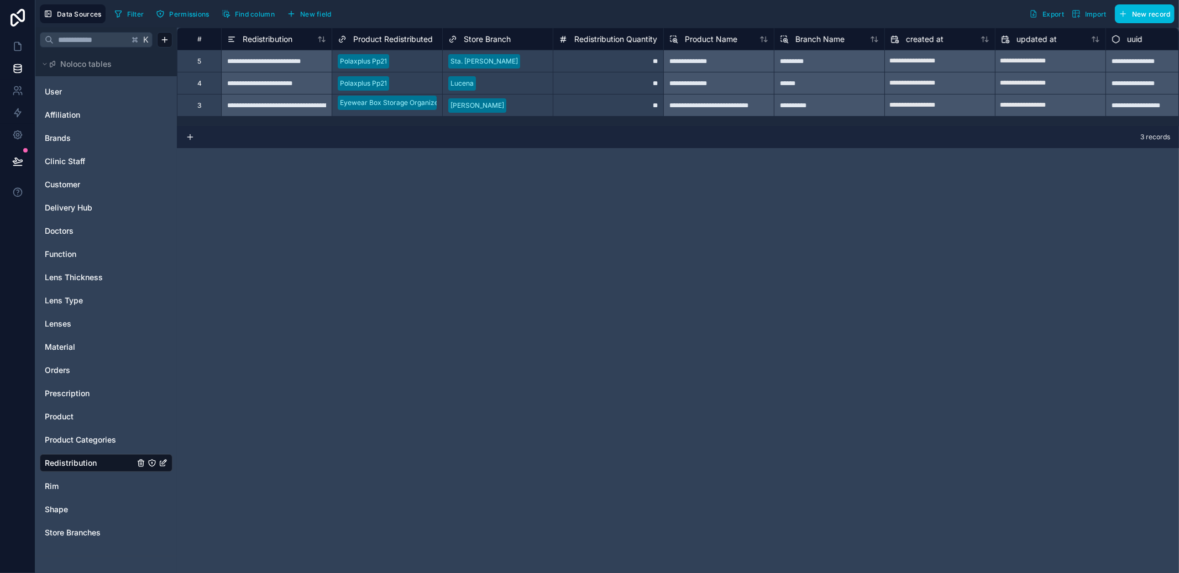
click at [77, 367] on link "Orders" at bounding box center [90, 370] width 90 height 11
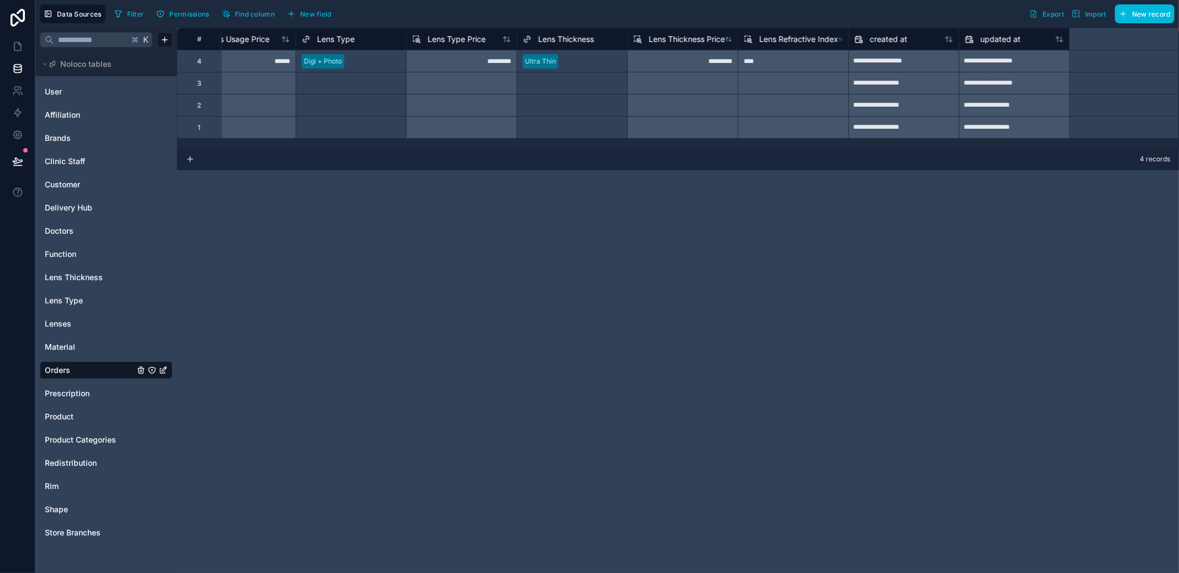
scroll to position [0, 1363]
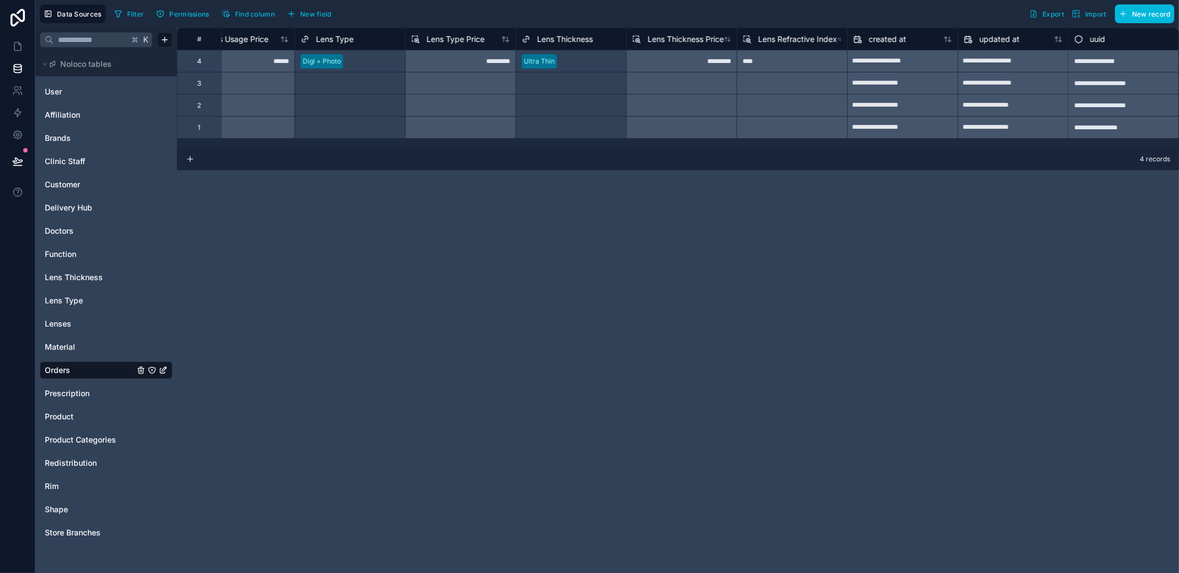
click at [316, 12] on span "New field" at bounding box center [315, 14] width 31 height 8
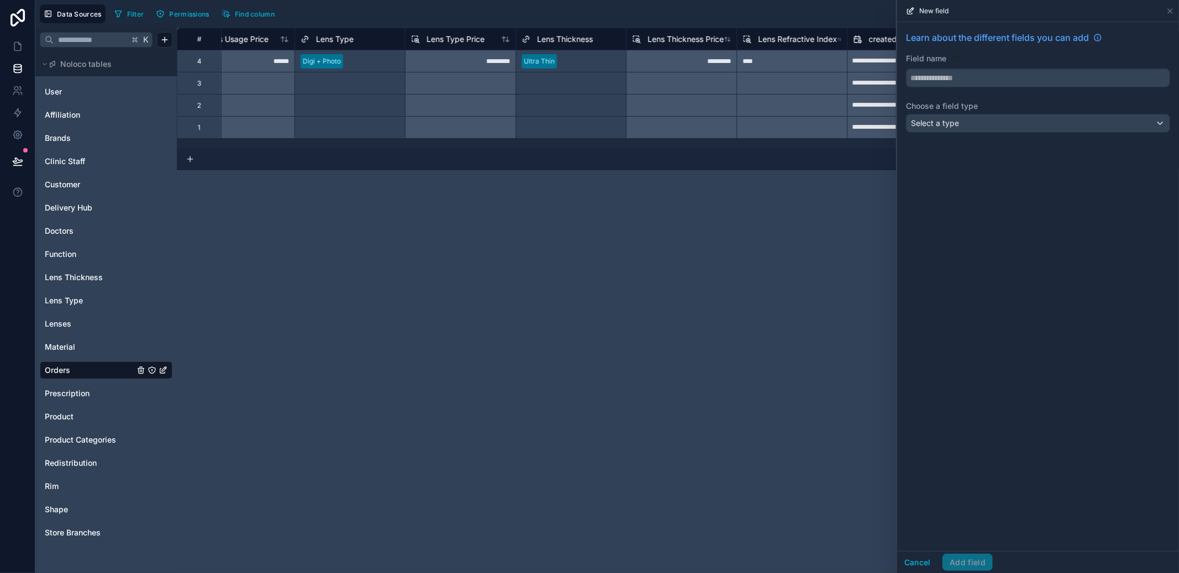
click at [974, 126] on div "Select a type" at bounding box center [1037, 123] width 263 height 18
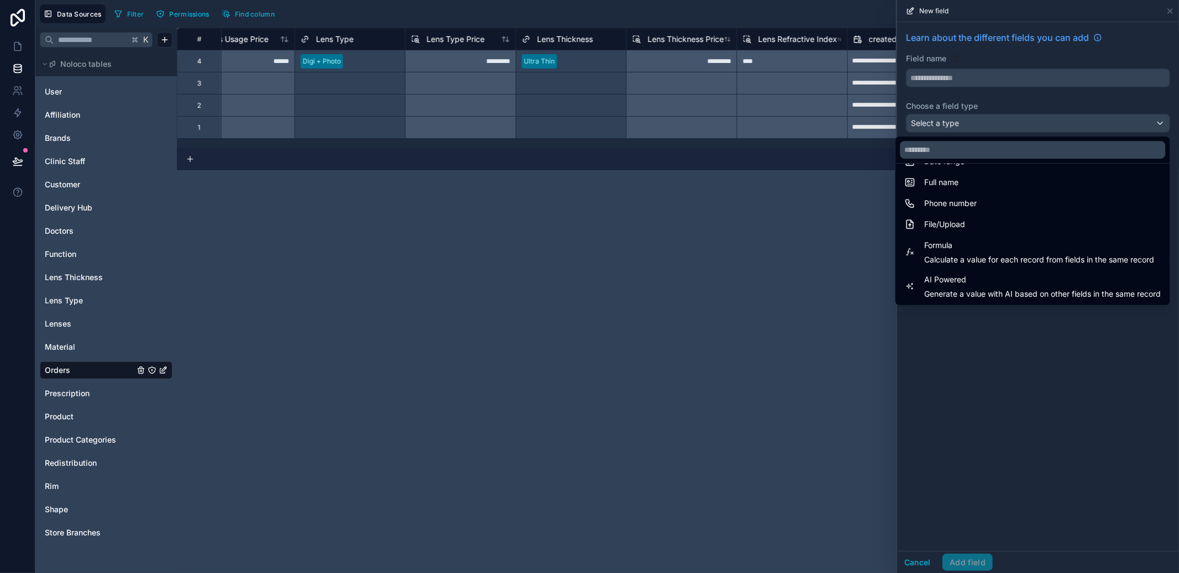
scroll to position [190, 0]
click at [980, 278] on div "Formula Calculate a value for each record from fields in the same record" at bounding box center [1032, 292] width 270 height 33
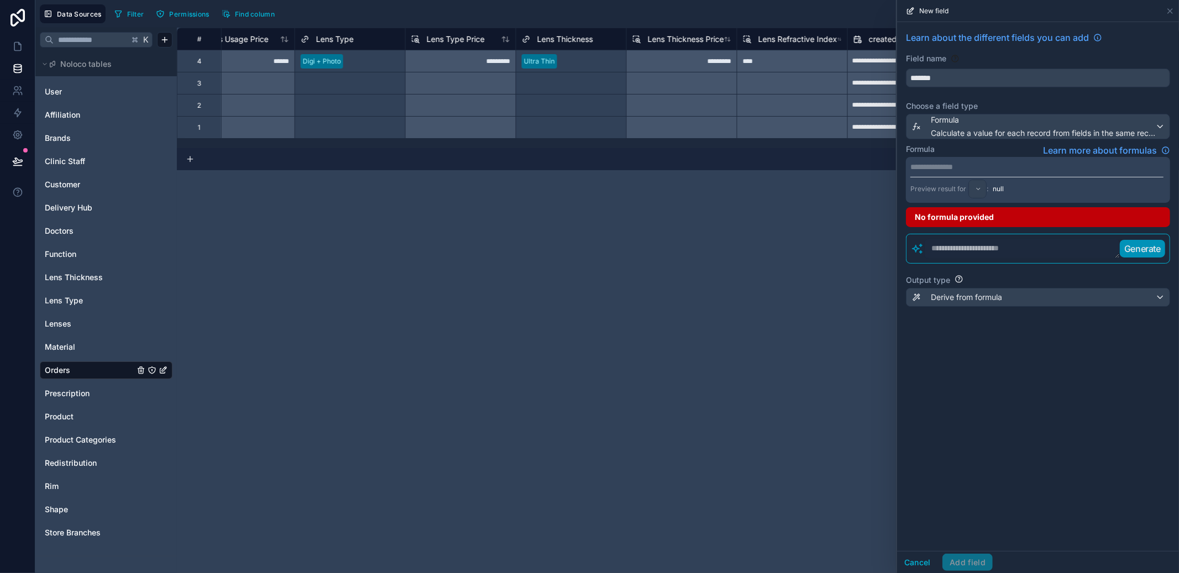
click at [969, 76] on input "*******" at bounding box center [1037, 78] width 263 height 18
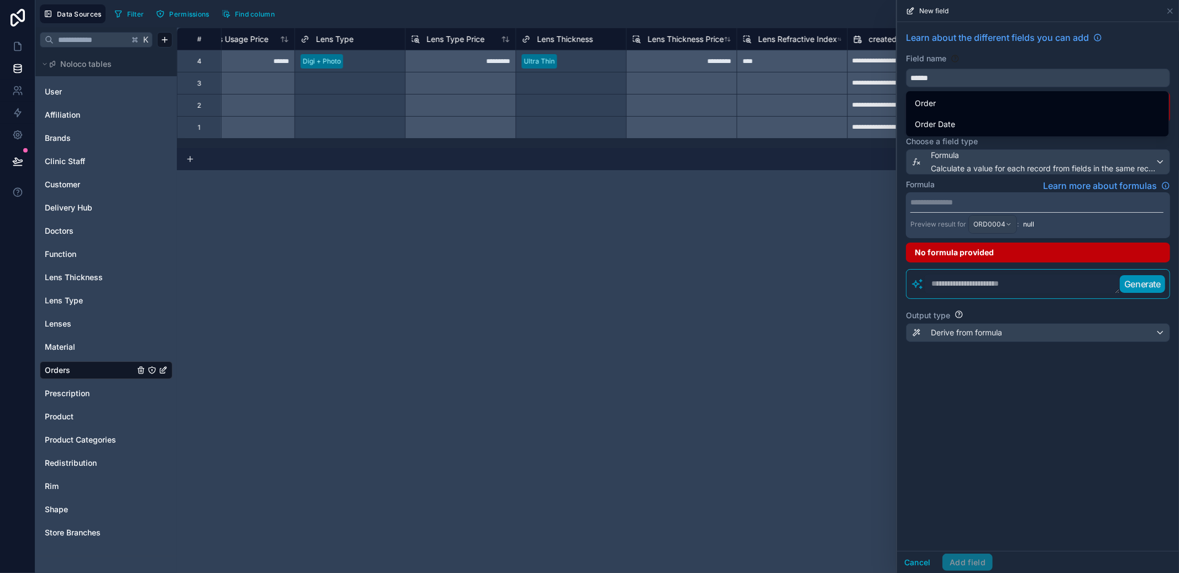
click at [906, 69] on button "*****" at bounding box center [1038, 78] width 264 height 19
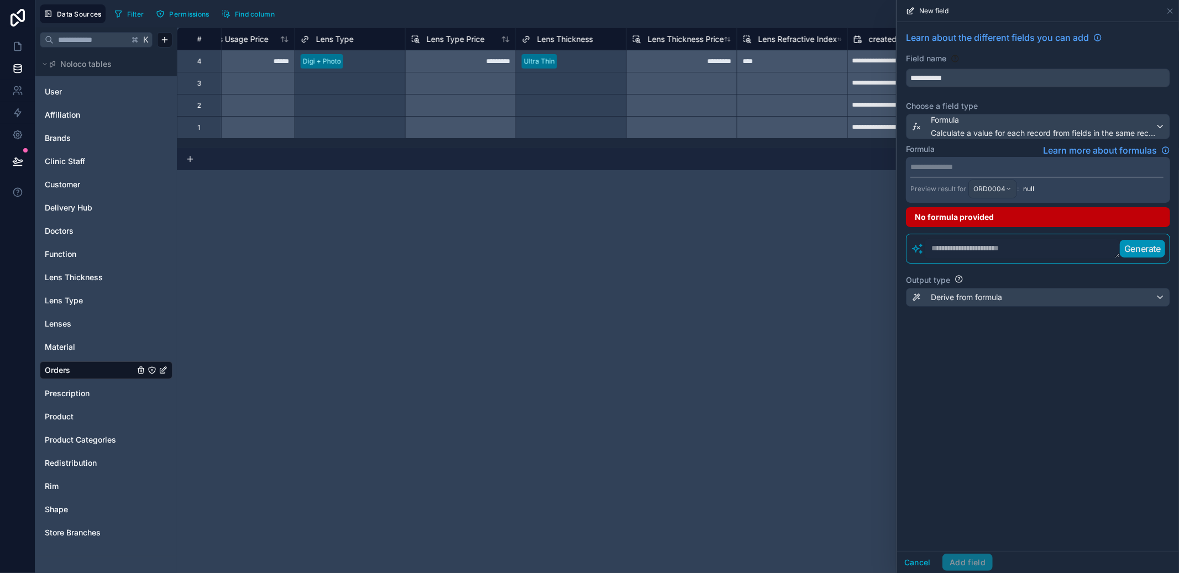
type input "**********"
click at [1005, 160] on div "**********" at bounding box center [1038, 180] width 264 height 46
click at [1004, 167] on p "**********" at bounding box center [1036, 166] width 253 height 11
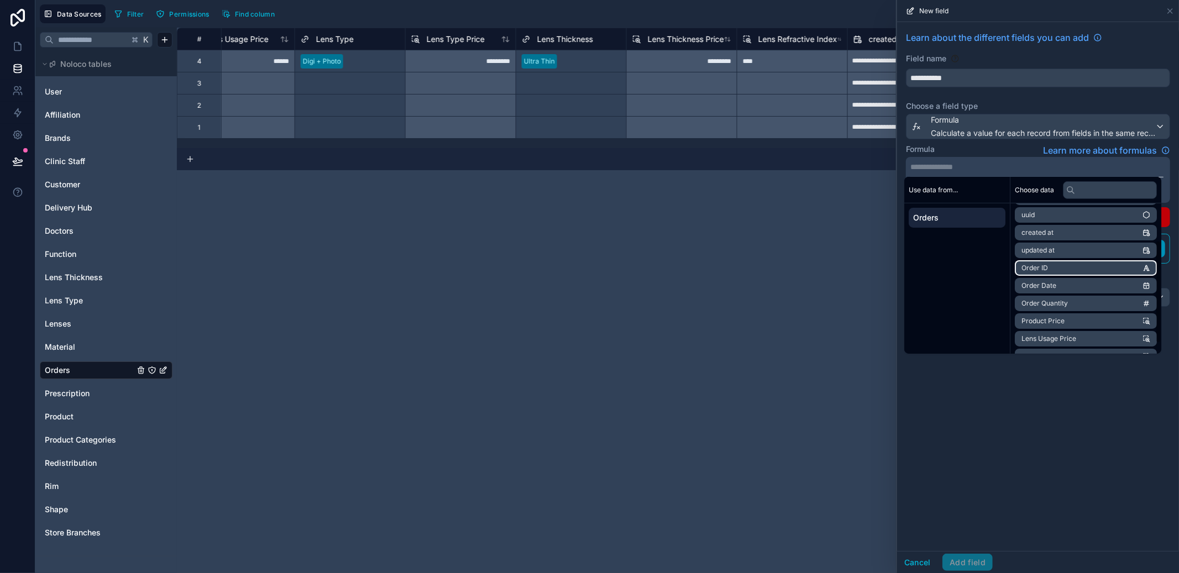
scroll to position [68, 0]
click at [1118, 271] on li "Product Price" at bounding box center [1086, 271] width 142 height 15
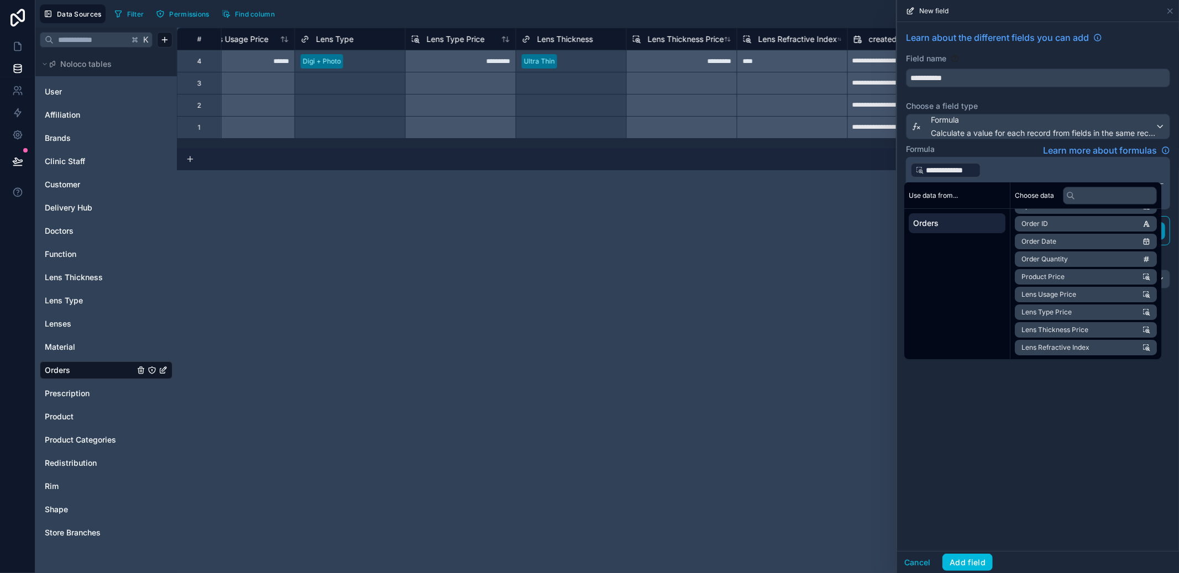
click at [1041, 174] on p "**********" at bounding box center [1036, 170] width 253 height 18
click at [830, 329] on div "**********" at bounding box center [678, 300] width 1002 height 545
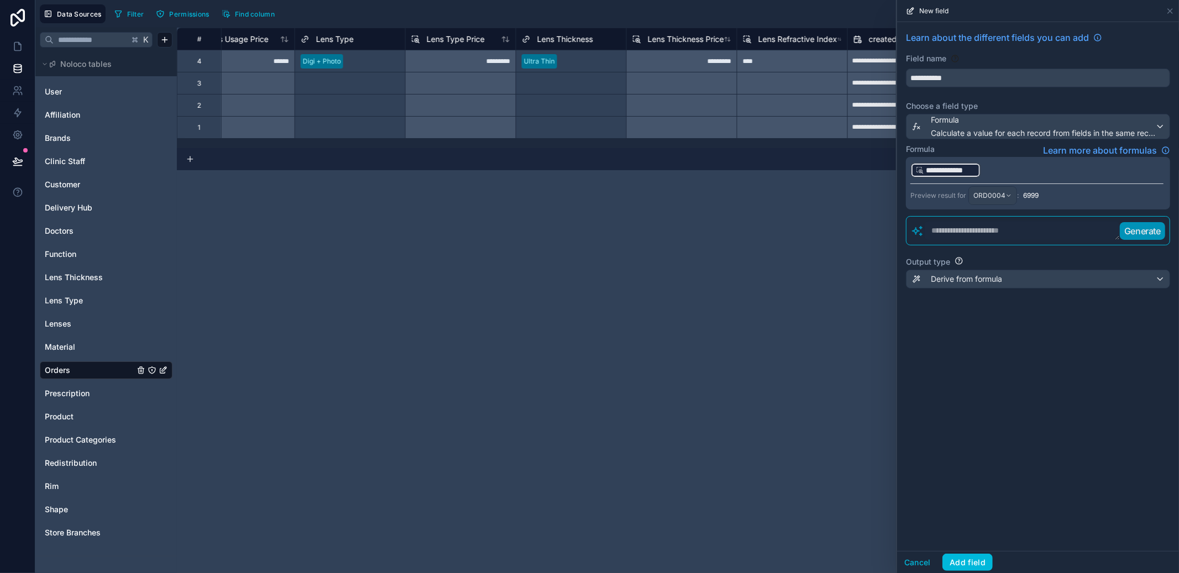
click at [991, 172] on p "**********" at bounding box center [1036, 170] width 253 height 18
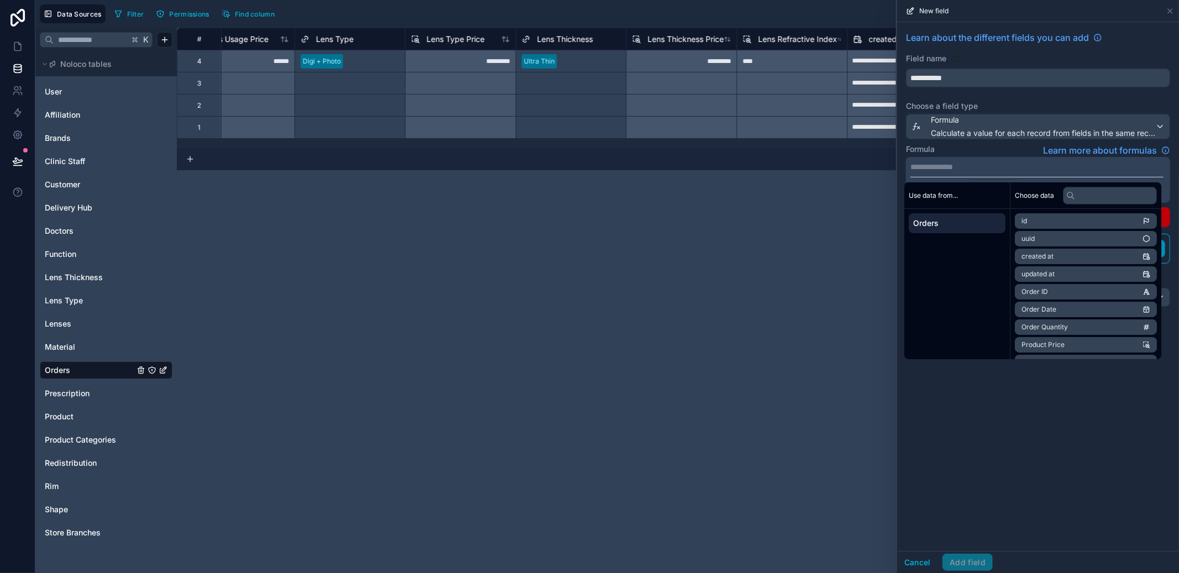
click at [1170, 5] on div "New field" at bounding box center [1037, 11] width 273 height 22
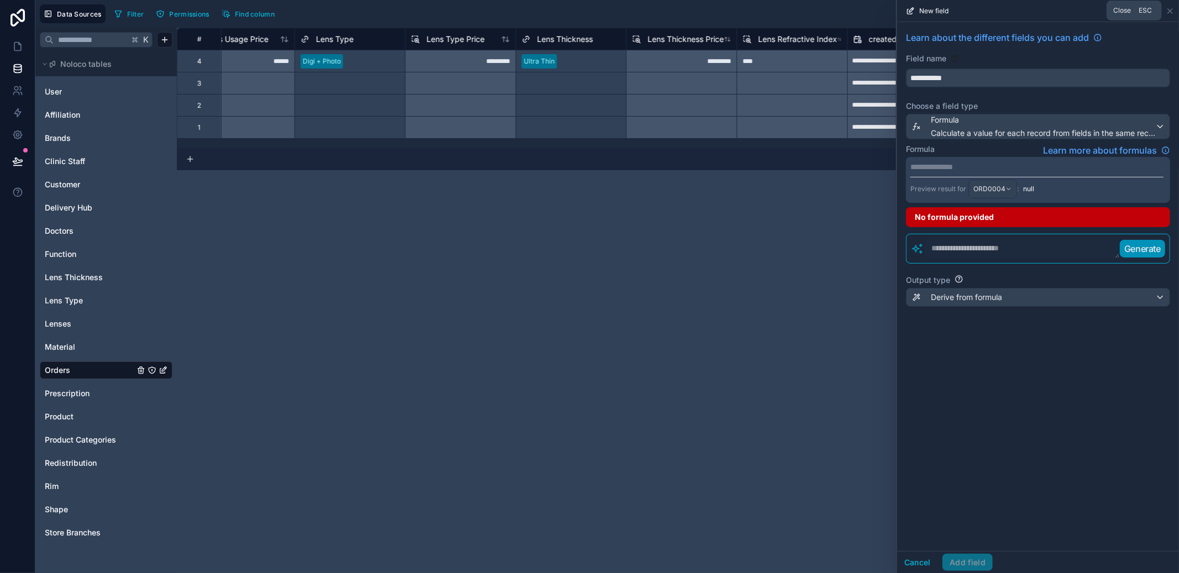
click at [1173, 8] on icon at bounding box center [1169, 11] width 9 height 9
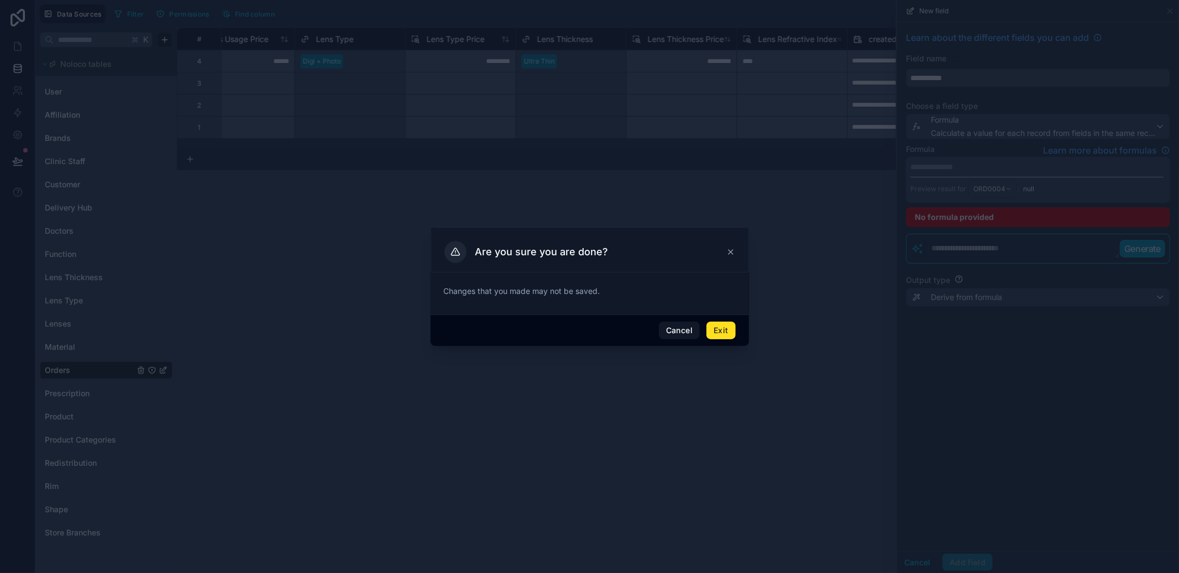
click at [698, 332] on button "Cancel" at bounding box center [679, 331] width 41 height 18
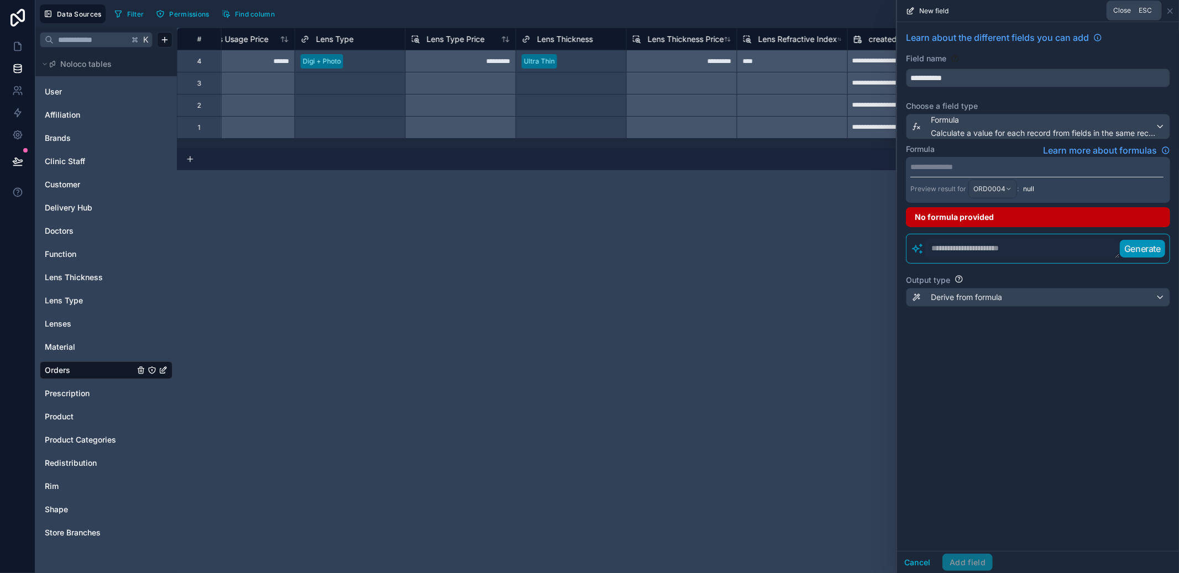
click at [1170, 12] on icon at bounding box center [1169, 11] width 9 height 9
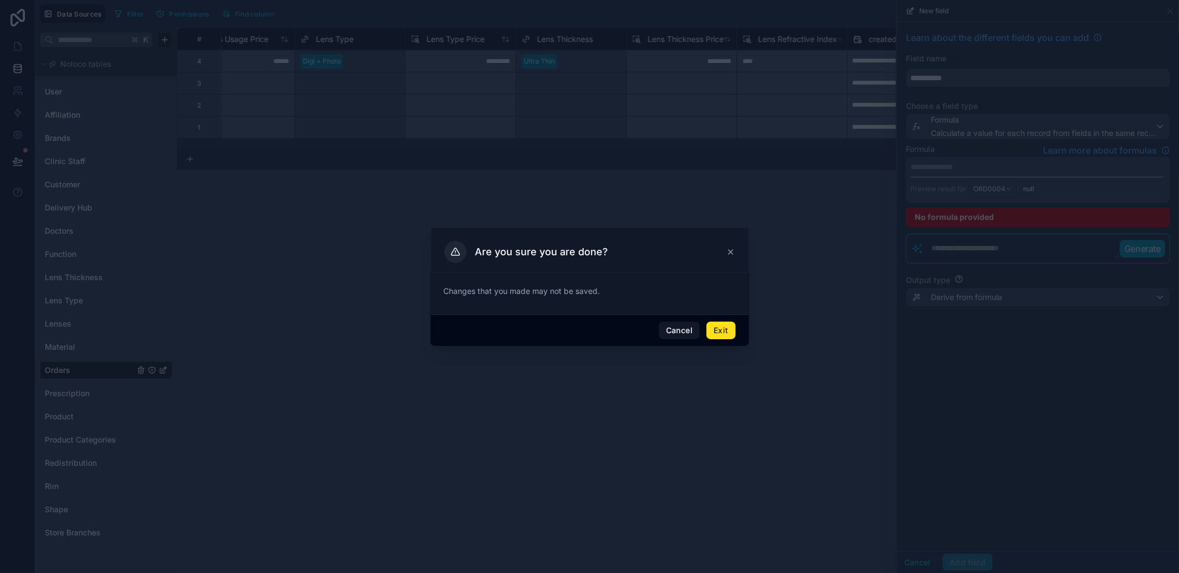
click at [715, 326] on button "Exit" at bounding box center [720, 331] width 29 height 18
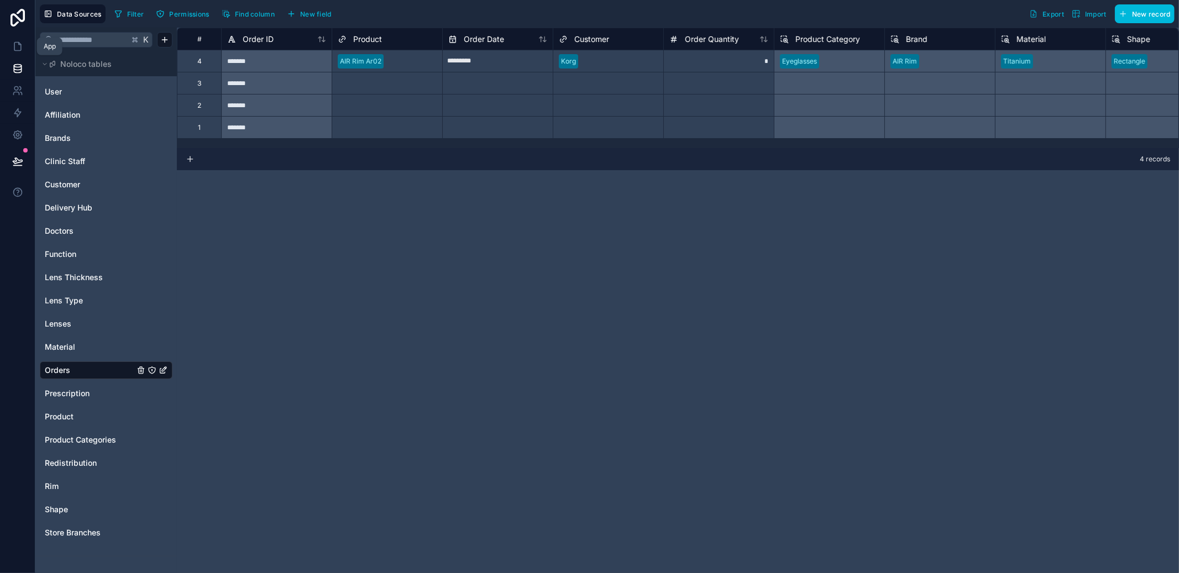
click at [17, 54] on link at bounding box center [17, 46] width 35 height 22
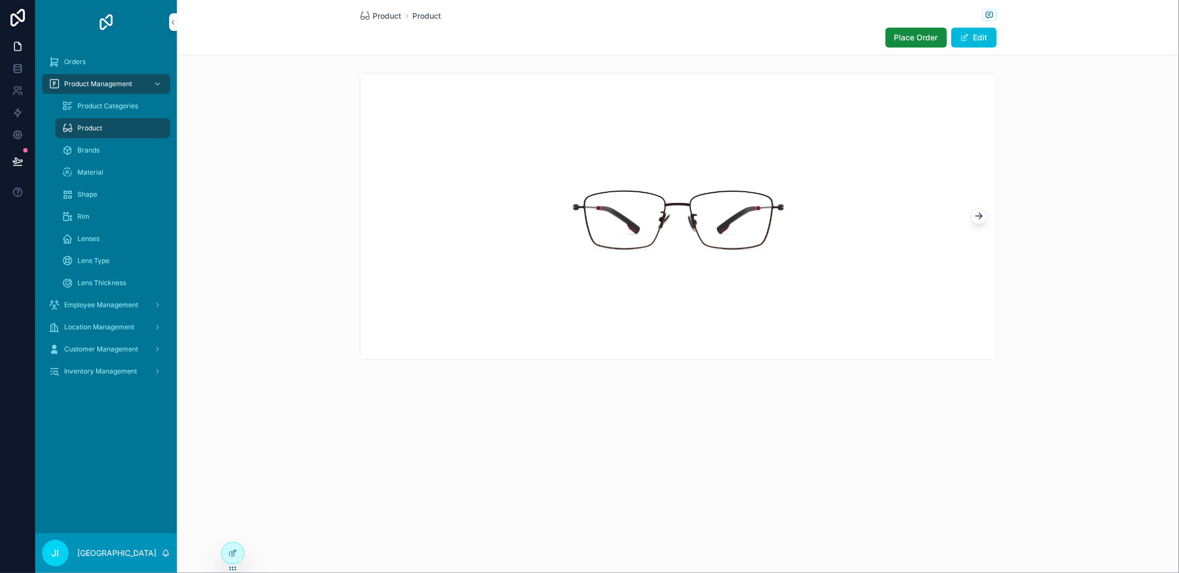
click at [237, 543] on div at bounding box center [233, 553] width 22 height 21
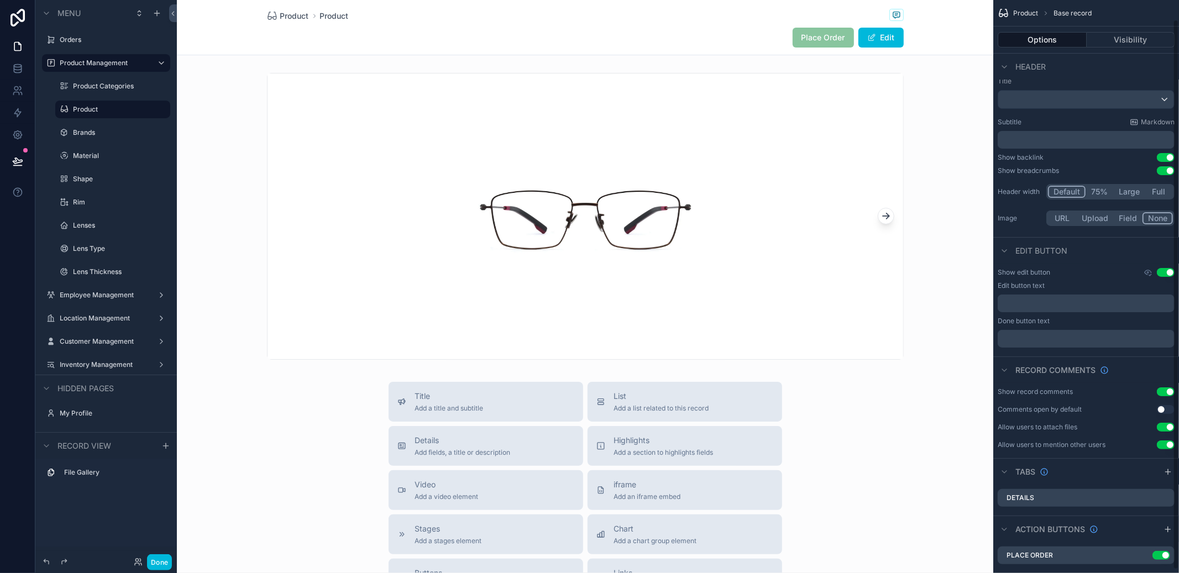
scroll to position [24, 0]
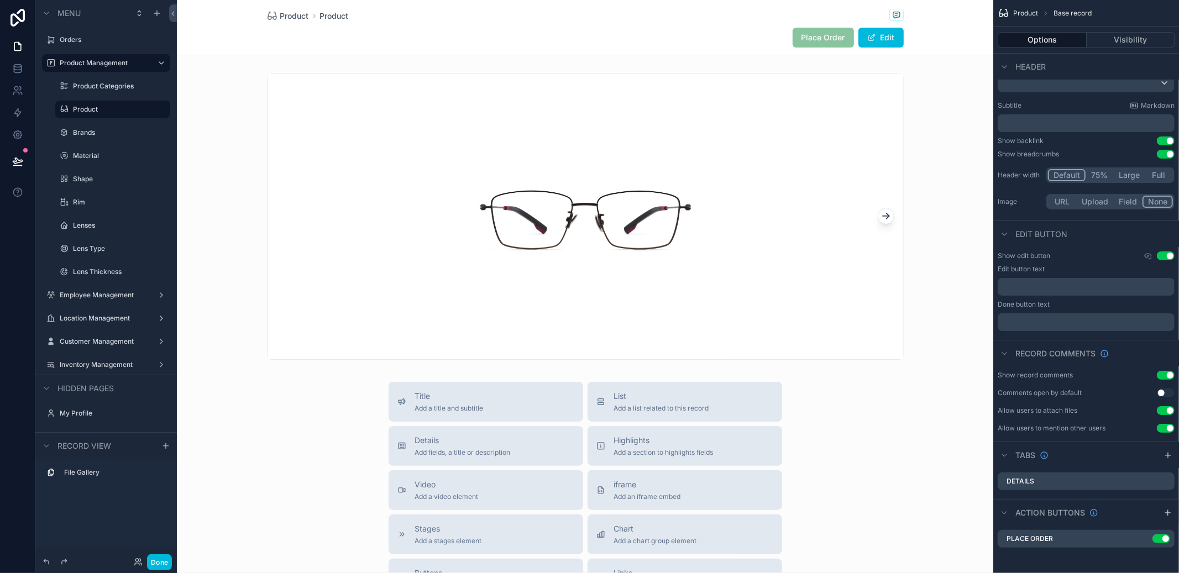
click at [0, 0] on icon "scrollable content" at bounding box center [0, 0] width 0 height 0
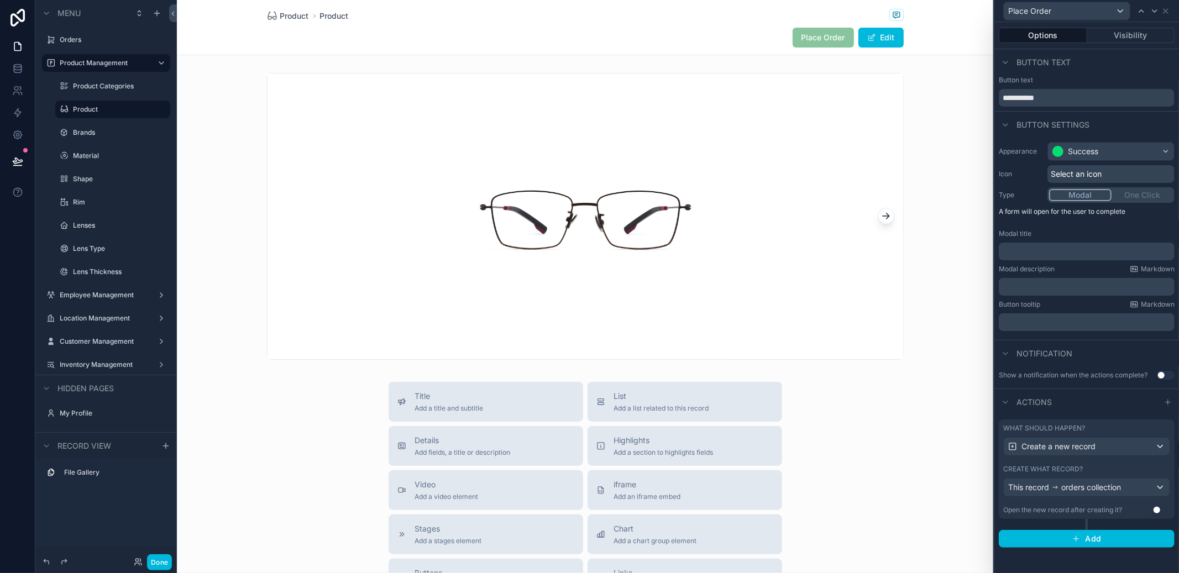
click at [1150, 495] on div "This record orders collection" at bounding box center [1086, 488] width 166 height 18
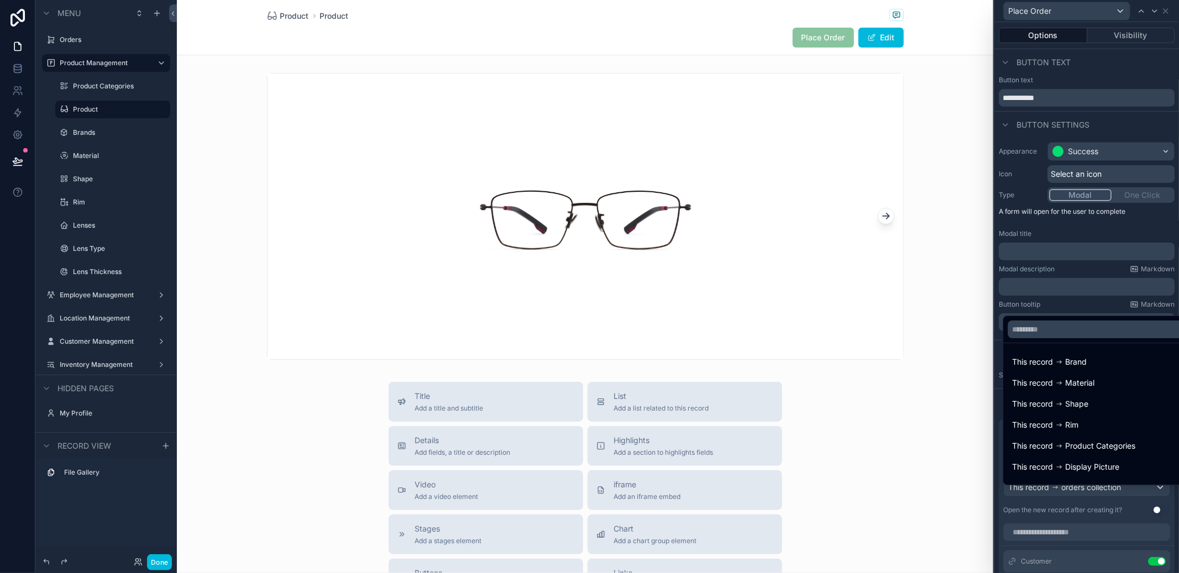
click at [1116, 514] on div at bounding box center [1086, 286] width 185 height 573
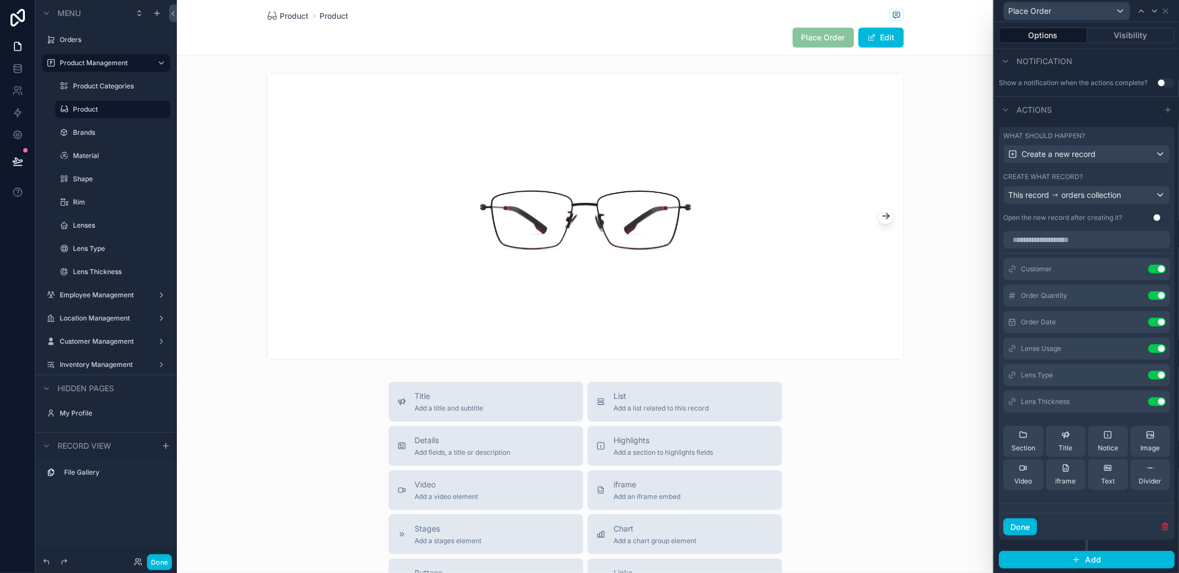
scroll to position [301, 0]
click at [0, 0] on icon at bounding box center [0, 0] width 0 height 0
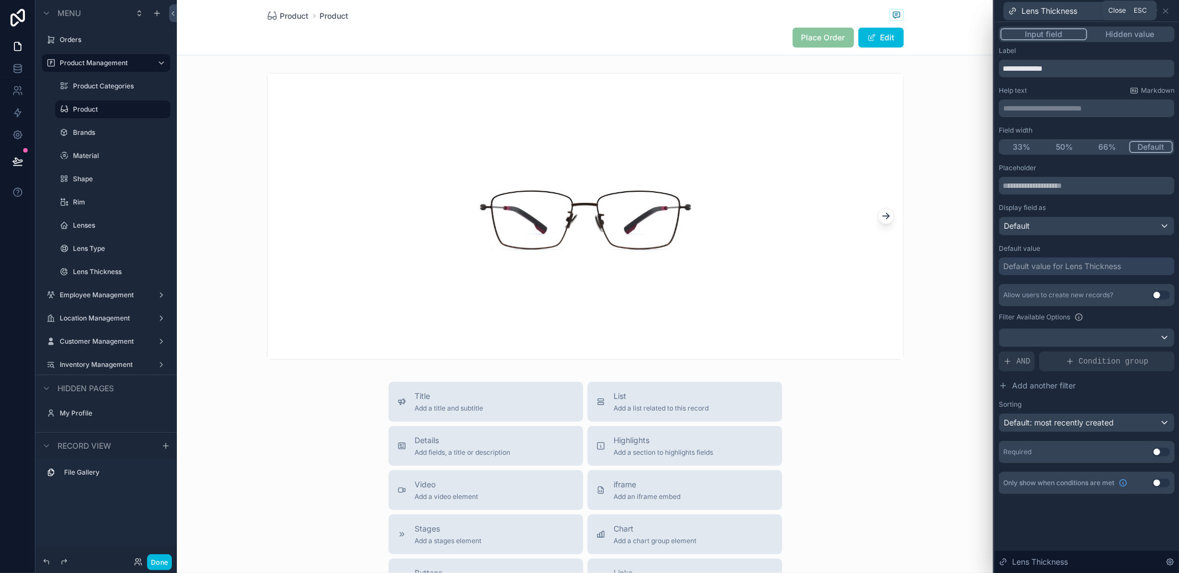
click at [1169, 14] on icon at bounding box center [1165, 11] width 9 height 9
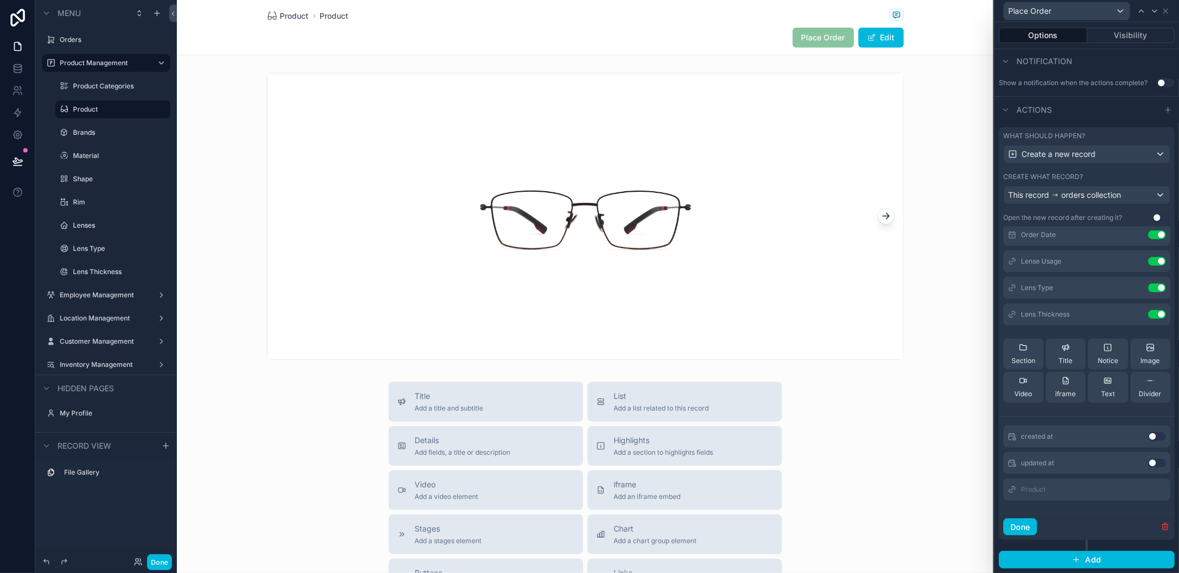
click at [1128, 486] on div "Product" at bounding box center [1086, 490] width 167 height 22
click at [1117, 490] on div "Product" at bounding box center [1086, 490] width 167 height 22
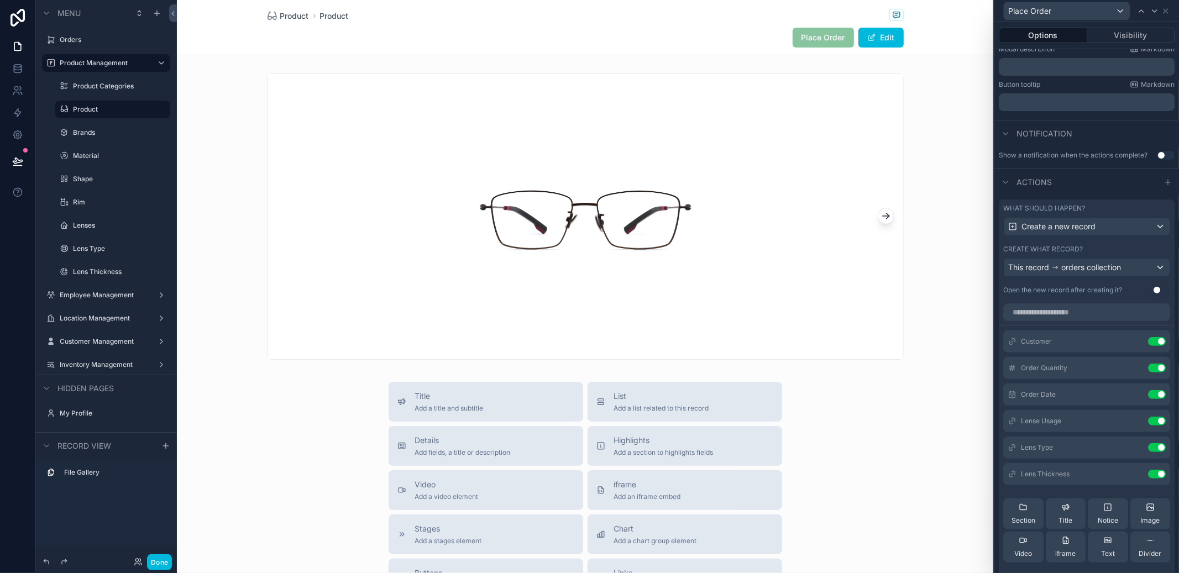
scroll to position [173, 0]
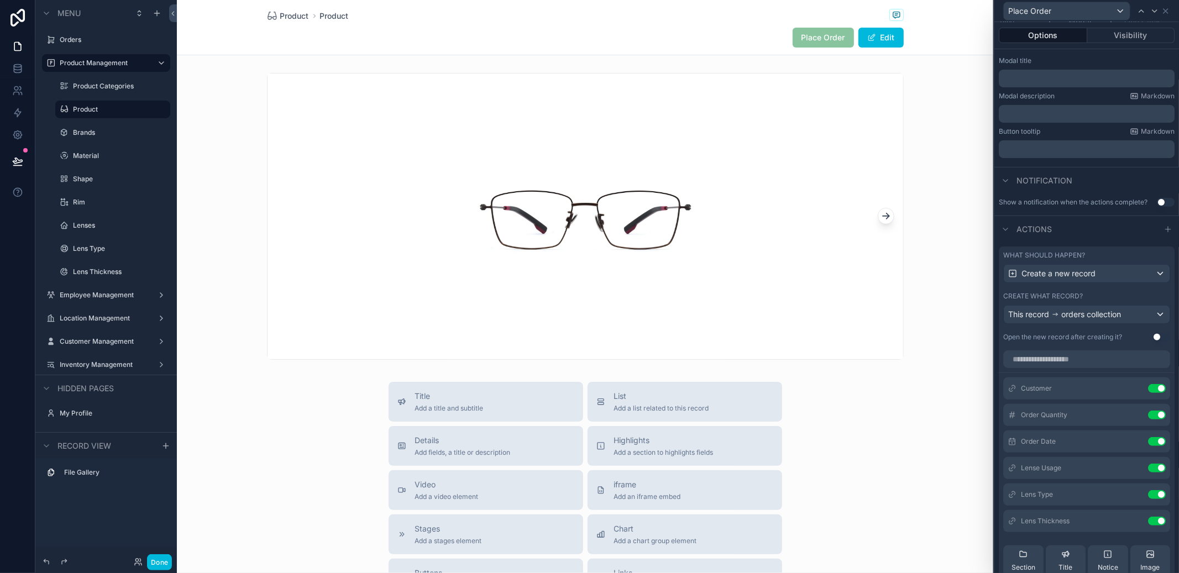
click at [0, 0] on icon at bounding box center [0, 0] width 0 height 0
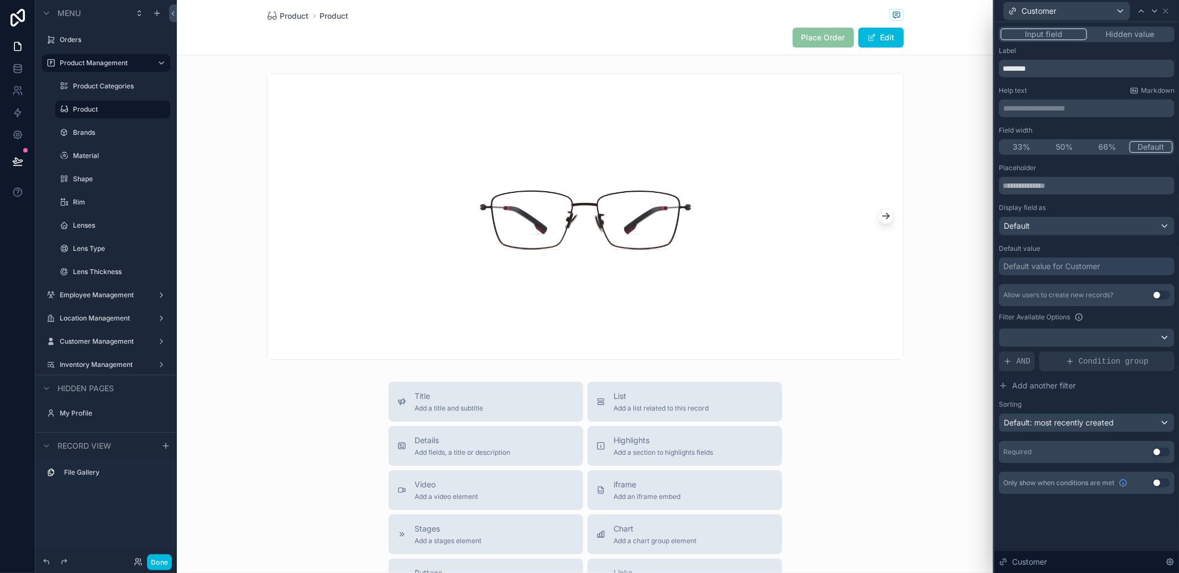
click at [1170, 11] on div "Customer" at bounding box center [1087, 11] width 176 height 22
click at [1168, 12] on icon at bounding box center [1165, 11] width 9 height 9
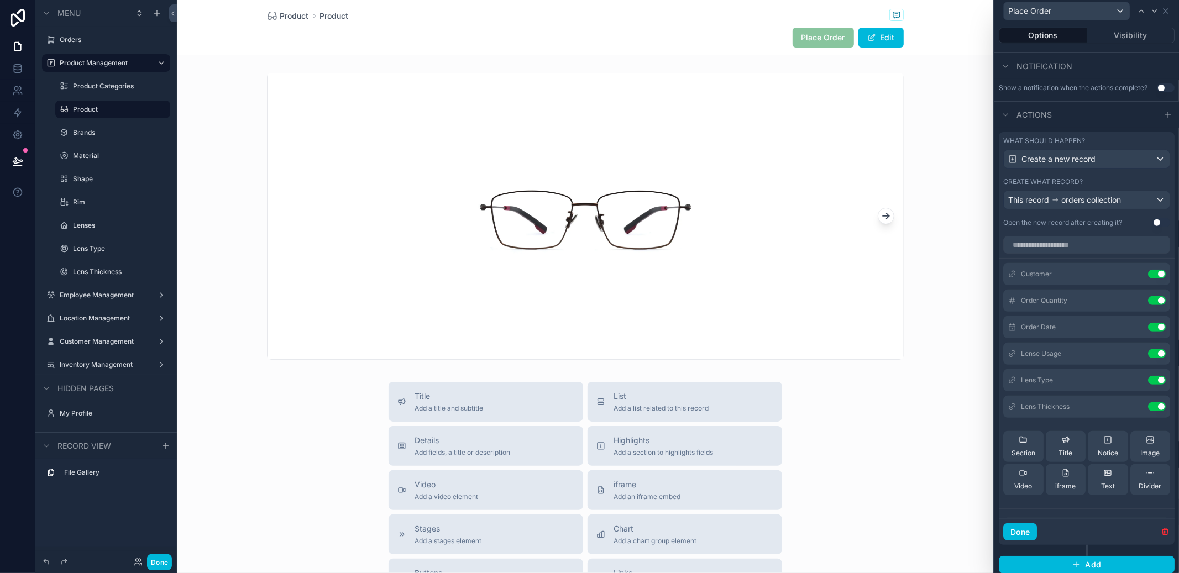
scroll to position [301, 0]
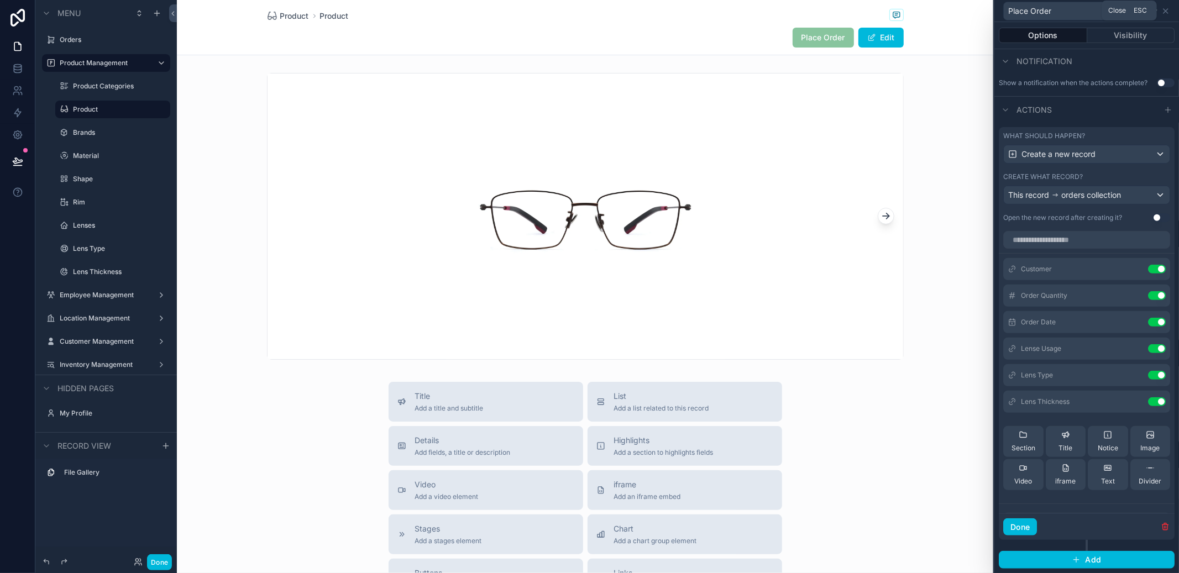
click at [1162, 12] on icon at bounding box center [1165, 11] width 9 height 9
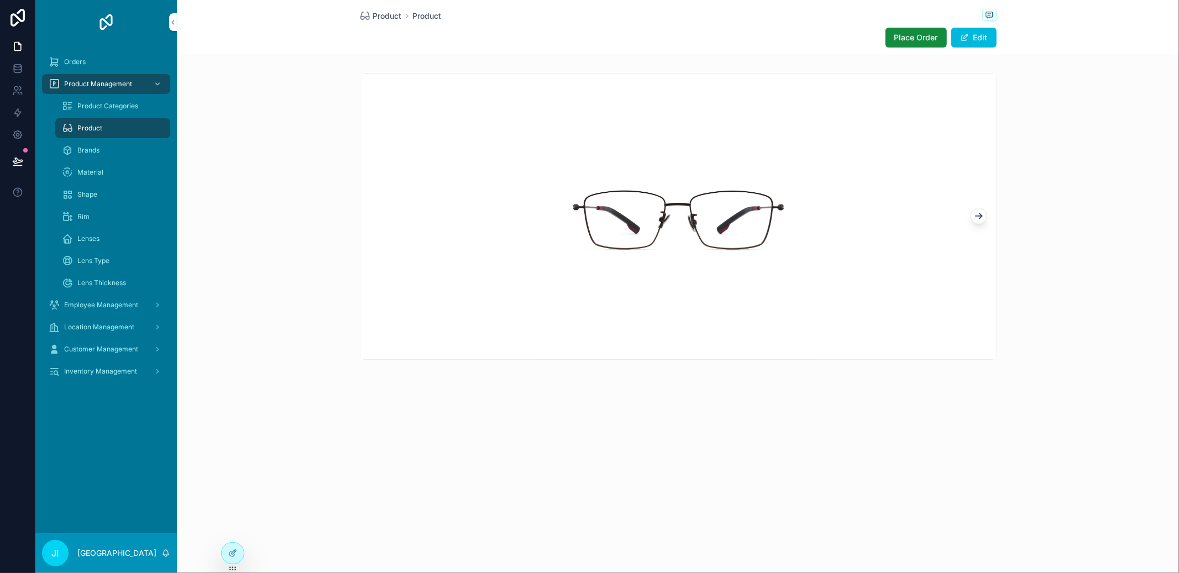
click at [973, 215] on icon "scrollable content" at bounding box center [978, 216] width 11 height 11
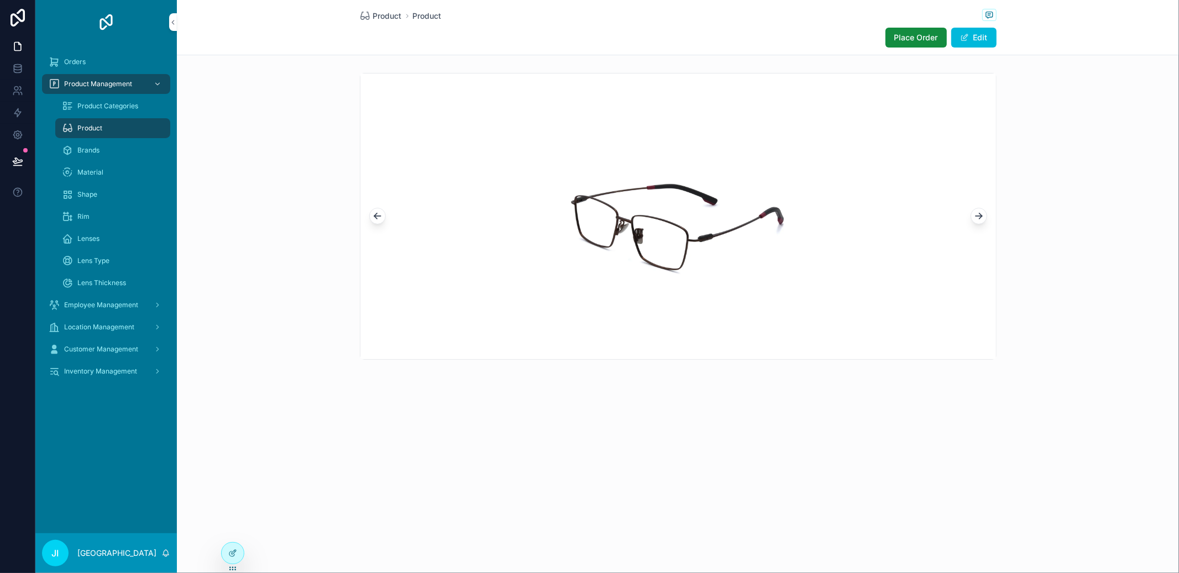
click at [973, 215] on icon "scrollable content" at bounding box center [978, 216] width 11 height 11
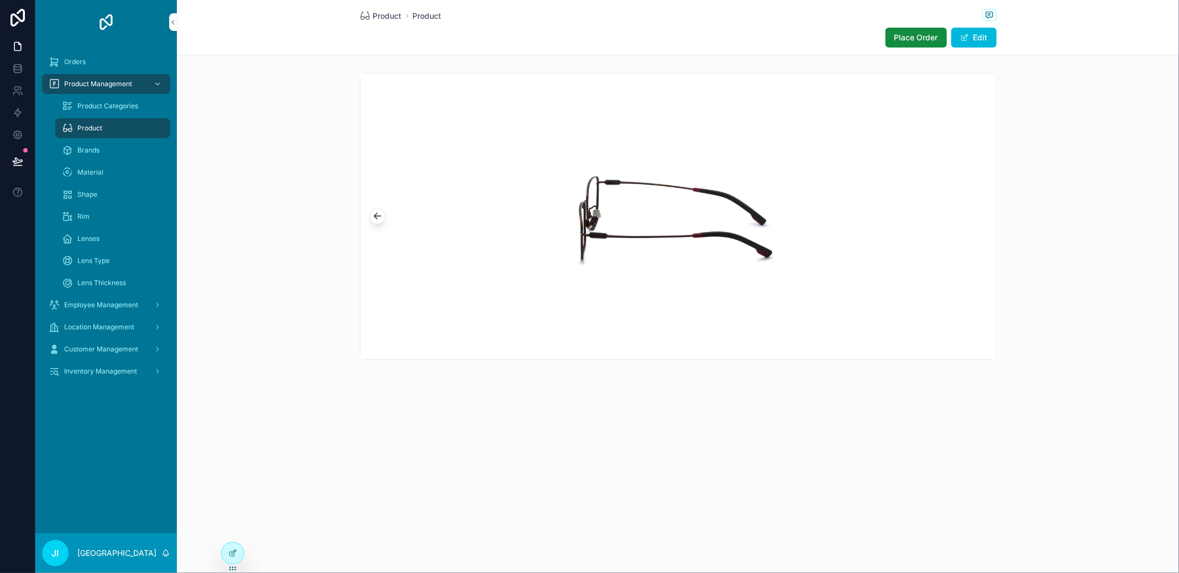
click at [931, 44] on button "Place Order" at bounding box center [915, 38] width 61 height 20
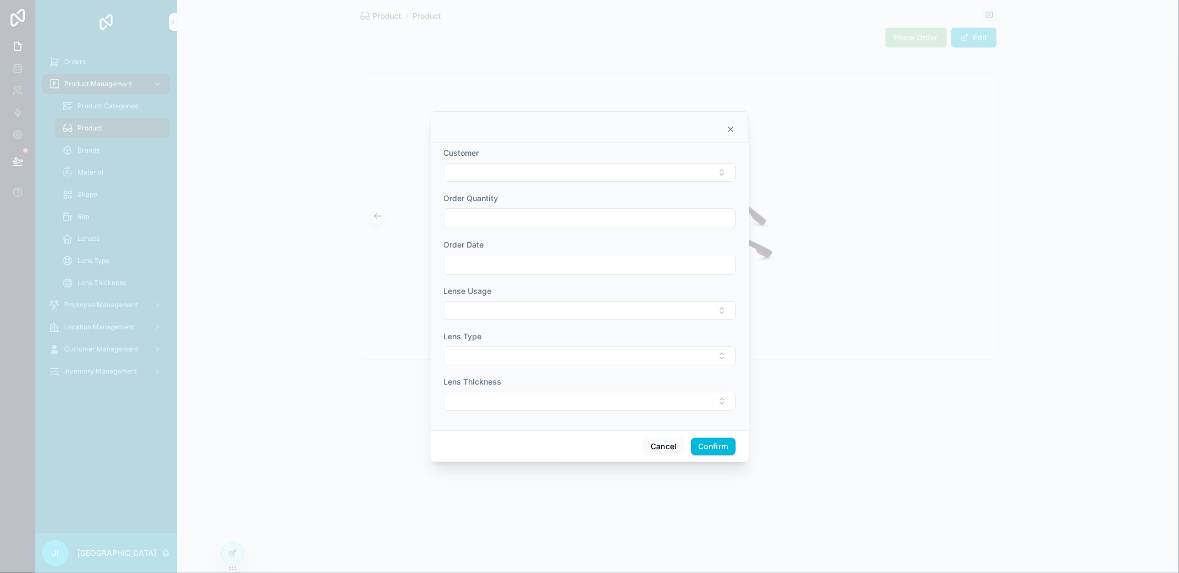
click at [667, 435] on div "Cancel Confirm" at bounding box center [589, 445] width 318 height 31
click at [660, 445] on button "Cancel" at bounding box center [663, 447] width 41 height 18
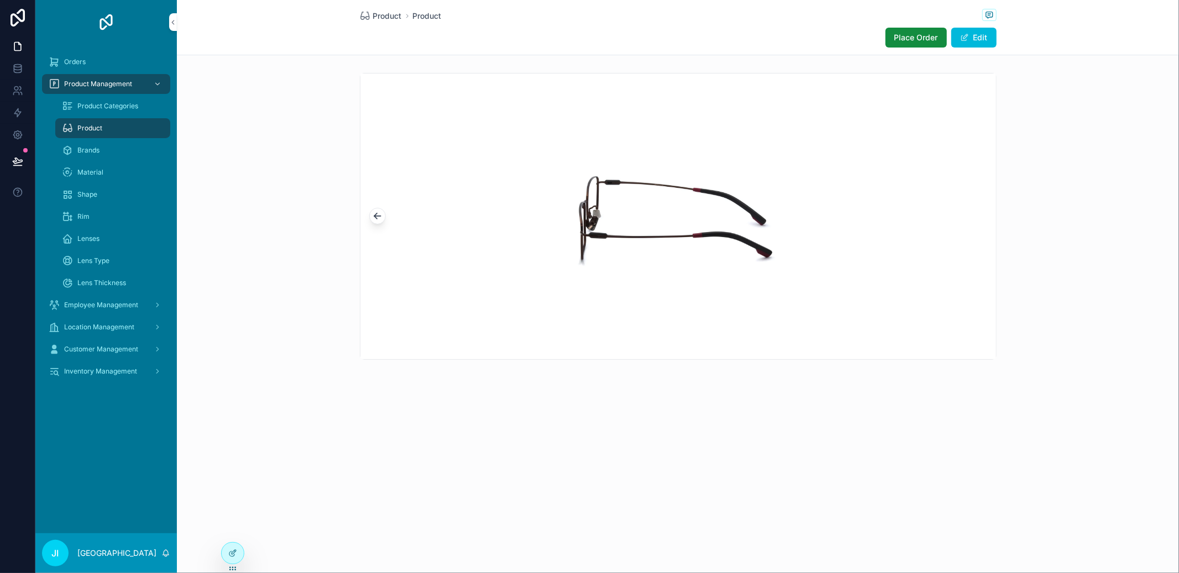
click at [394, 13] on span "Product" at bounding box center [387, 15] width 29 height 11
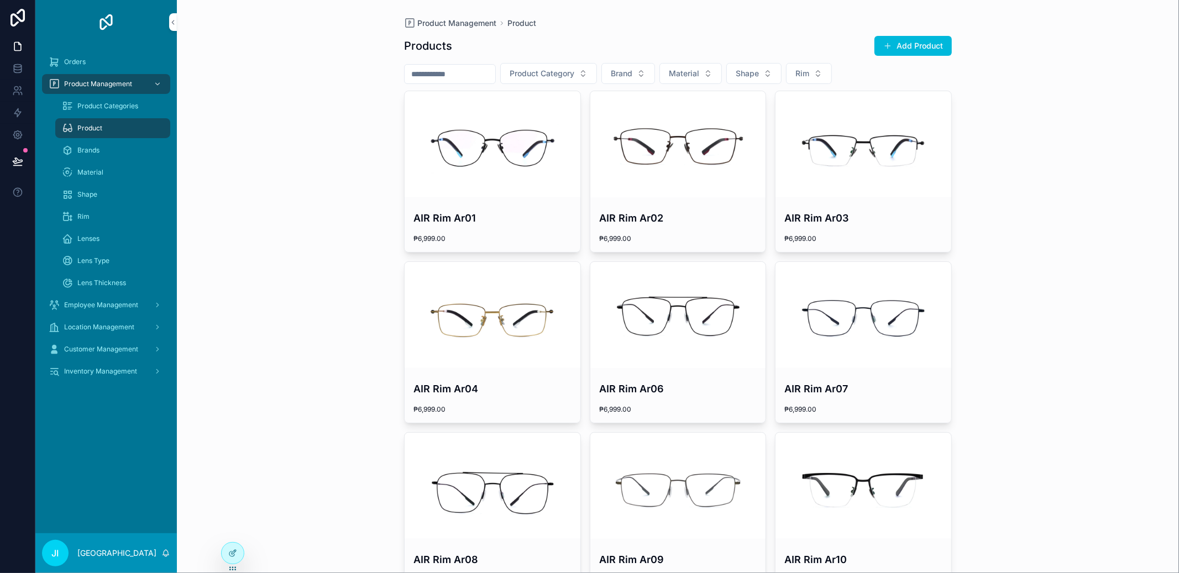
scroll to position [856, 0]
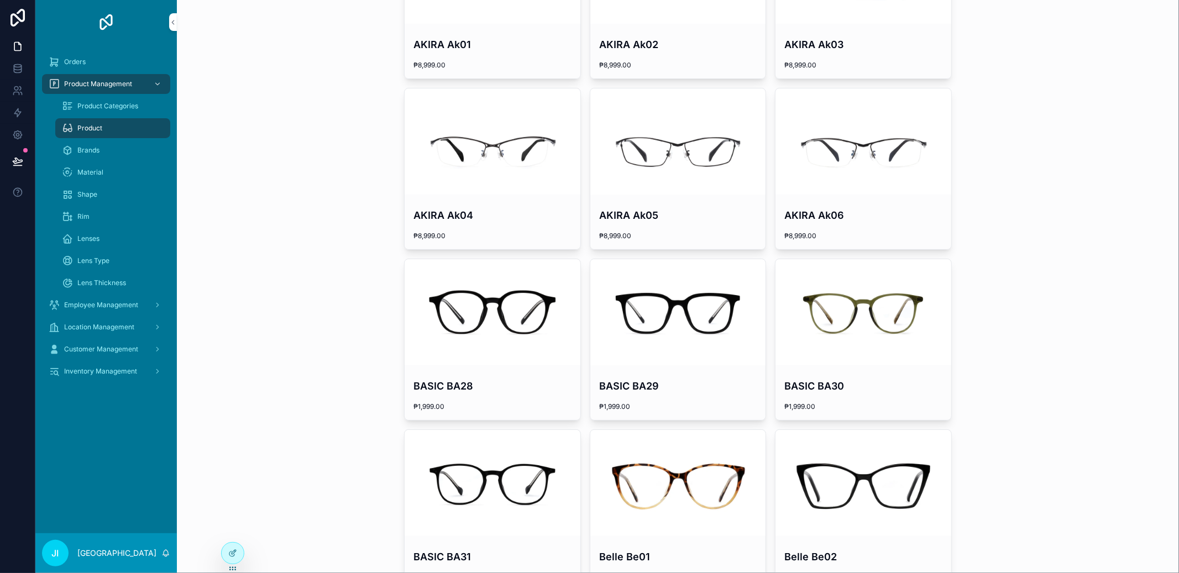
click at [717, 323] on div "scrollable content" at bounding box center [678, 312] width 176 height 106
